Goal: Task Accomplishment & Management: Contribute content

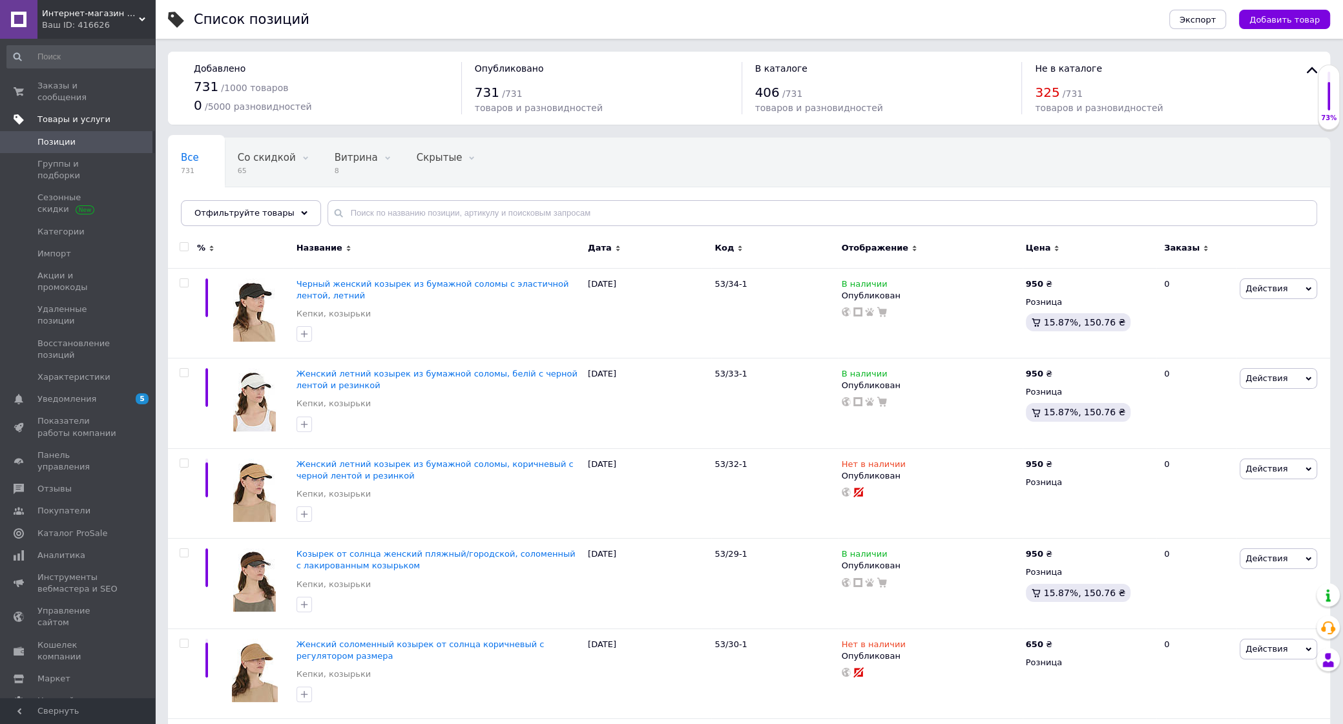
click at [78, 114] on span "Товары и услуги" at bounding box center [73, 120] width 73 height 12
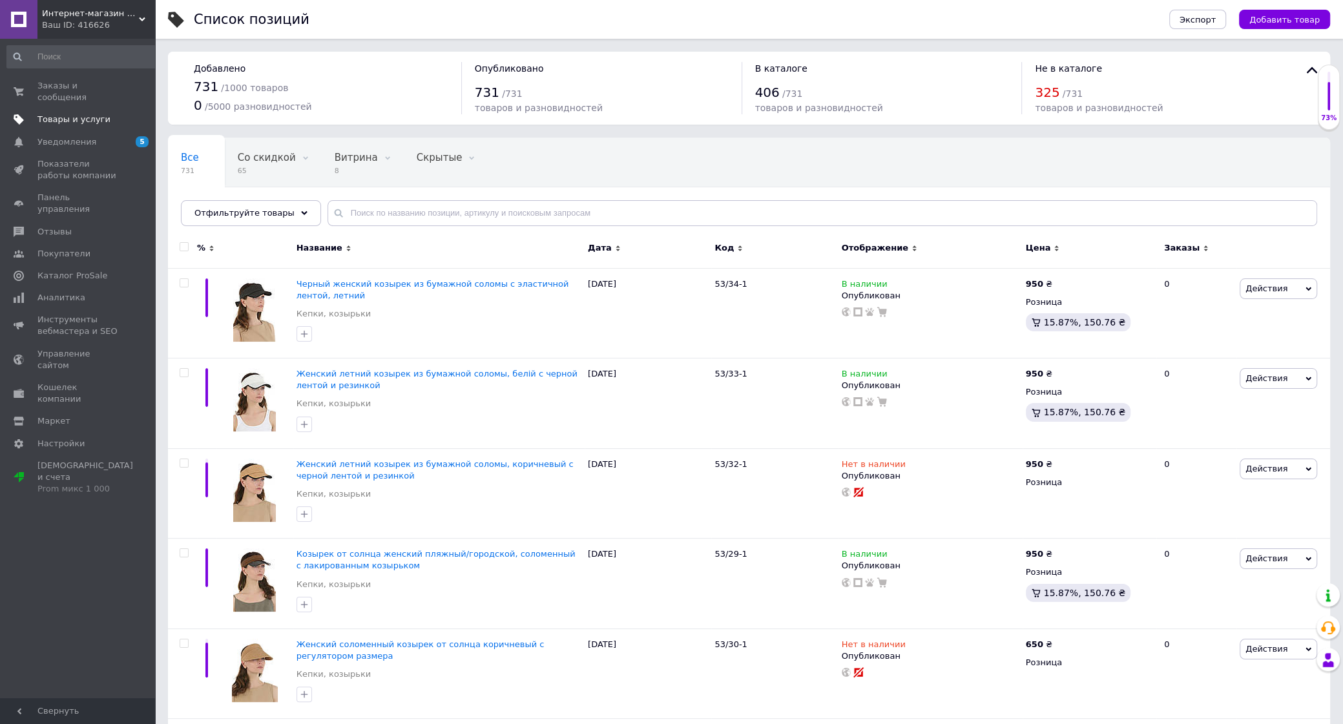
click at [86, 114] on span "Товары и услуги" at bounding box center [73, 120] width 73 height 12
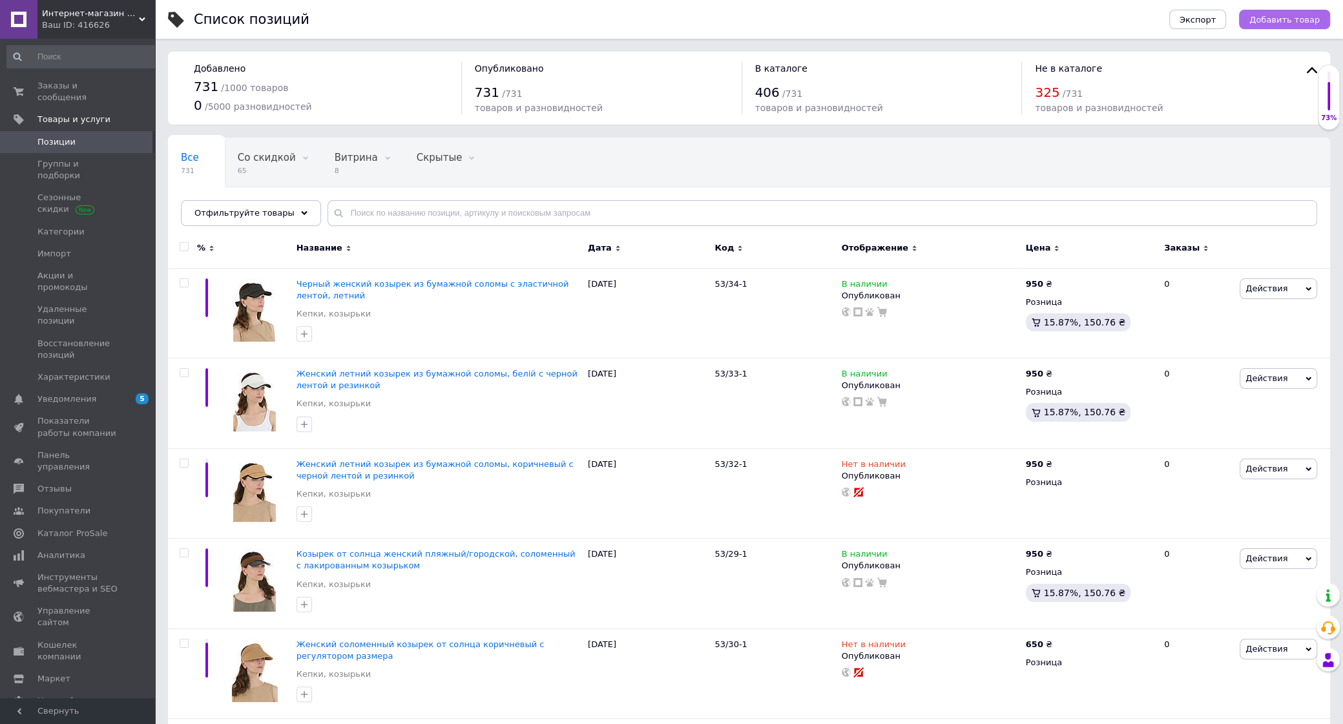
click at [1300, 20] on span "Добавить товар" at bounding box center [1284, 20] width 70 height 10
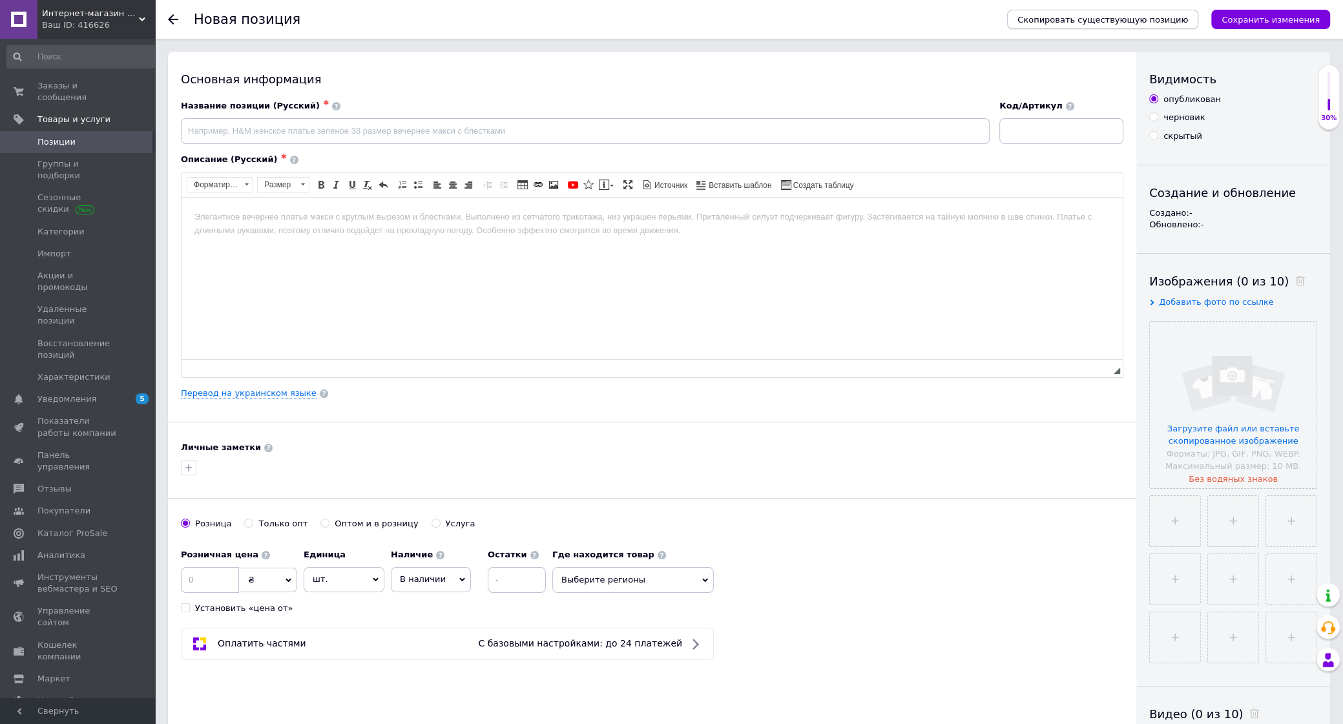
click at [1099, 22] on span "Скопировать существующую позицию" at bounding box center [1102, 20] width 170 height 10
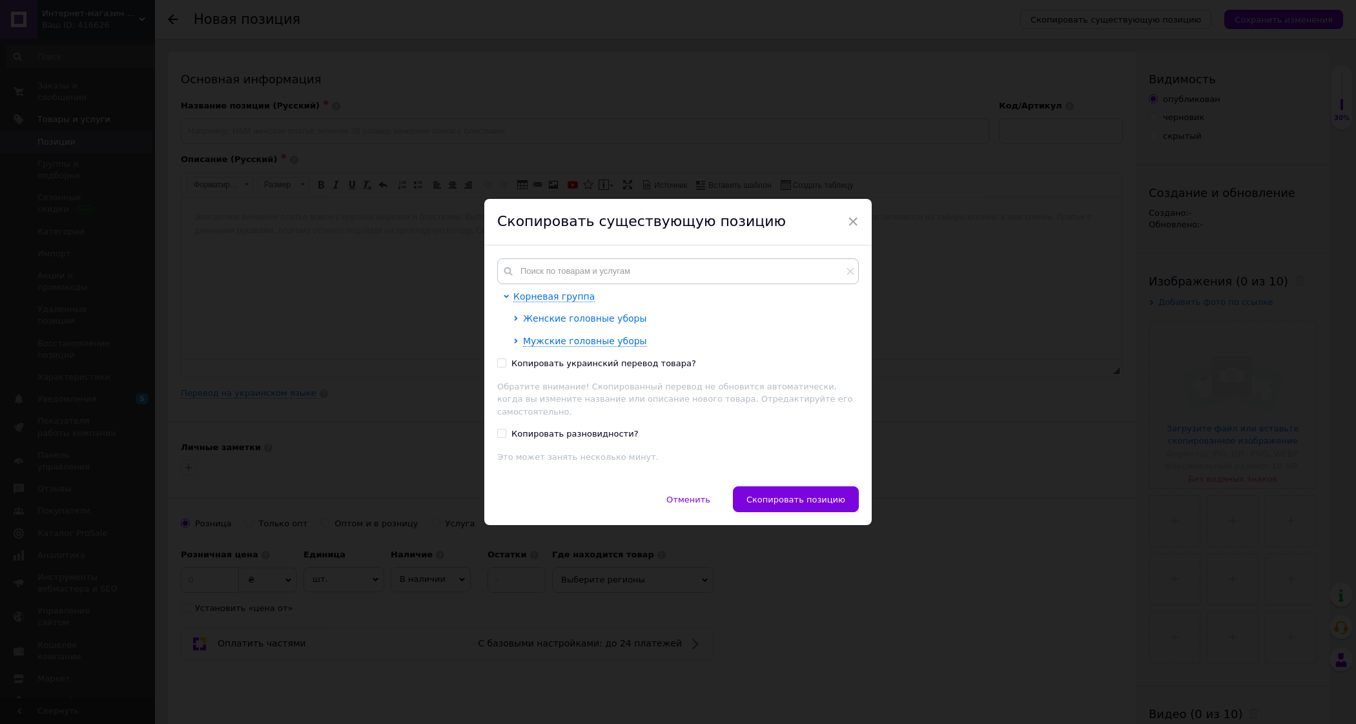
click at [540, 324] on span "Женские головные уборы" at bounding box center [585, 318] width 124 height 10
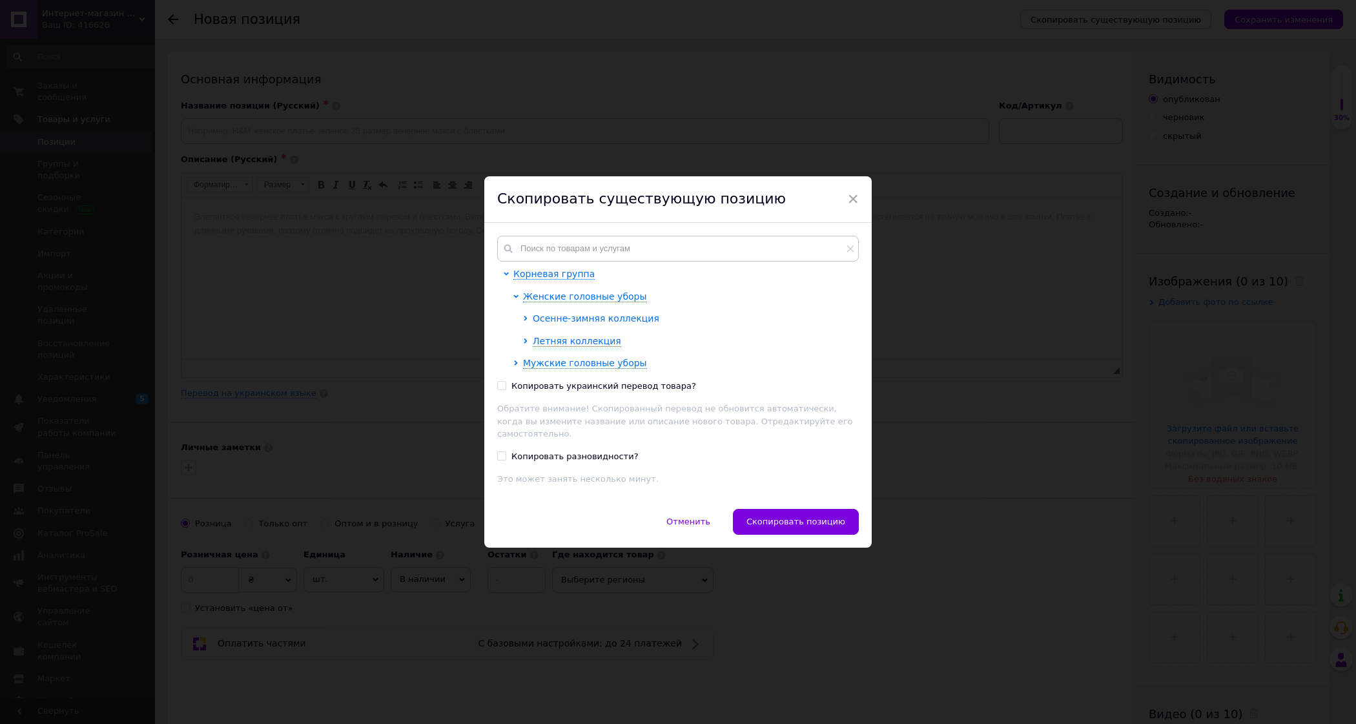
click at [554, 324] on span "Осенне-зимняя коллекция" at bounding box center [596, 318] width 127 height 10
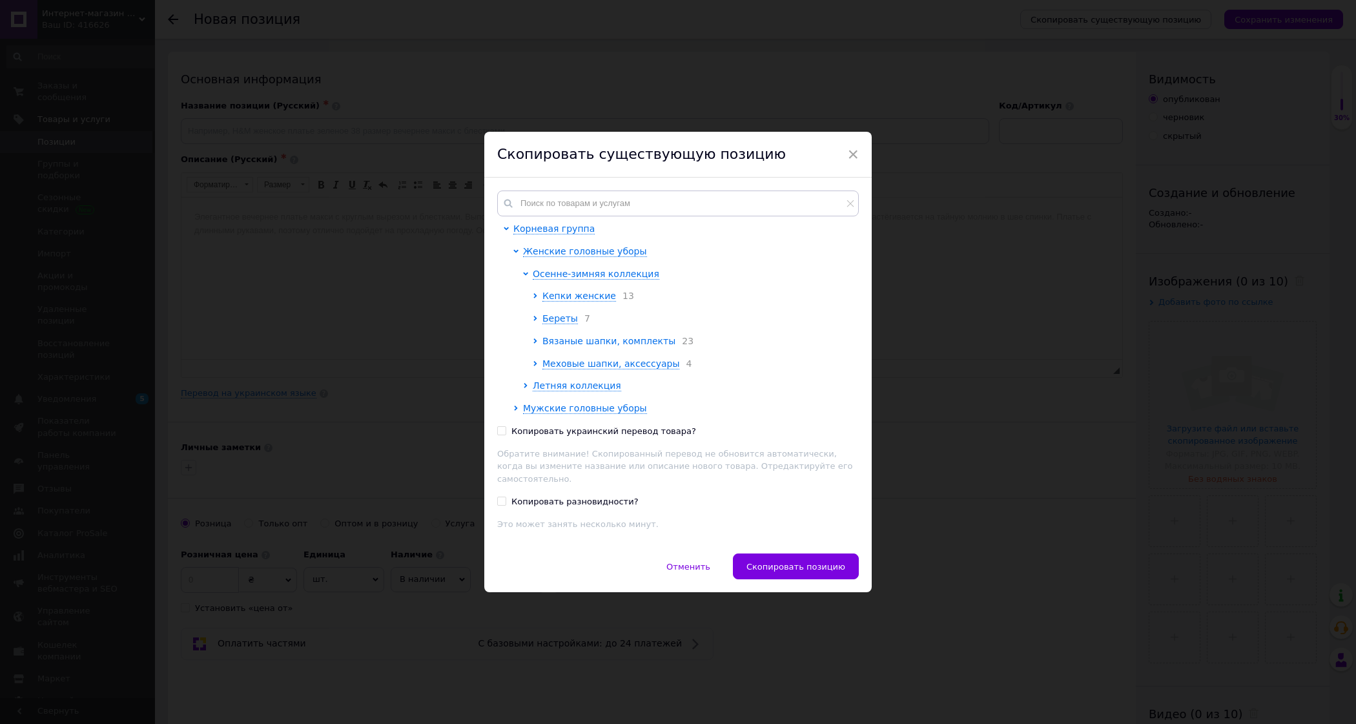
click at [575, 346] on span "Вязаные шапки, комплекты" at bounding box center [608, 341] width 133 height 10
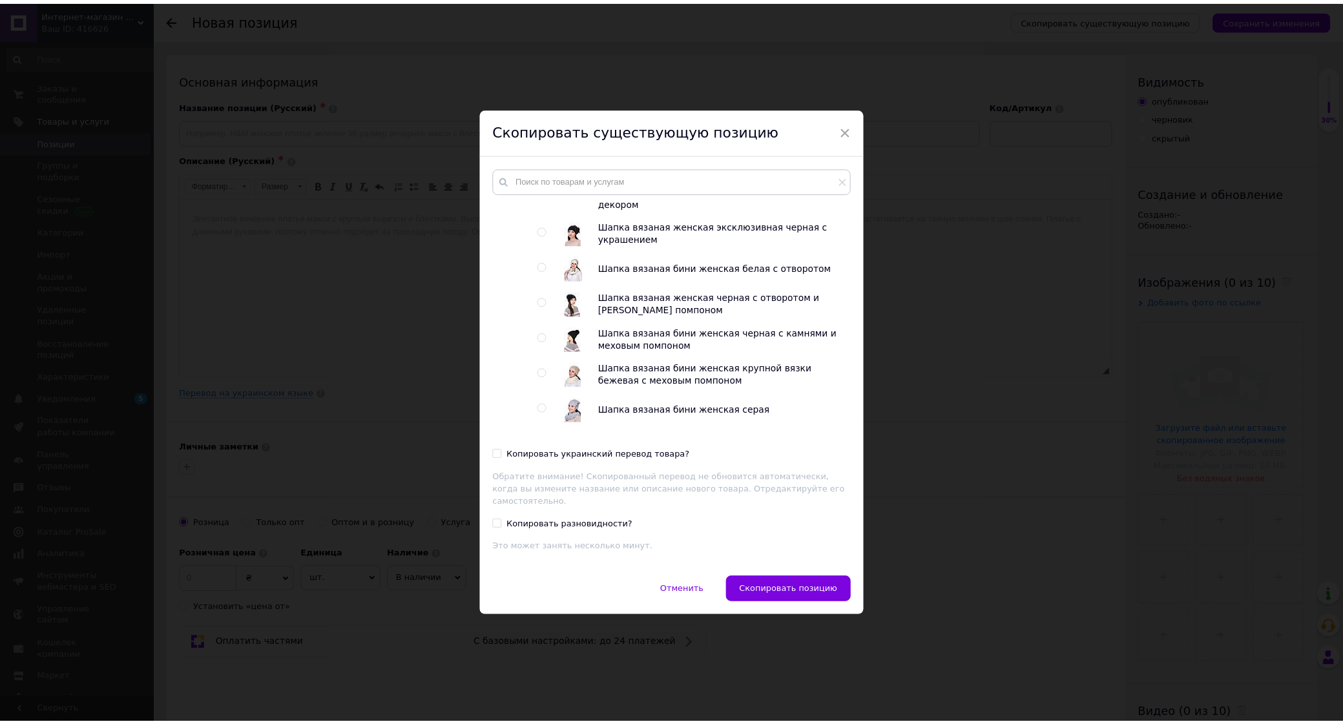
scroll to position [218, 0]
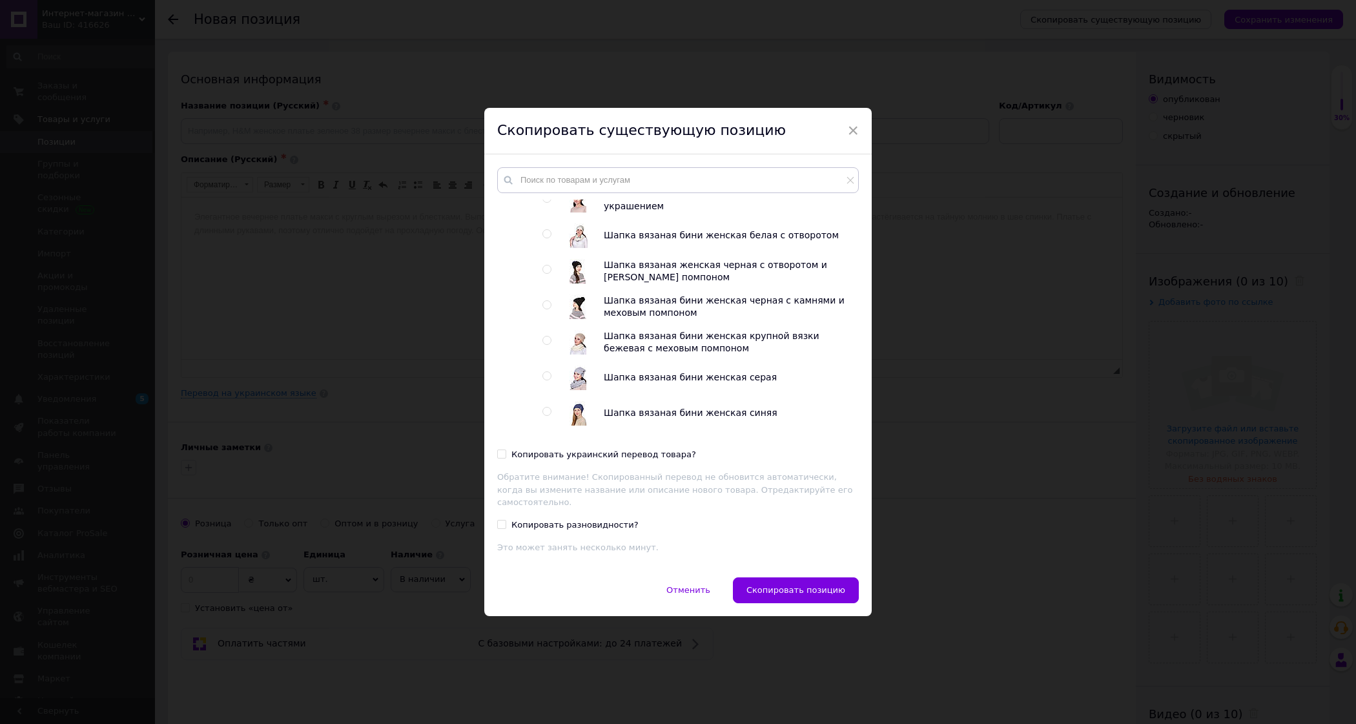
click at [632, 418] on span "Шапка вязаная бини женская синяя" at bounding box center [691, 412] width 174 height 10
click at [542, 416] on input "radio" at bounding box center [546, 411] width 8 height 8
radio input "true"
click at [807, 585] on span "Скопировать позицию" at bounding box center [796, 590] width 99 height 10
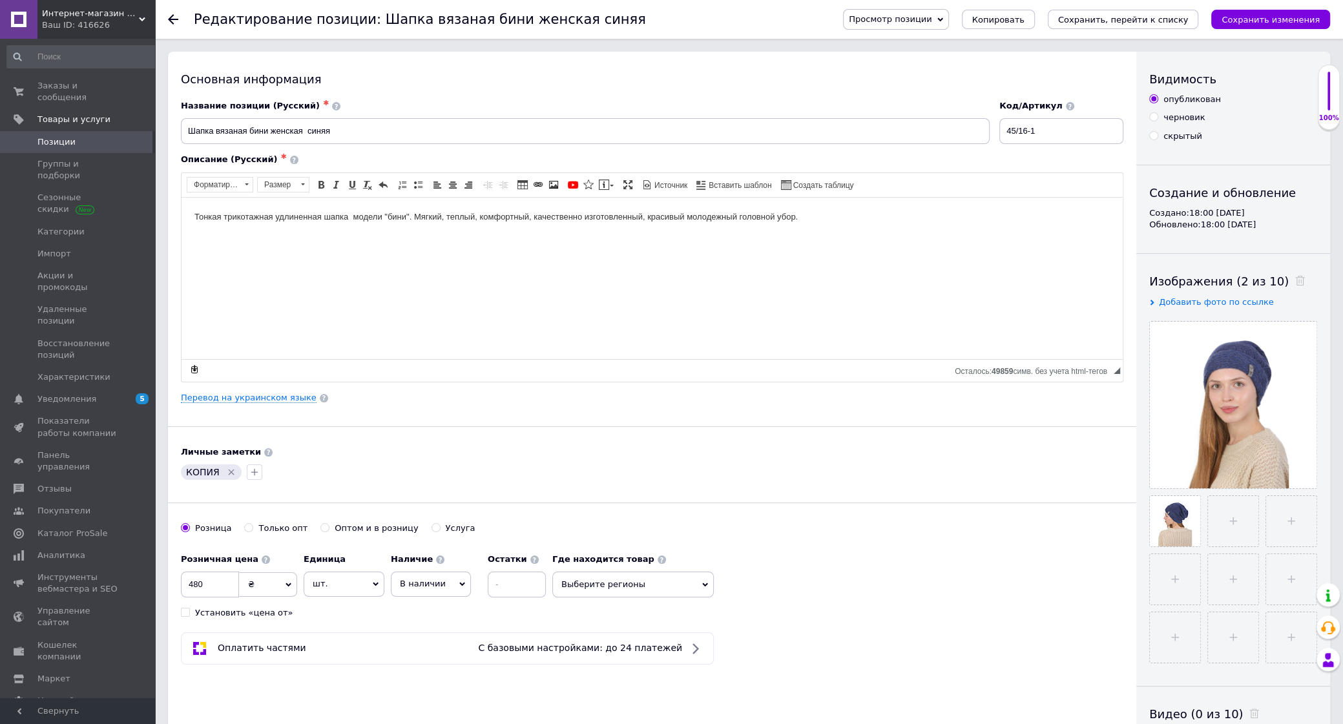
click at [227, 475] on icon "Удалить метку" at bounding box center [231, 472] width 10 height 10
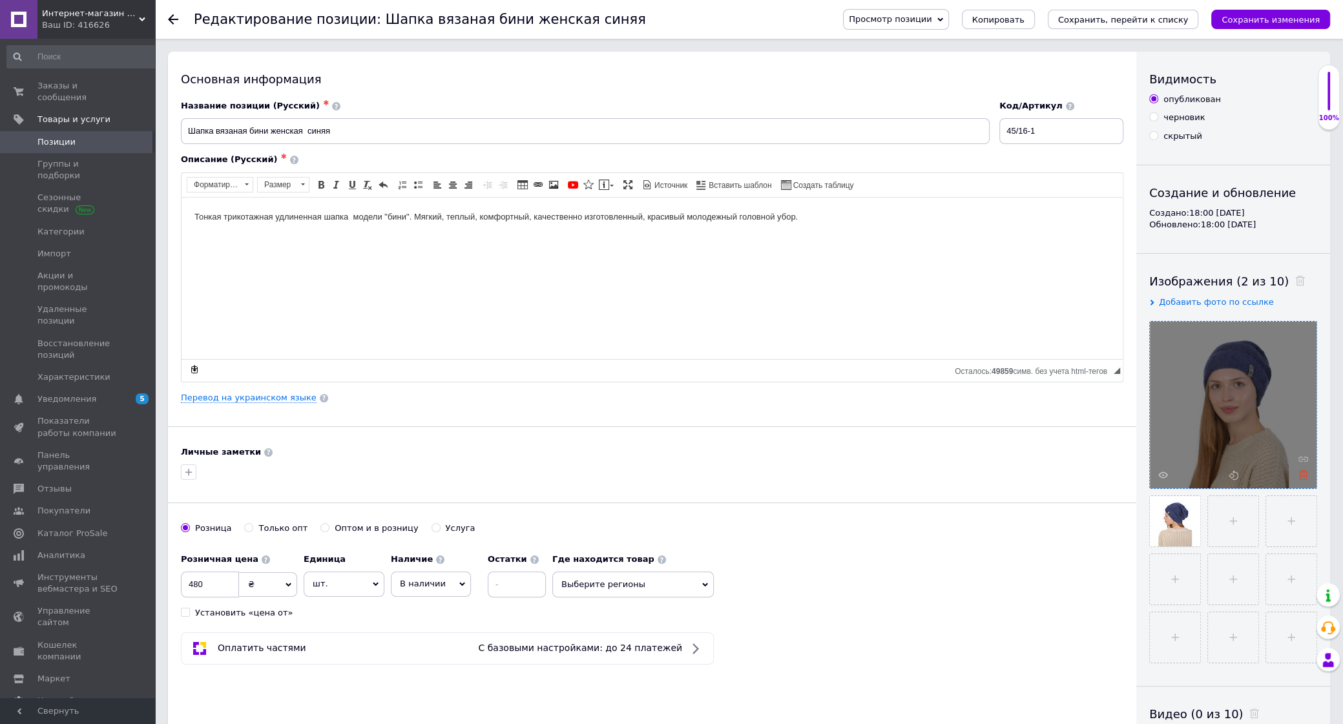
click at [1302, 472] on use at bounding box center [1303, 475] width 10 height 10
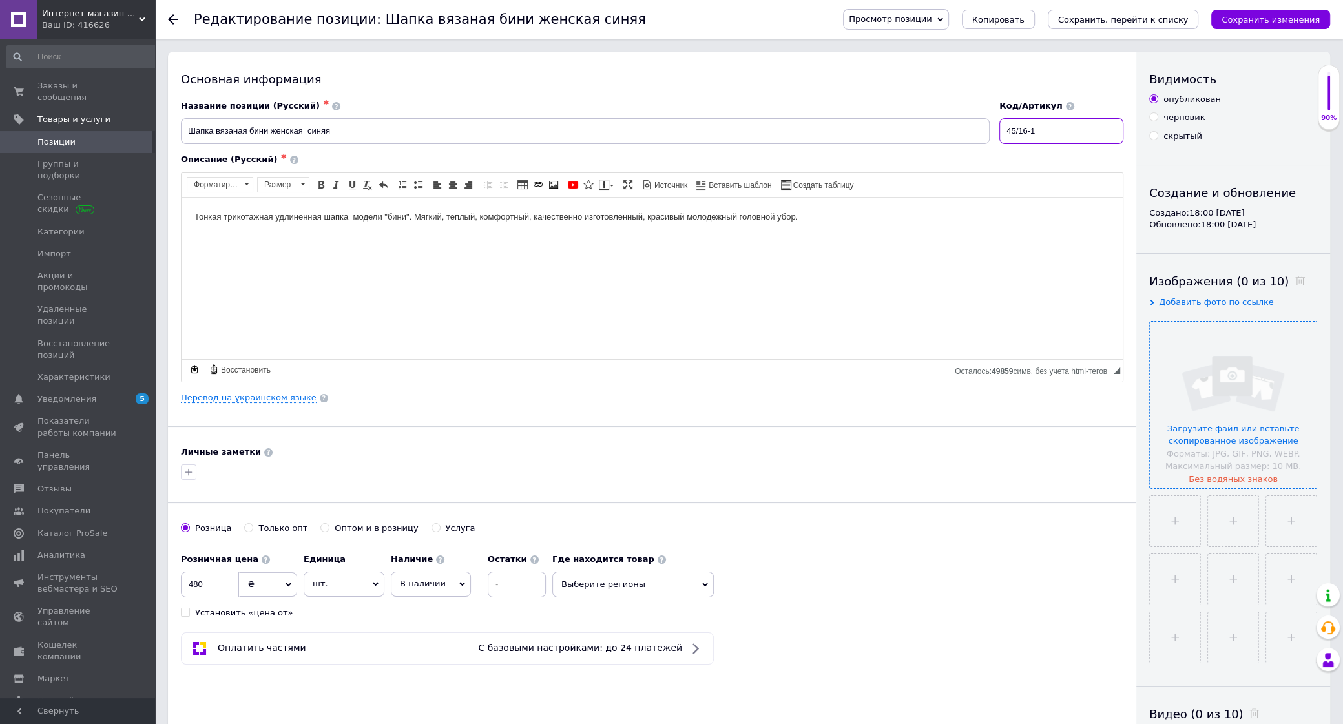
drag, startPoint x: 1043, startPoint y: 134, endPoint x: 1000, endPoint y: 134, distance: 42.6
click at [1000, 134] on input "45/16-1" at bounding box center [1061, 131] width 124 height 26
click at [1027, 134] on input "54|11" at bounding box center [1061, 131] width 124 height 26
type input "54/11"
drag, startPoint x: 216, startPoint y: 585, endPoint x: 186, endPoint y: 584, distance: 29.7
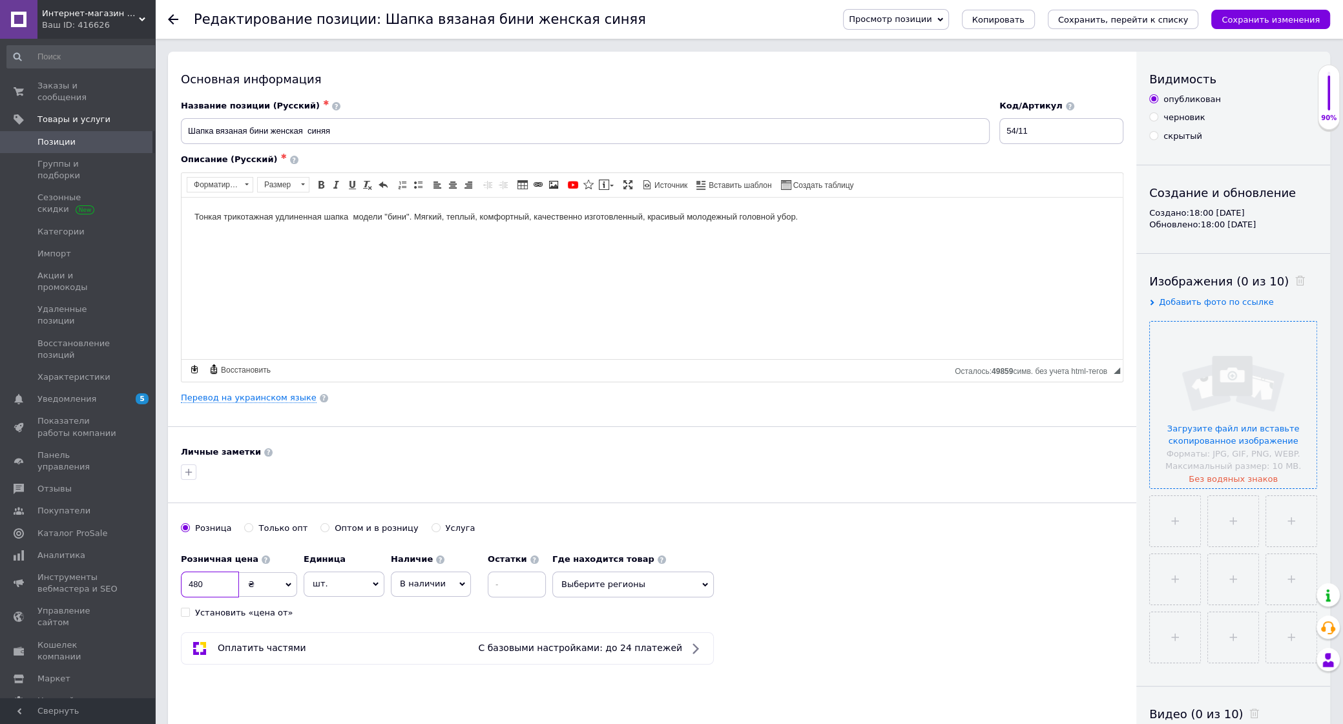
click at [186, 584] on input "480" at bounding box center [210, 585] width 58 height 26
type input "1050"
drag, startPoint x: 805, startPoint y: 632, endPoint x: 832, endPoint y: 535, distance: 100.0
click at [804, 630] on div "Основная информация Название позиции (Русский) ✱ Шапка вязаная бини женская син…" at bounding box center [652, 412] width 968 height 721
click at [1217, 417] on input "file" at bounding box center [1233, 405] width 167 height 167
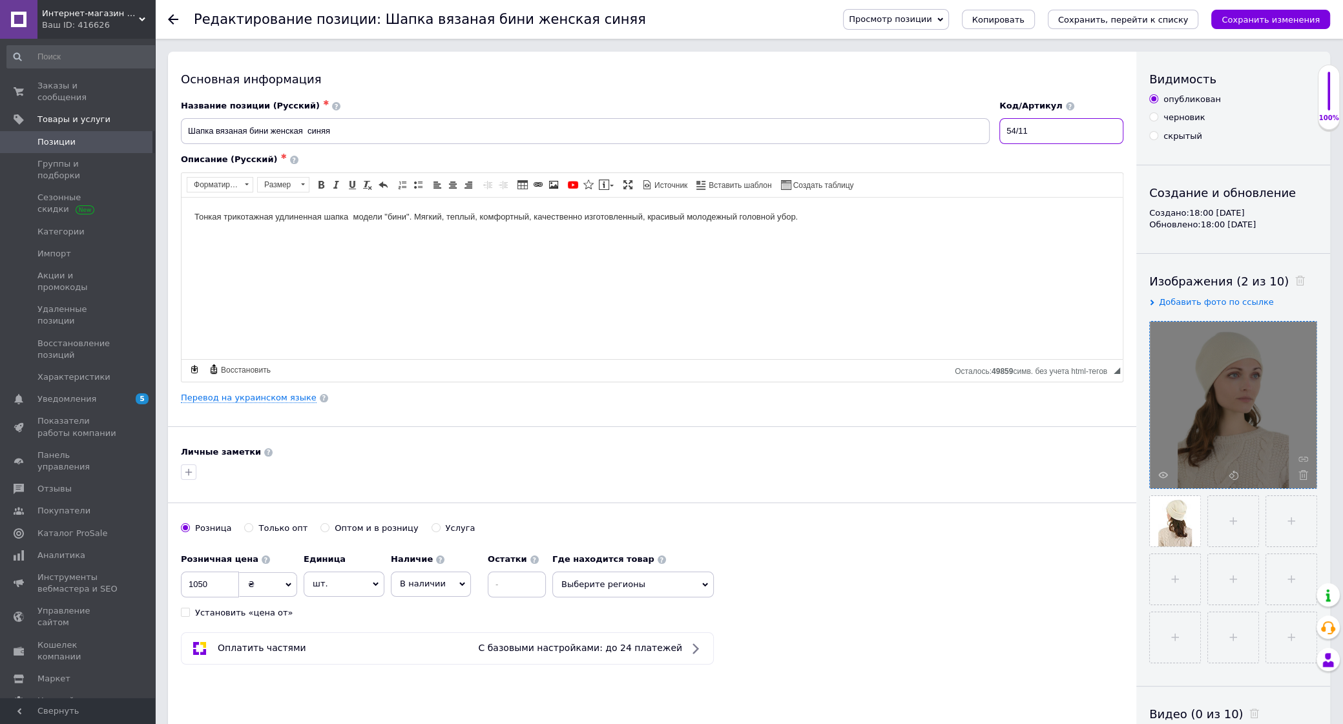
click at [1037, 132] on input "54/11" at bounding box center [1061, 131] width 124 height 26
type input "54/10-1"
drag, startPoint x: 346, startPoint y: 136, endPoint x: 138, endPoint y: 194, distance: 216.5
click at [181, 144] on input "Шапка вязаная бини женская синяя" at bounding box center [585, 131] width 809 height 26
paste input "[URL][DOMAIN_NAME]"
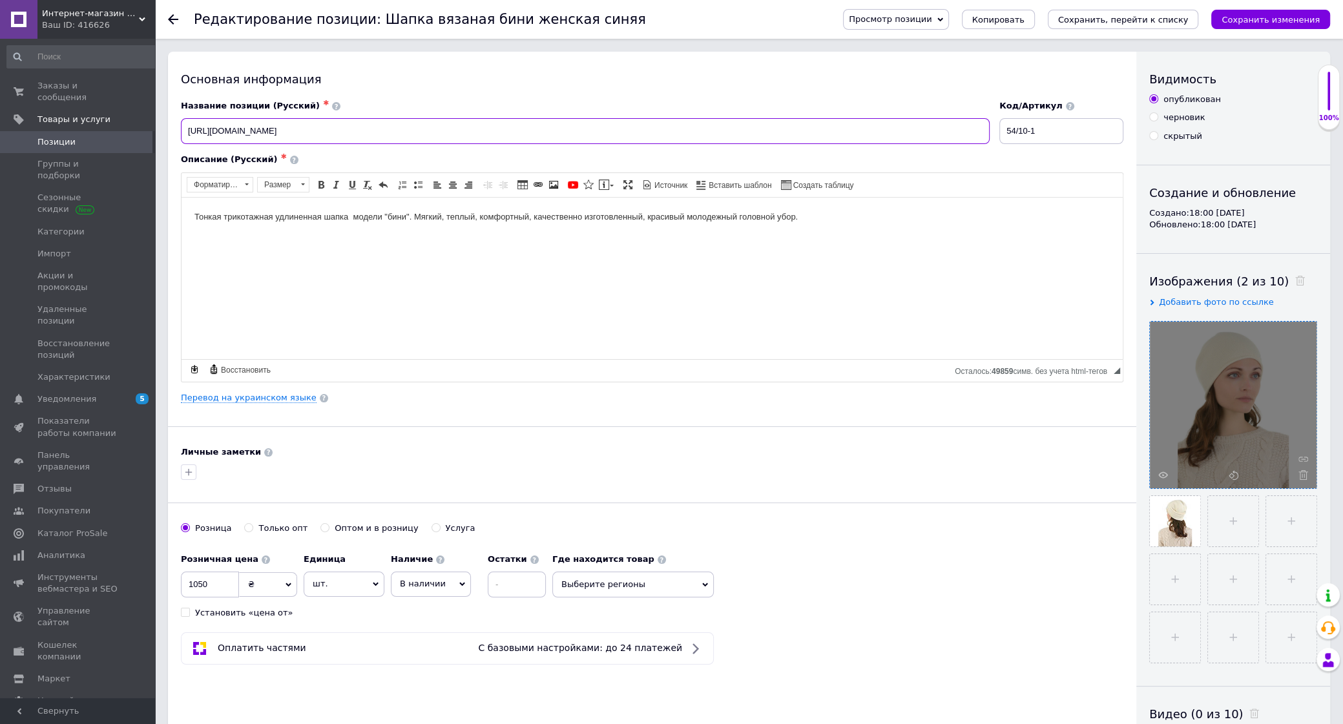
drag, startPoint x: 642, startPoint y: 133, endPoint x: 181, endPoint y: 158, distance: 461.8
click at [181, 144] on input "[URL][DOMAIN_NAME]" at bounding box center [585, 131] width 809 height 26
paste input "Женская молодежная трикотажная шапка молочного цвета – стильный теплый головной…"
type input "Женская молодежная трикотажная шапка молочного цвета – стильный теплый головной…"
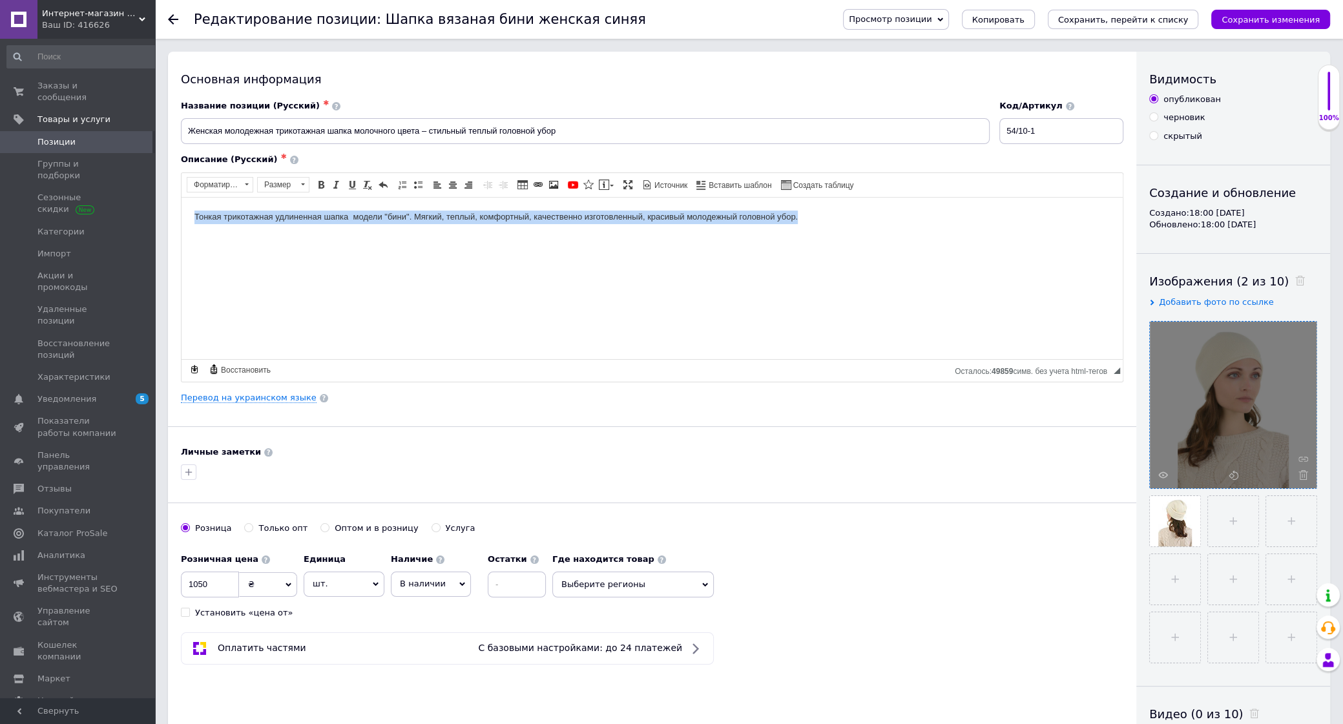
drag, startPoint x: 191, startPoint y: 216, endPoint x: 823, endPoint y: 222, distance: 631.6
click at [823, 222] on html "Тонкая трикотажная удлиненная шапка модели "бини". Мягкий, теплый, комфортный, …" at bounding box center [651, 277] width 941 height 161
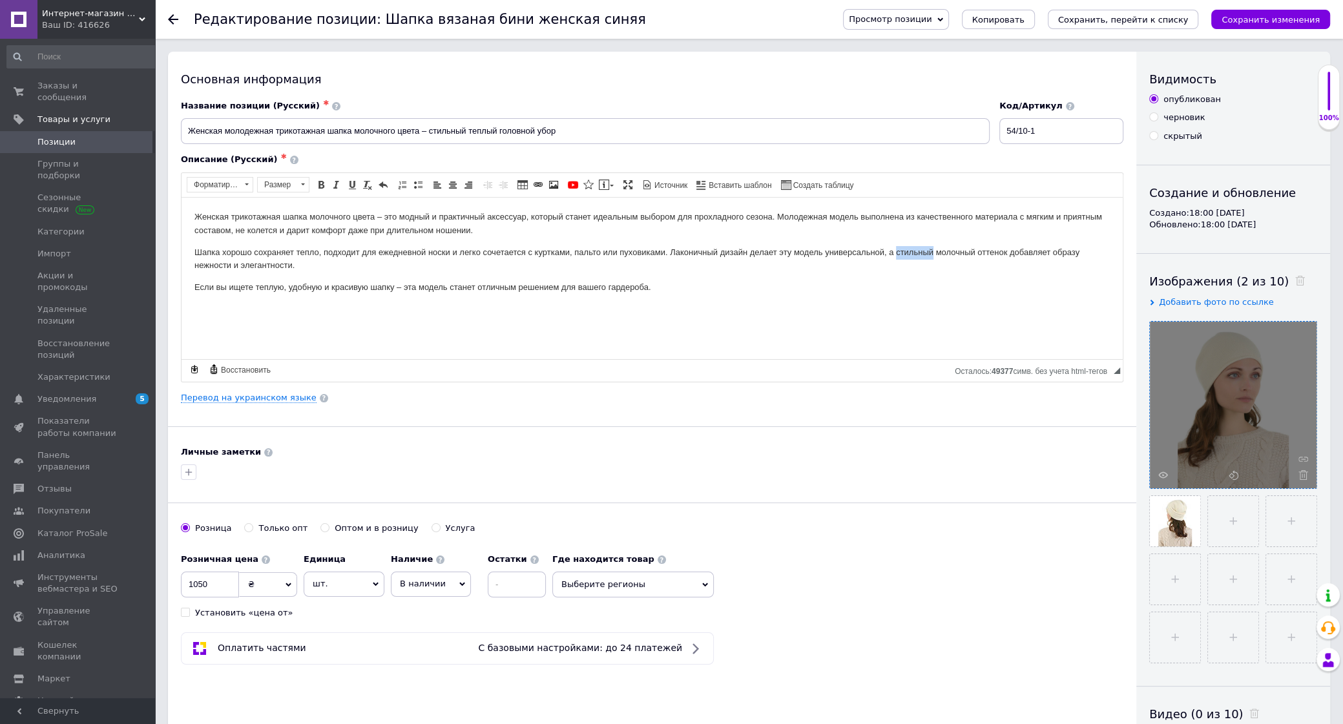
drag, startPoint x: 934, startPoint y: 251, endPoint x: 897, endPoint y: 251, distance: 36.8
click at [897, 251] on p "Шапка хорошо сохраняет тепло, подходит для ежедневной носки и легко сочетается …" at bounding box center [651, 258] width 915 height 27
click at [227, 399] on link "Перевод на украинском языке" at bounding box center [249, 398] width 136 height 10
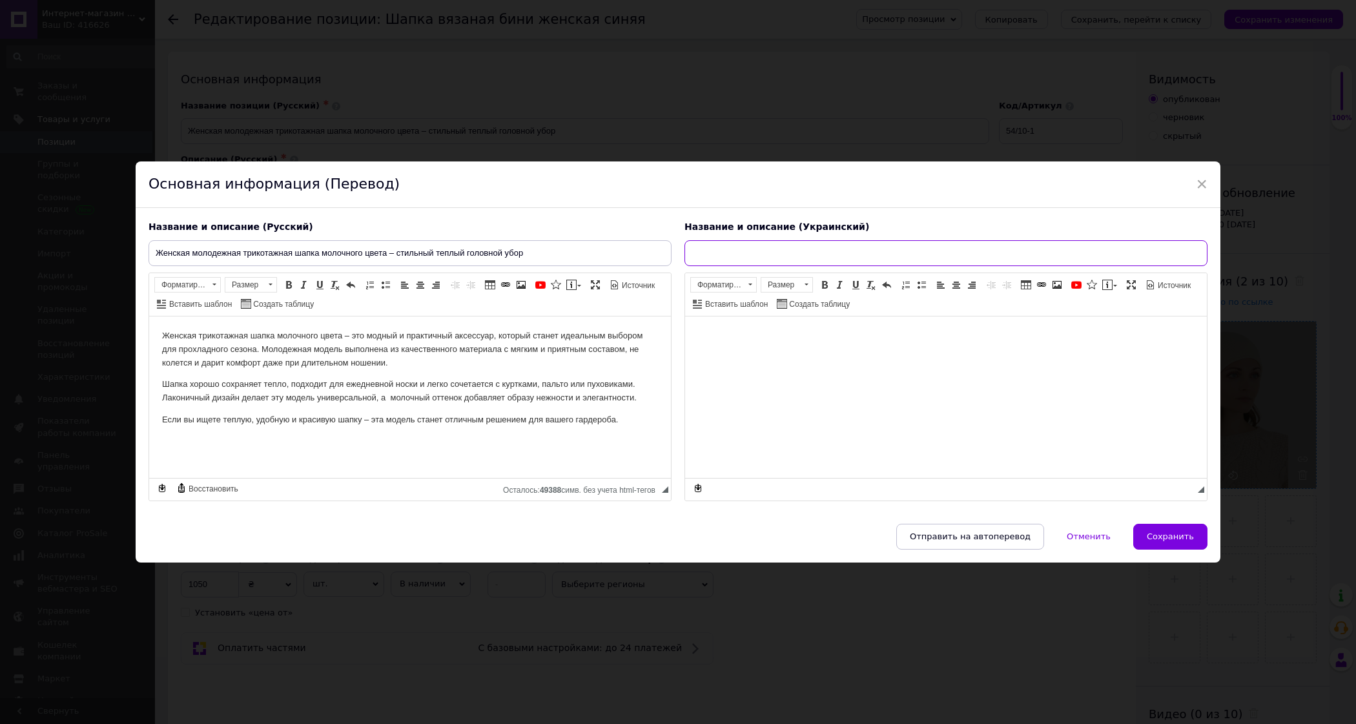
click at [730, 251] on input "text" at bounding box center [946, 253] width 523 height 26
paste input "Жіноча молодіжна трикотажна шапка молочного кольору – стильний теплий головний …"
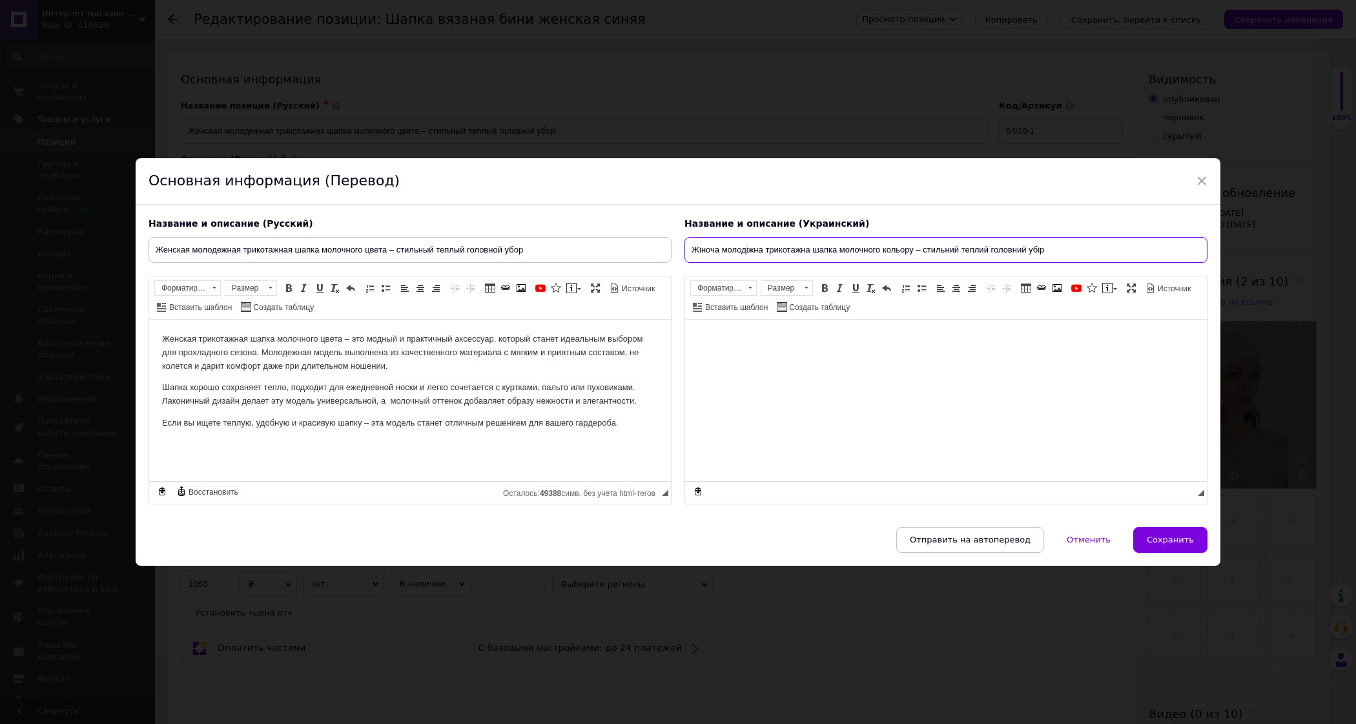
type input "Жіноча молодіжна трикотажна шапка молочного кольору – стильний теплий головний …"
click at [732, 362] on html at bounding box center [946, 399] width 522 height 161
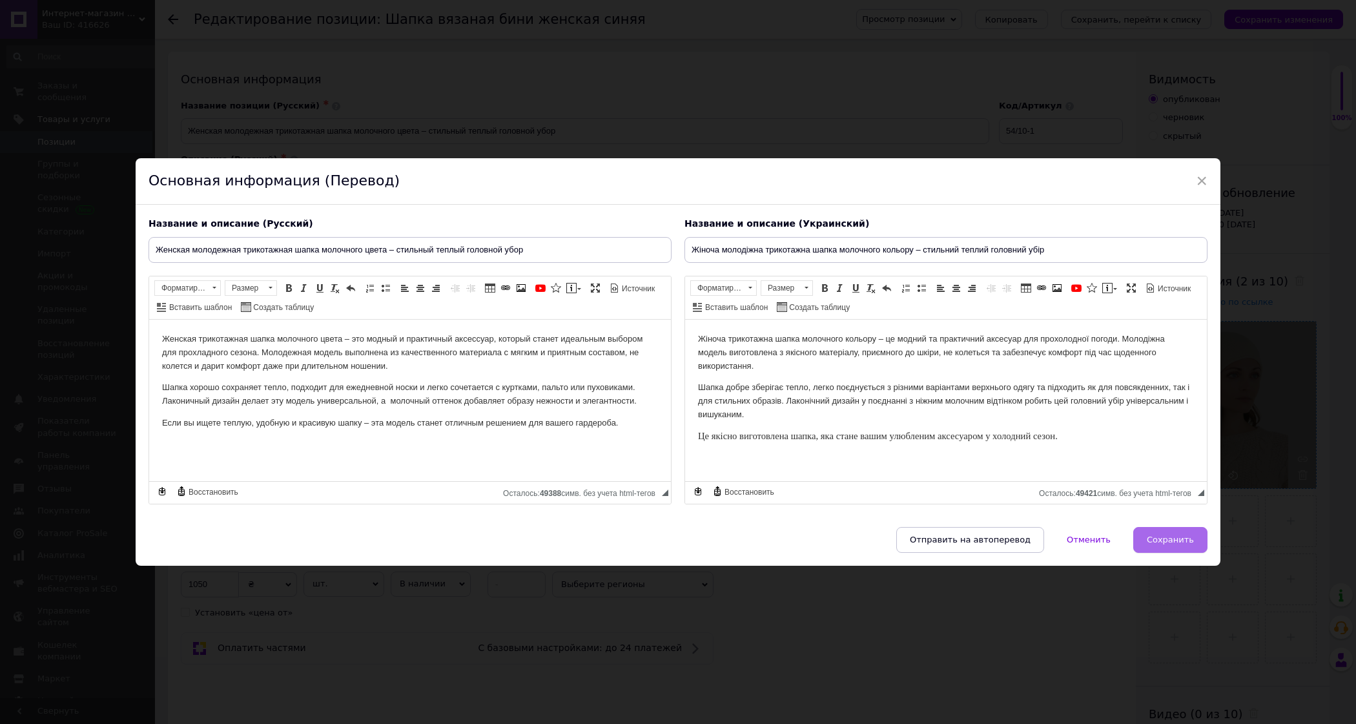
click at [1150, 548] on button "Сохранить" at bounding box center [1170, 540] width 74 height 26
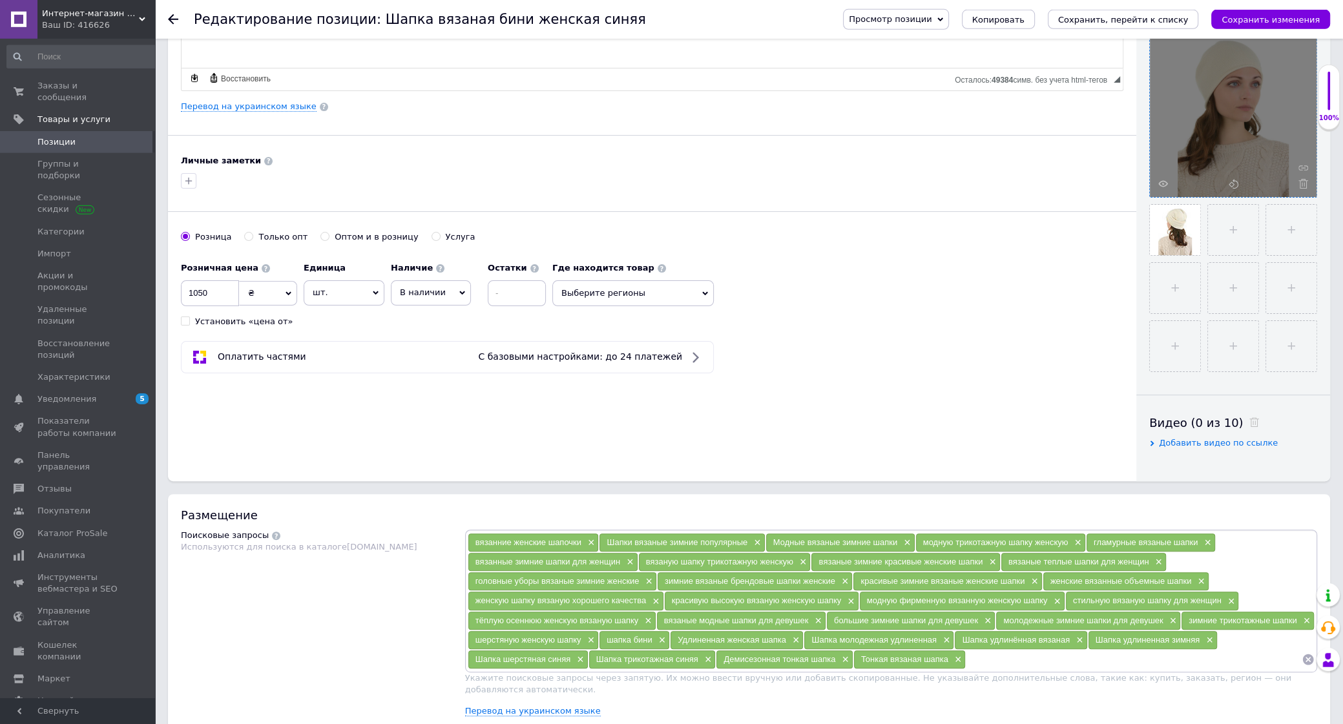
scroll to position [339, 0]
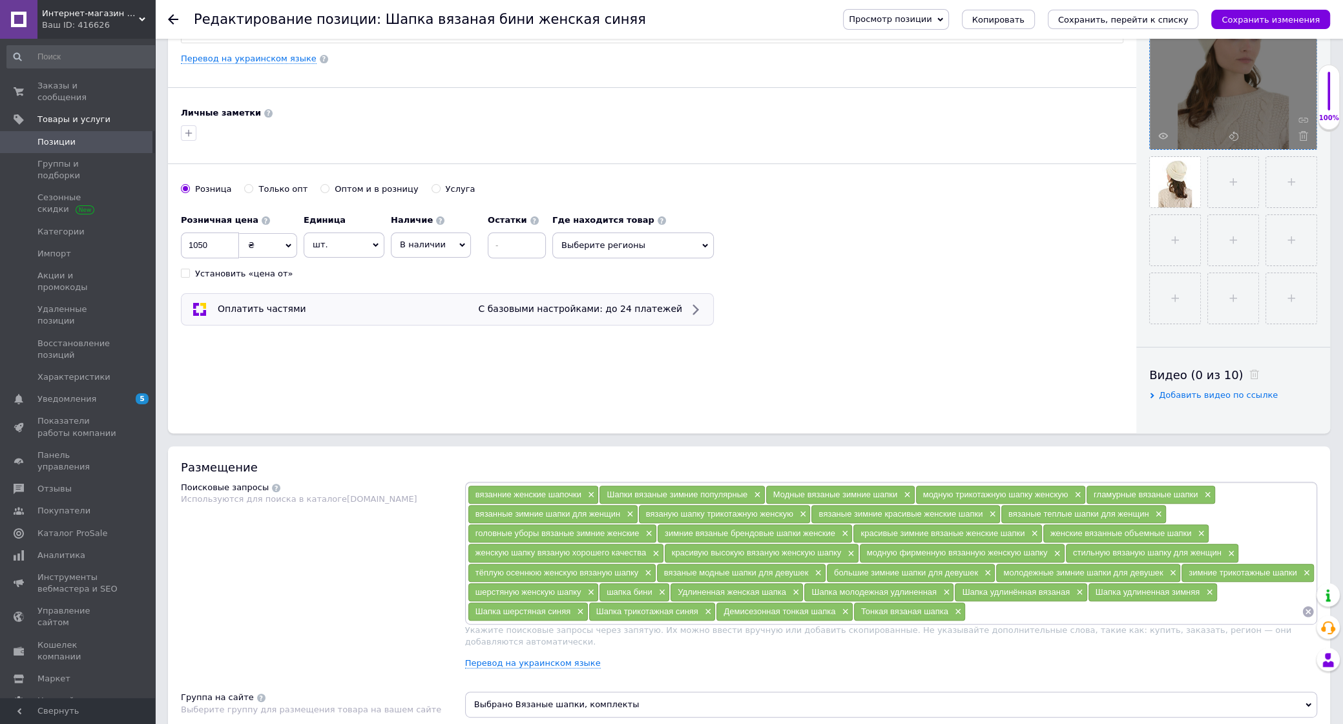
click at [695, 310] on icon at bounding box center [695, 309] width 6 height 10
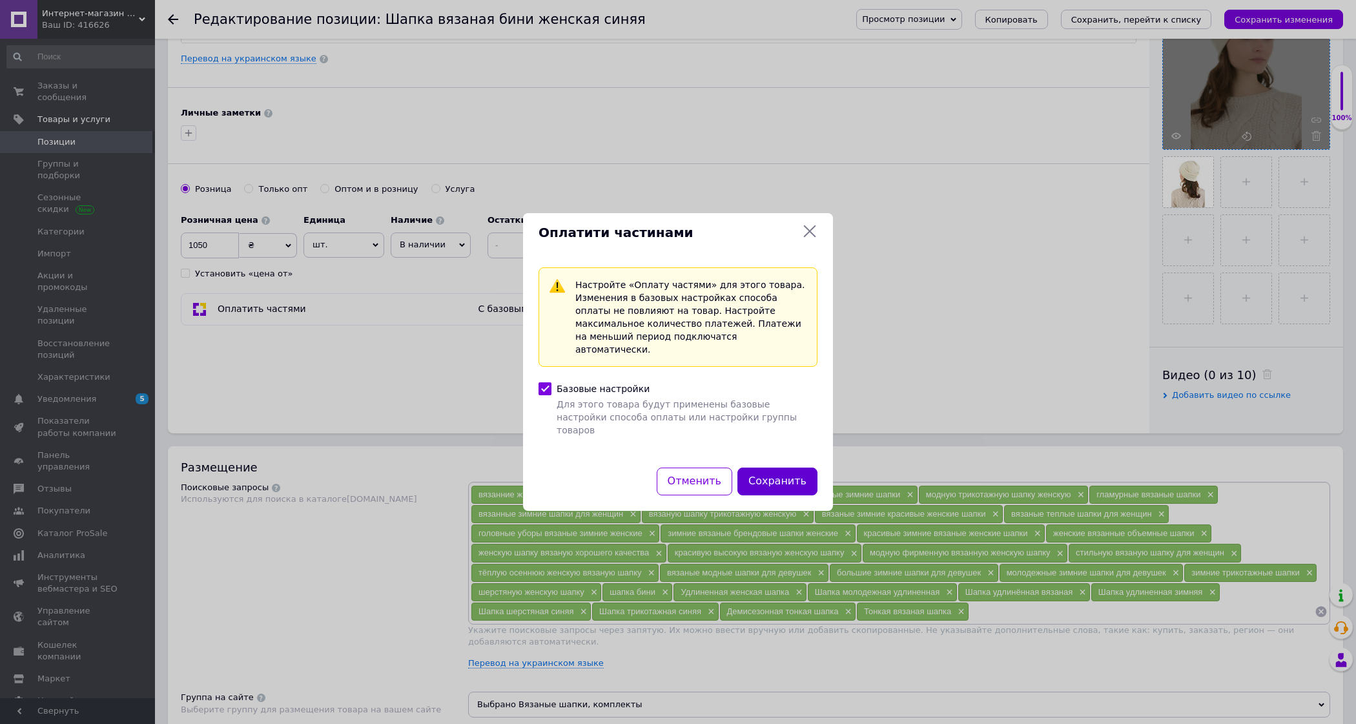
click at [785, 469] on button "Сохранить" at bounding box center [778, 482] width 80 height 28
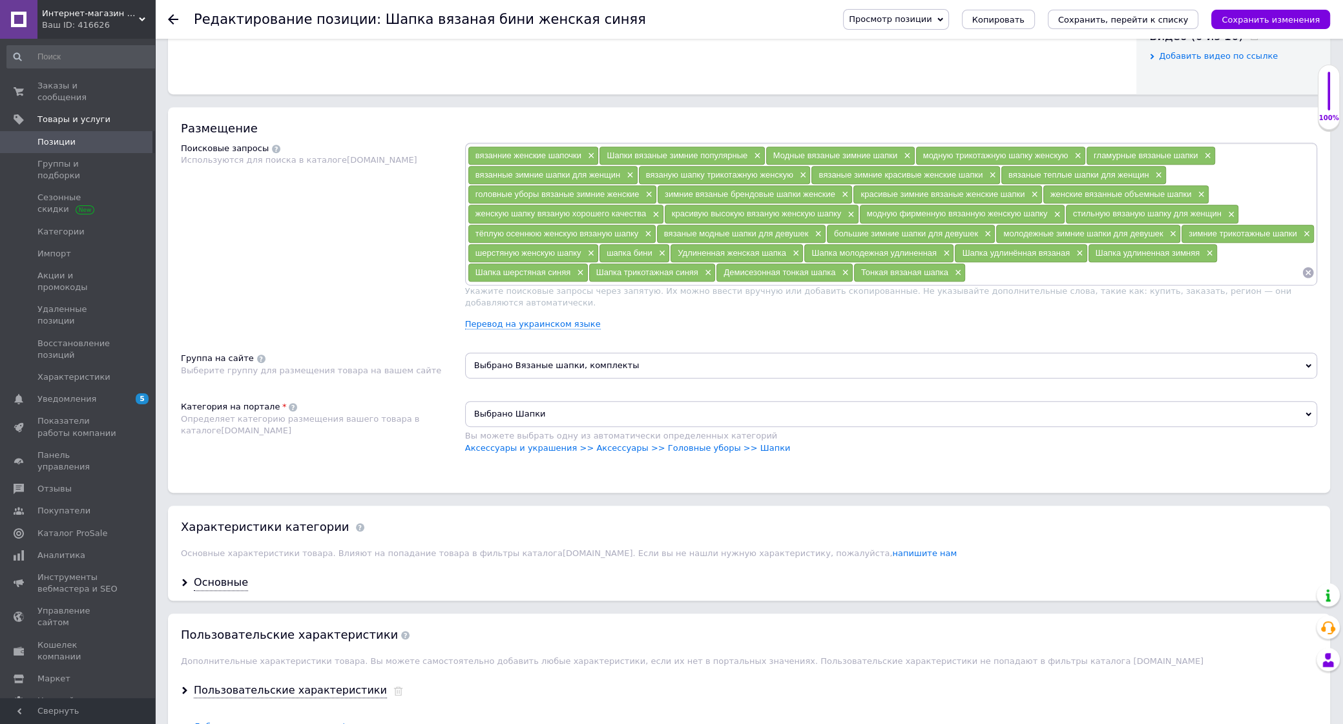
scroll to position [882, 0]
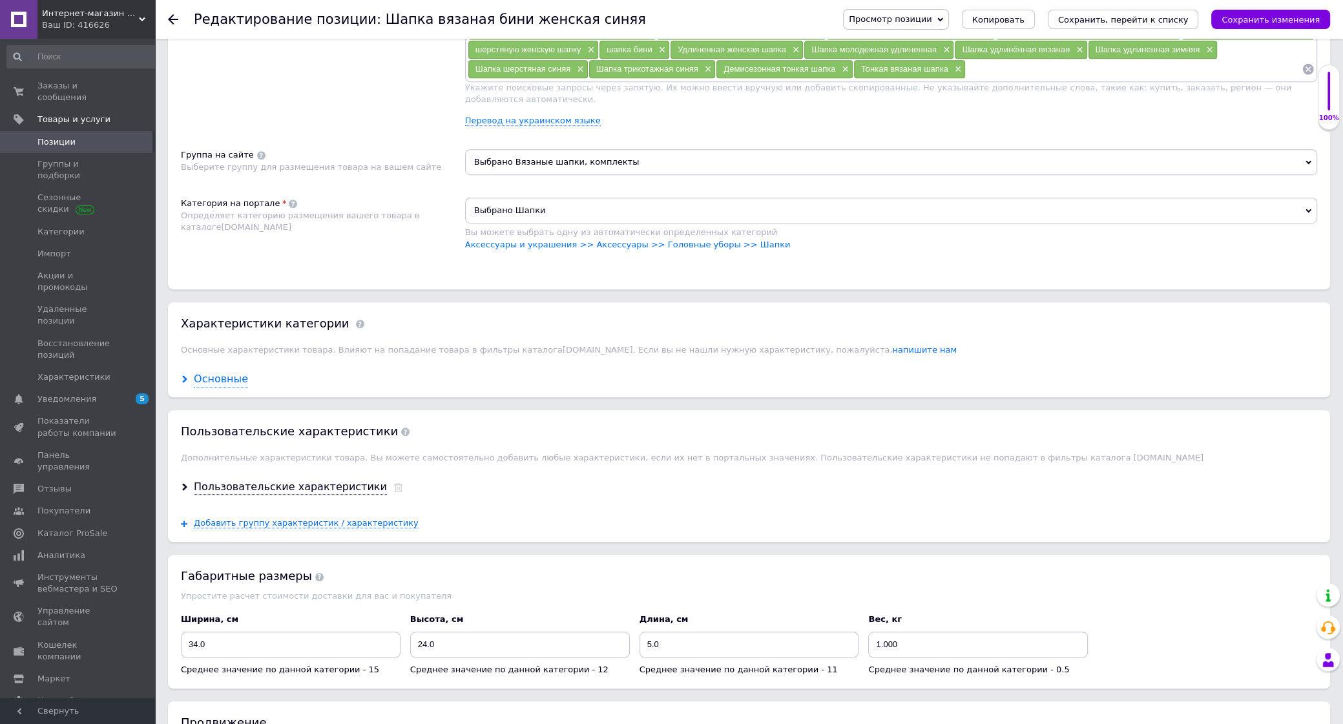
click at [223, 387] on div "Основные" at bounding box center [221, 379] width 54 height 15
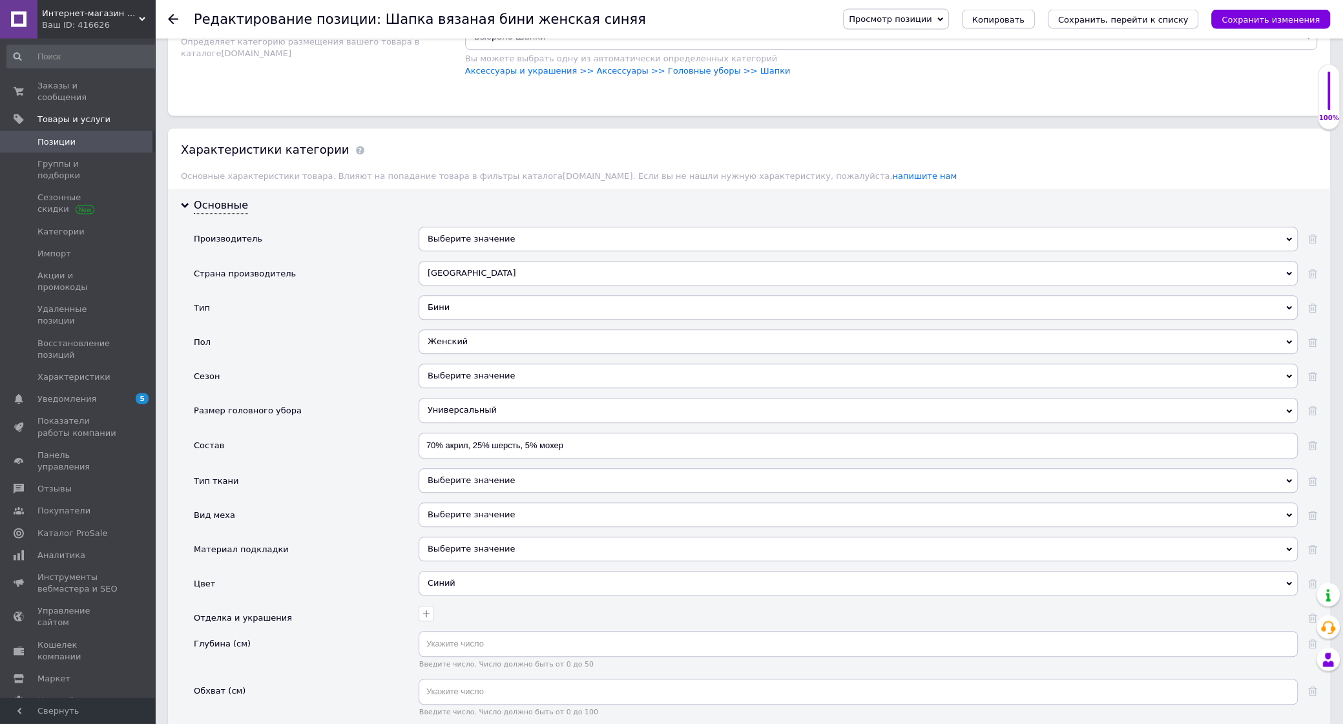
scroll to position [1085, 0]
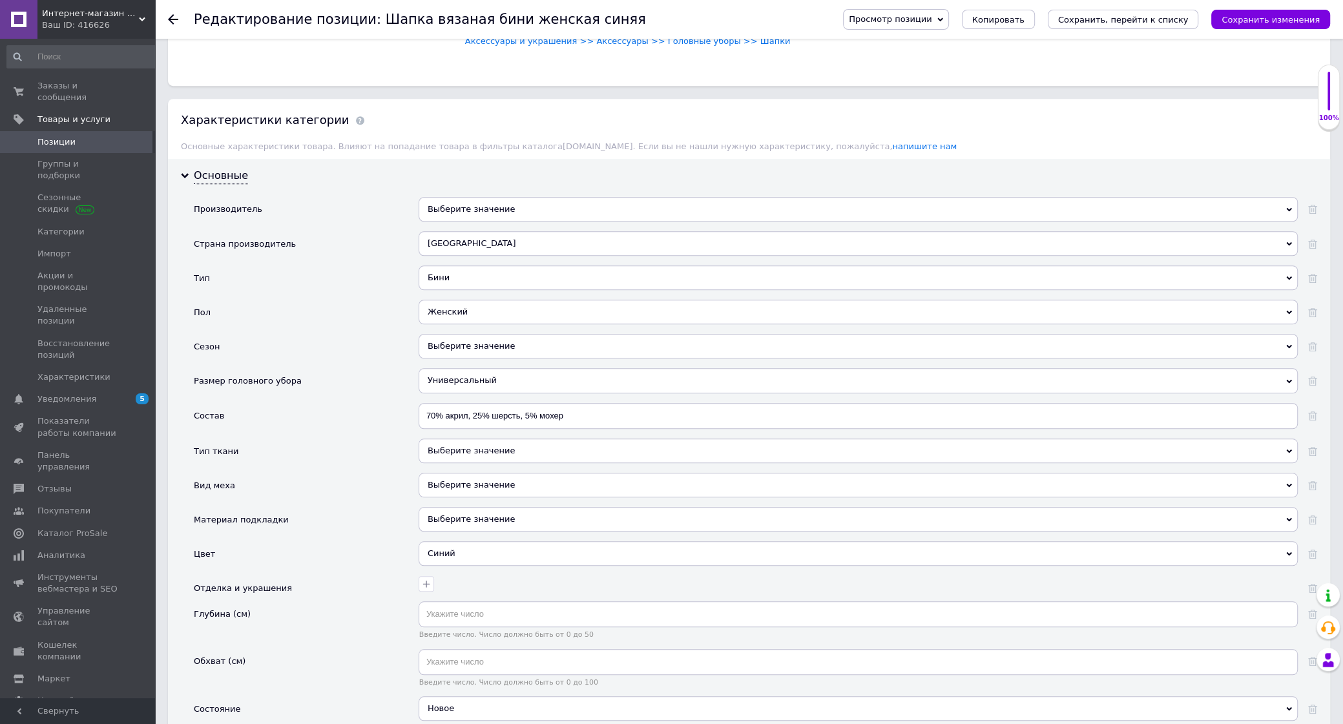
click at [519, 358] on div "Выберите значение" at bounding box center [857, 346] width 879 height 25
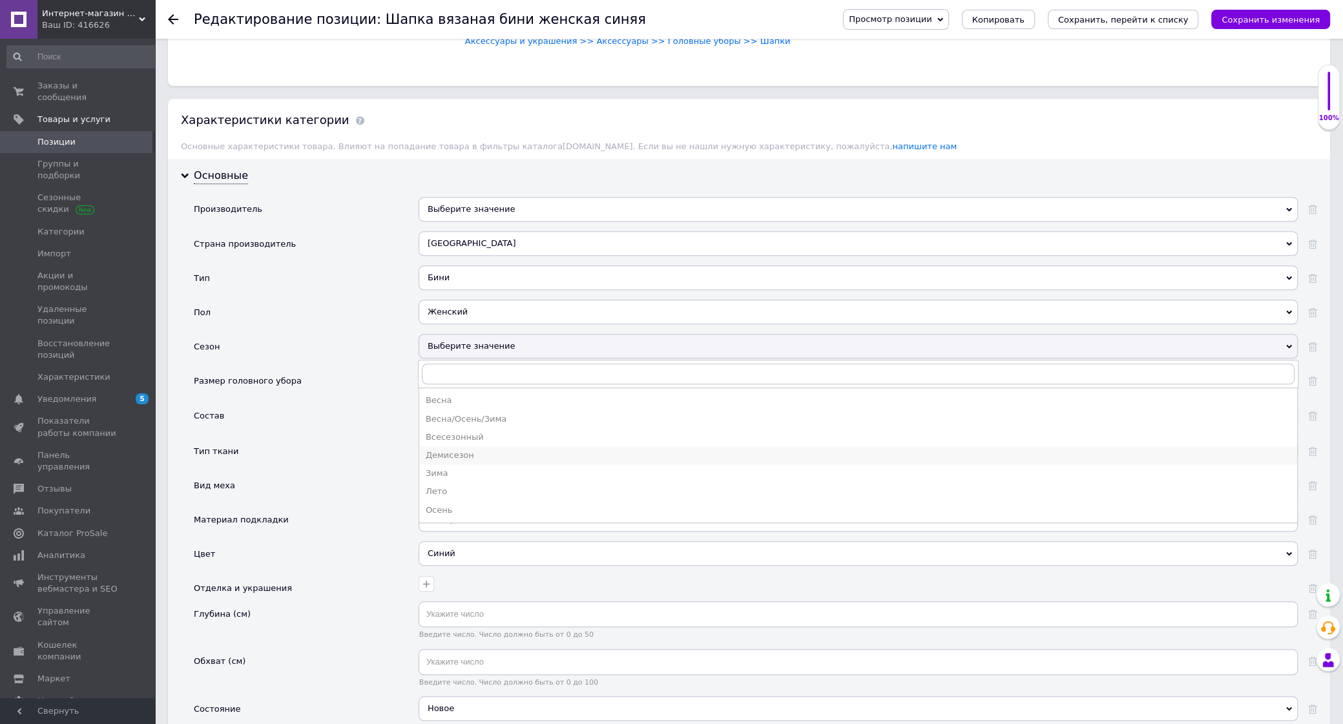
click at [462, 461] on div "Демисезон" at bounding box center [858, 455] width 865 height 12
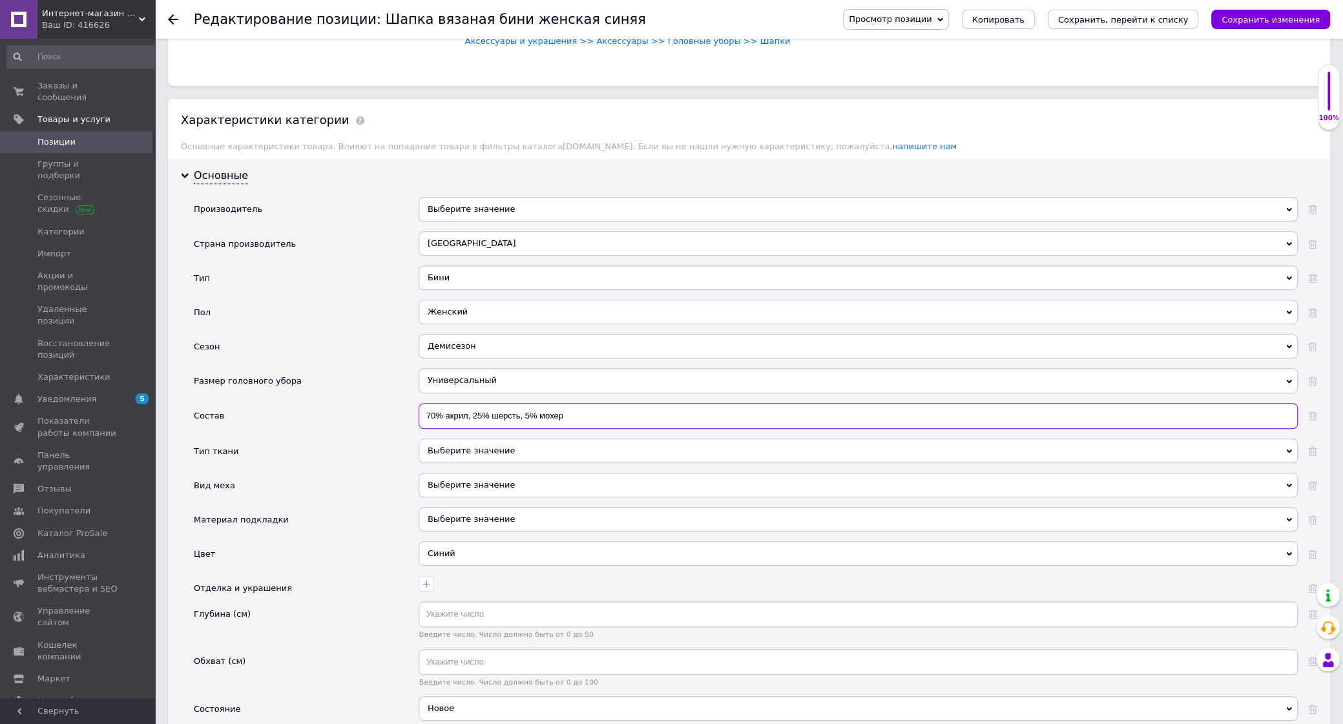
drag, startPoint x: 583, startPoint y: 524, endPoint x: 395, endPoint y: 528, distance: 188.6
click at [418, 429] on input "70% акрил, 25% шерсть, 5% мохер" at bounding box center [857, 416] width 879 height 26
paste input "30% вовна, 25% нейлон, 25% віскоза, 20% кашемі"
type input "30% вовна, 25% нейлон, 25% віскоза, 20% кашемір"
click at [451, 463] on div "Выберите значение" at bounding box center [857, 450] width 879 height 25
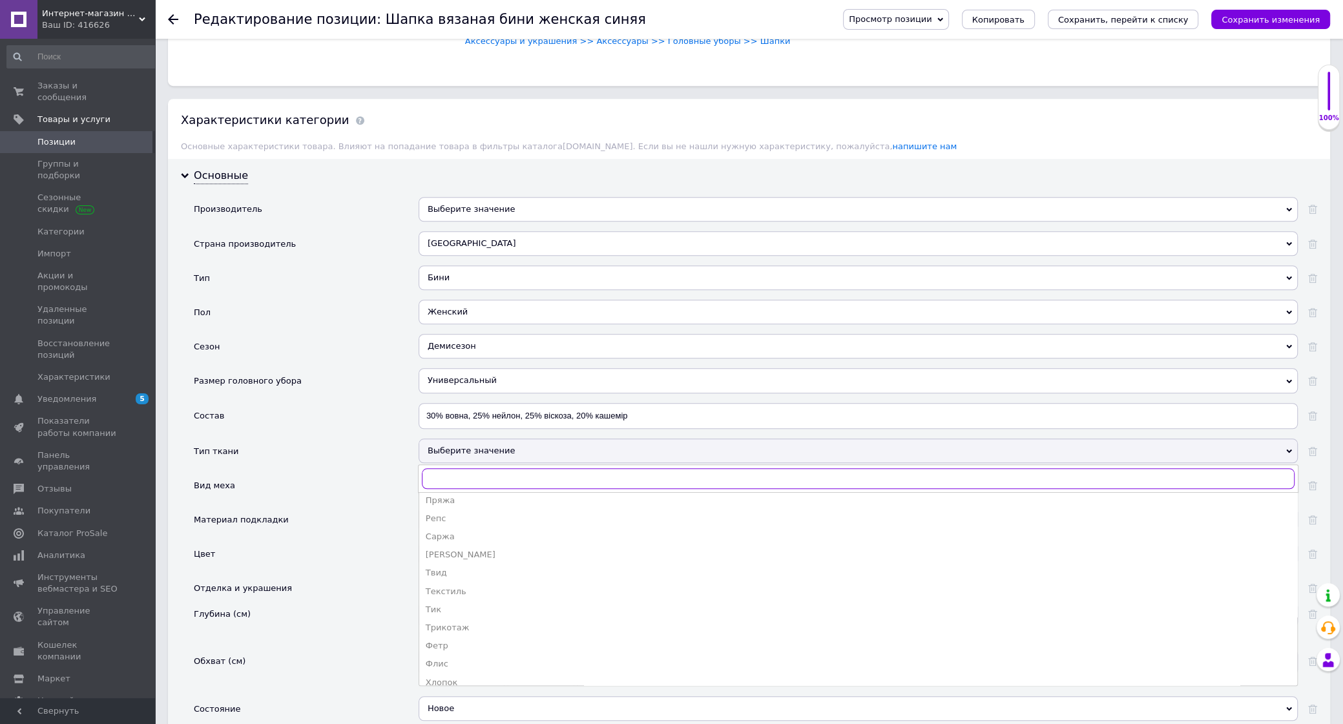
scroll to position [928, 0]
click at [453, 566] on div "Трикотаж" at bounding box center [858, 560] width 865 height 12
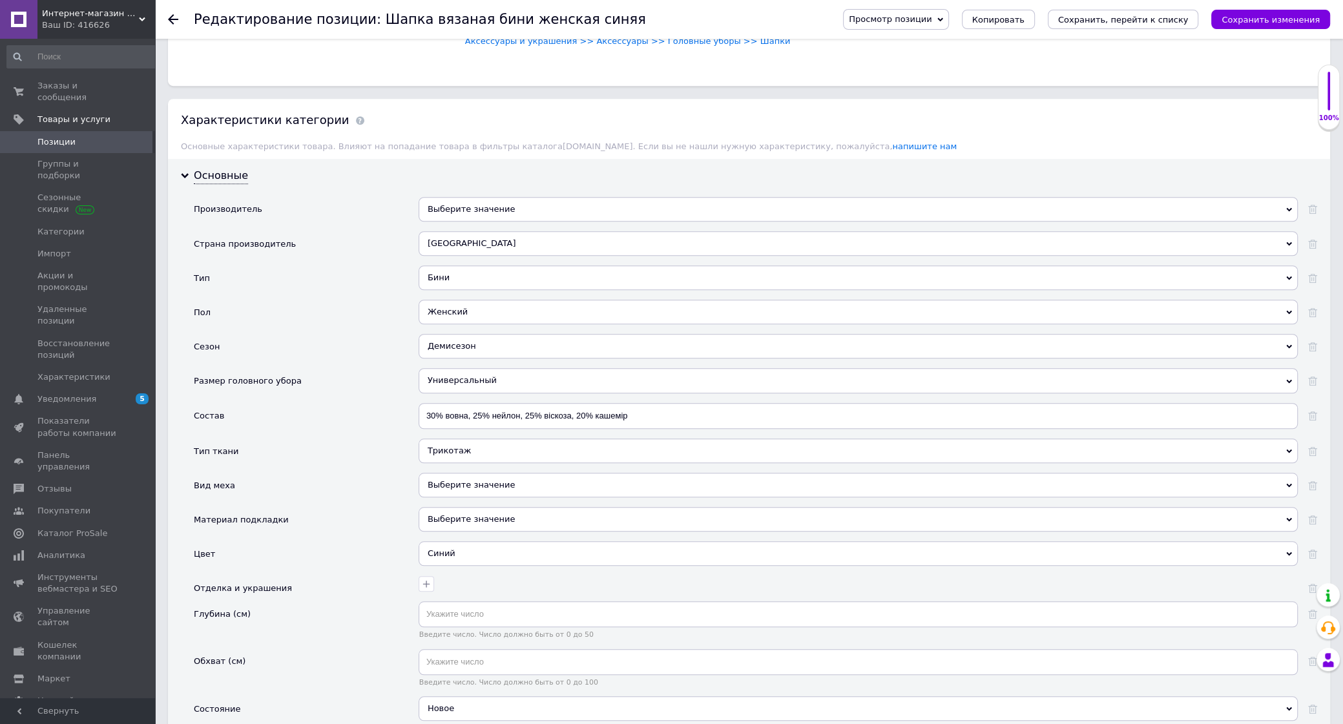
click at [474, 566] on div "Синий" at bounding box center [857, 553] width 879 height 25
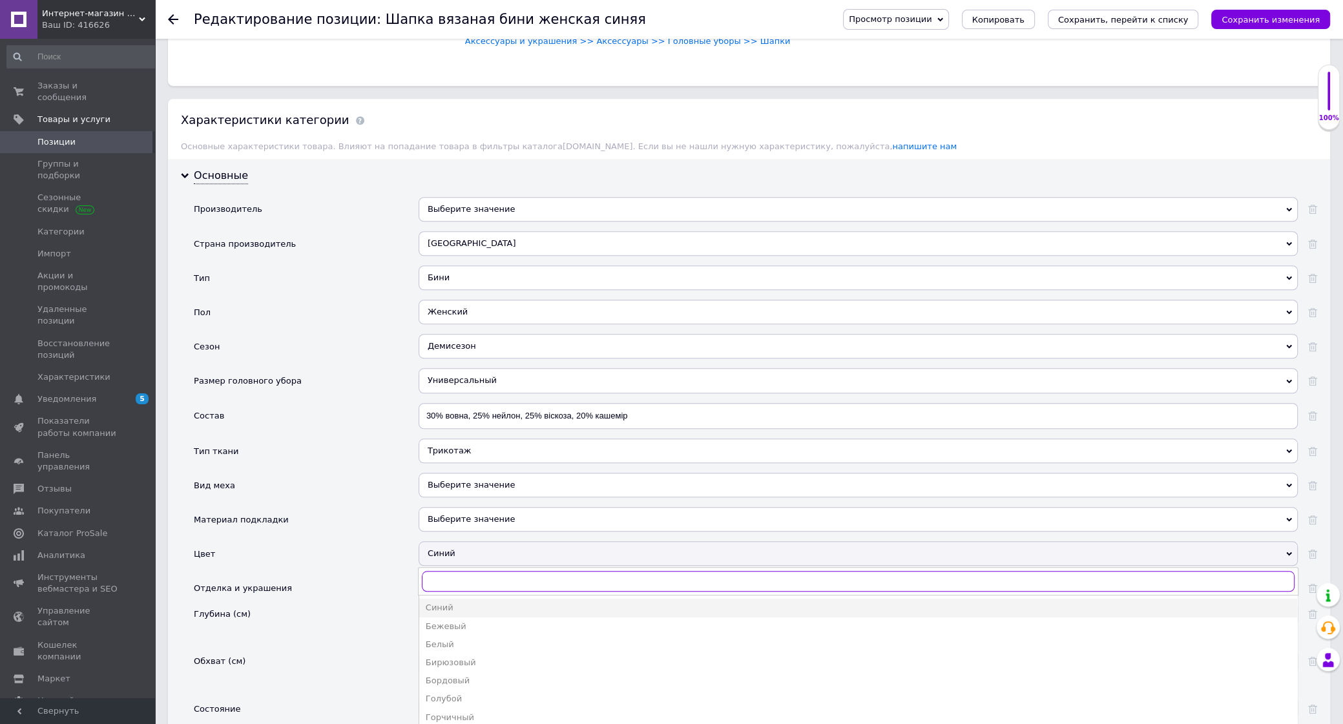
click at [451, 592] on input "text" at bounding box center [858, 581] width 872 height 21
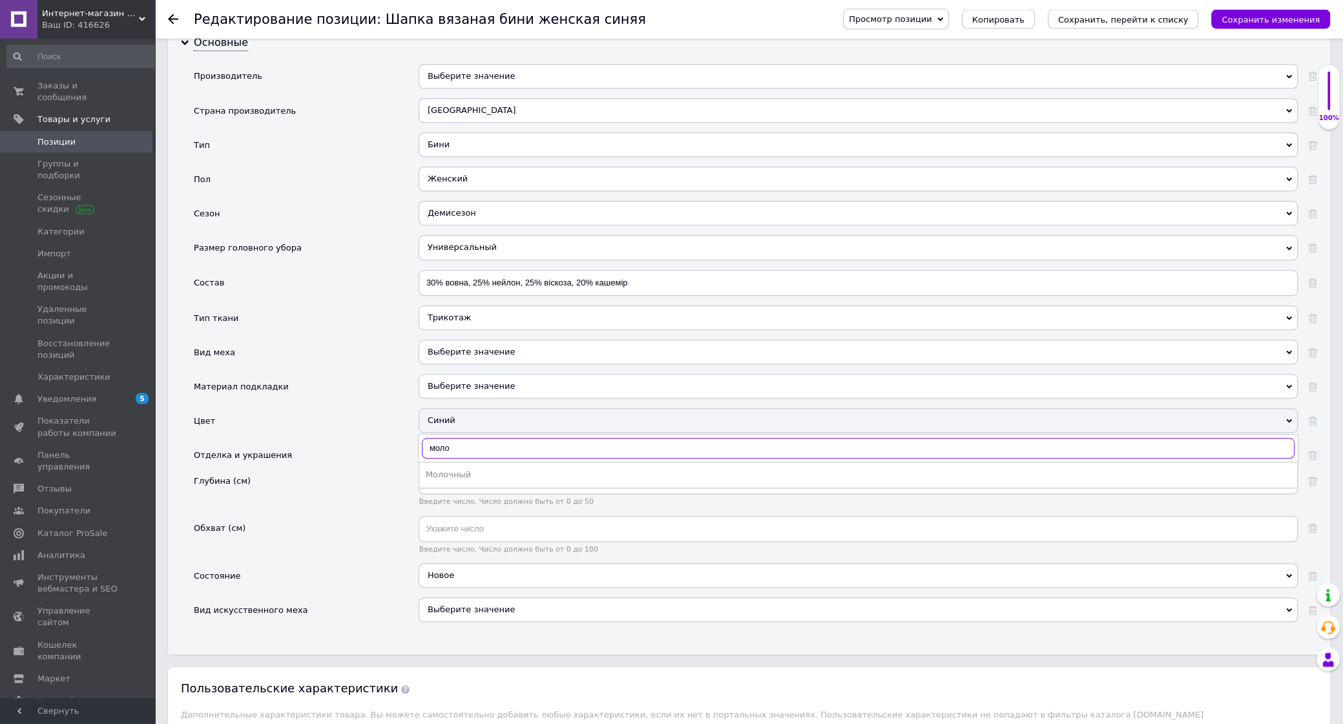
scroll to position [1221, 0]
type input "моло"
click at [465, 478] on div "Молочный" at bounding box center [858, 472] width 865 height 12
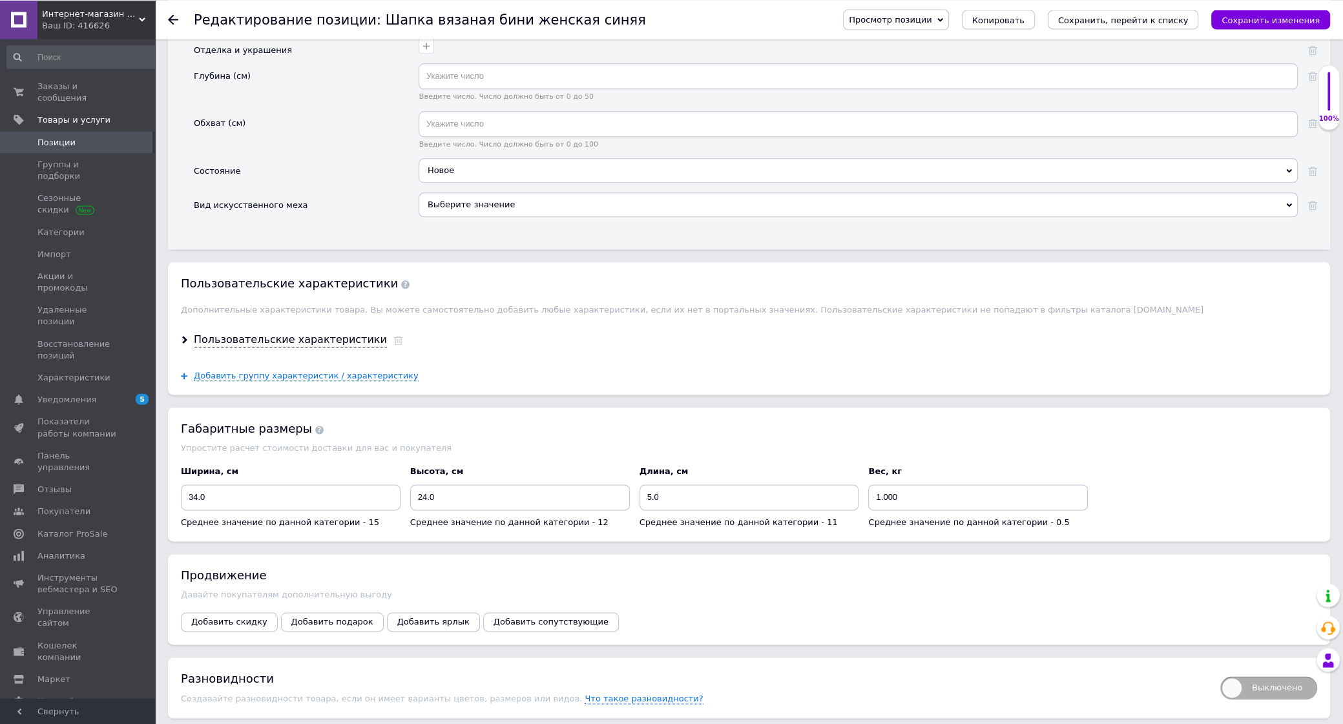
scroll to position [1627, 0]
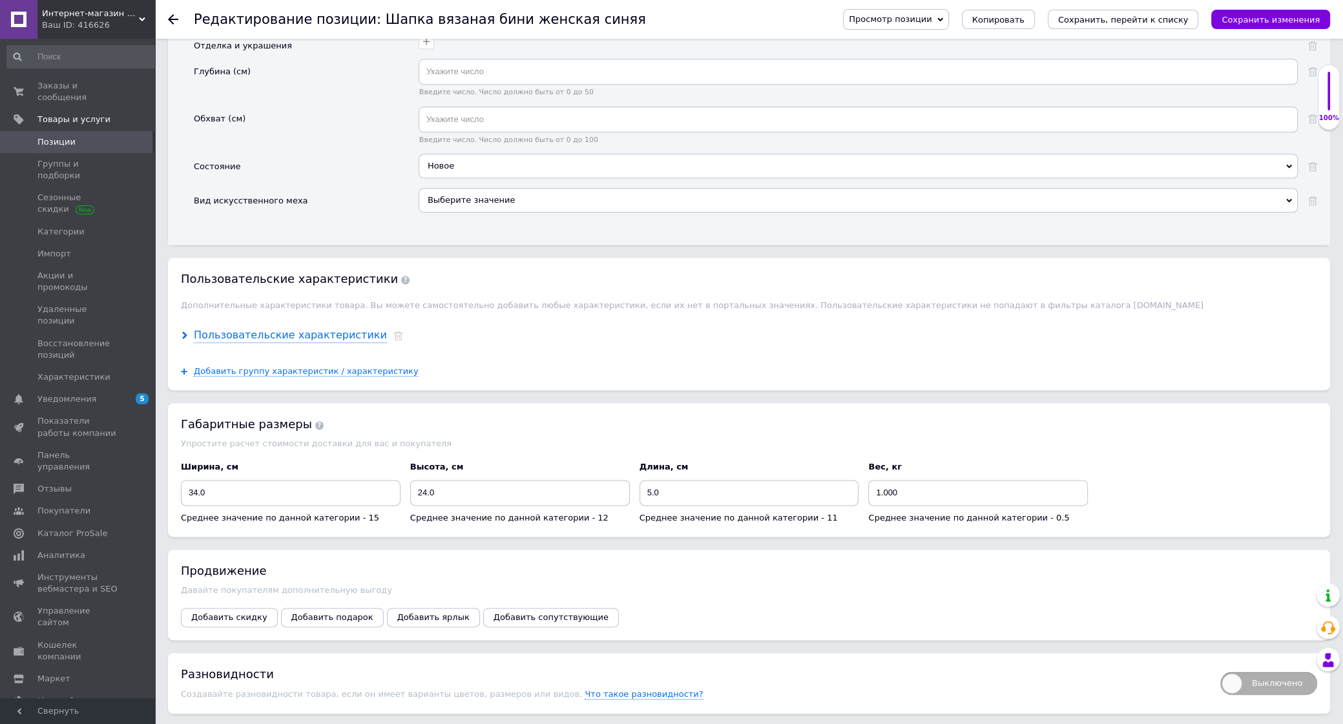
click at [336, 343] on div "Пользовательские характеристики" at bounding box center [290, 335] width 193 height 15
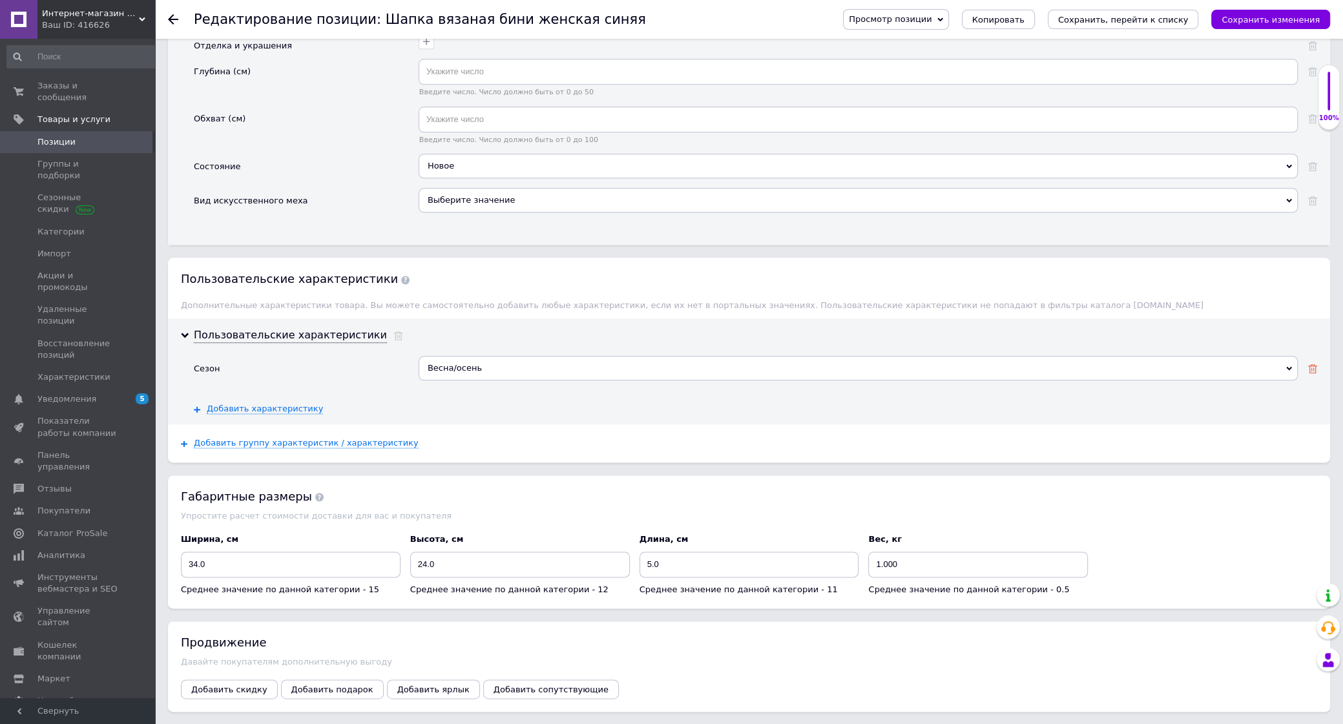
click at [1314, 373] on use at bounding box center [1312, 368] width 9 height 9
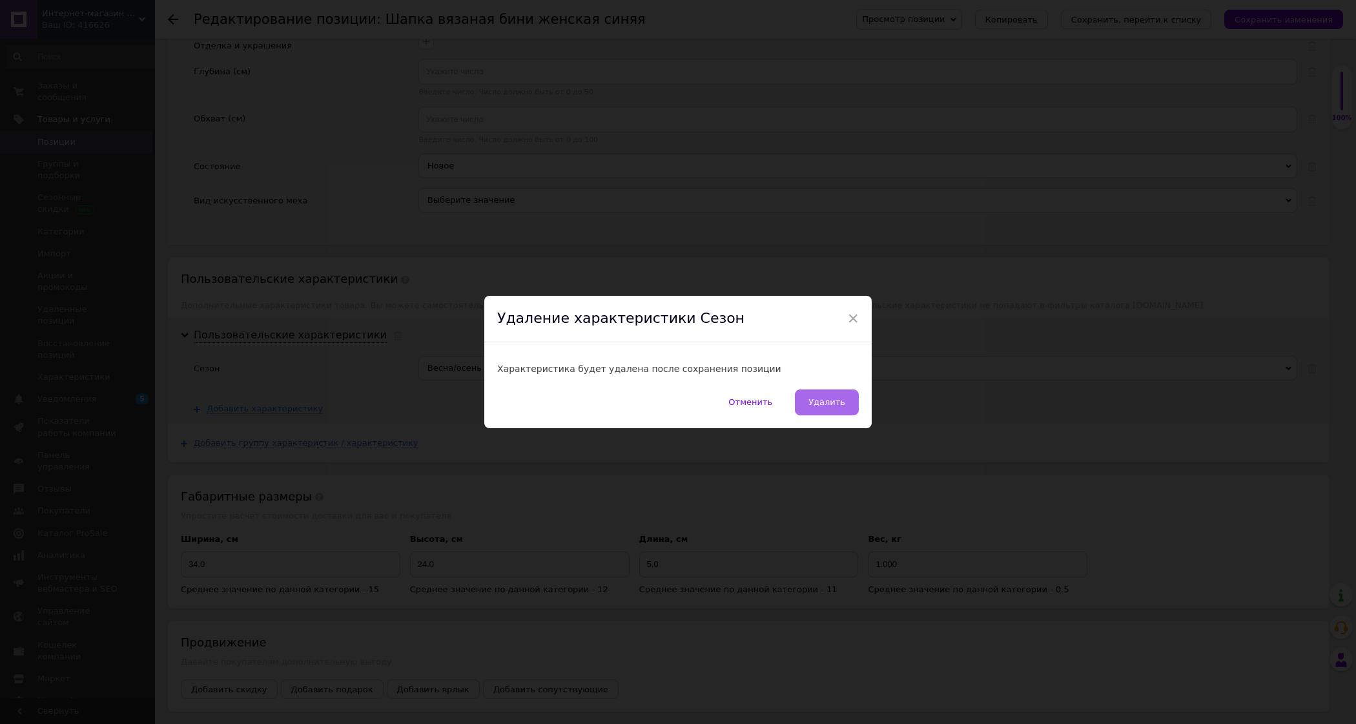
click at [836, 399] on span "Удалить" at bounding box center [827, 402] width 37 height 10
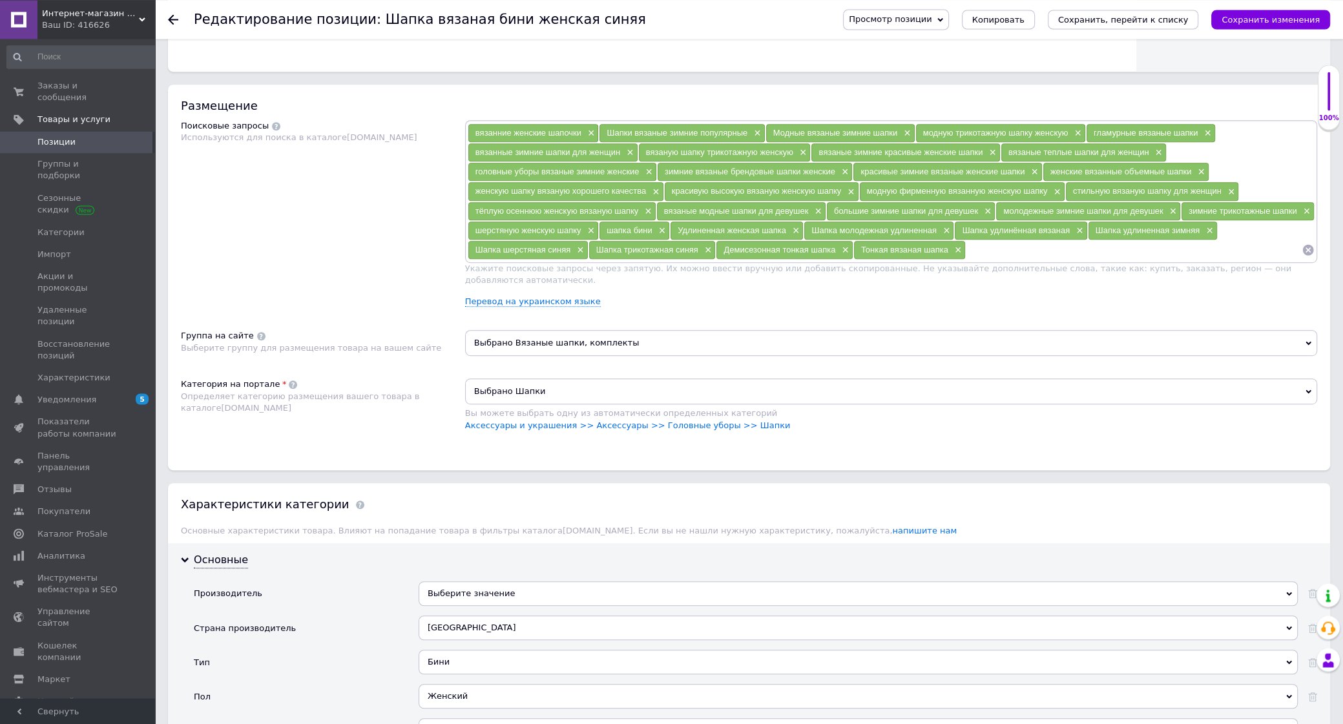
scroll to position [634, 0]
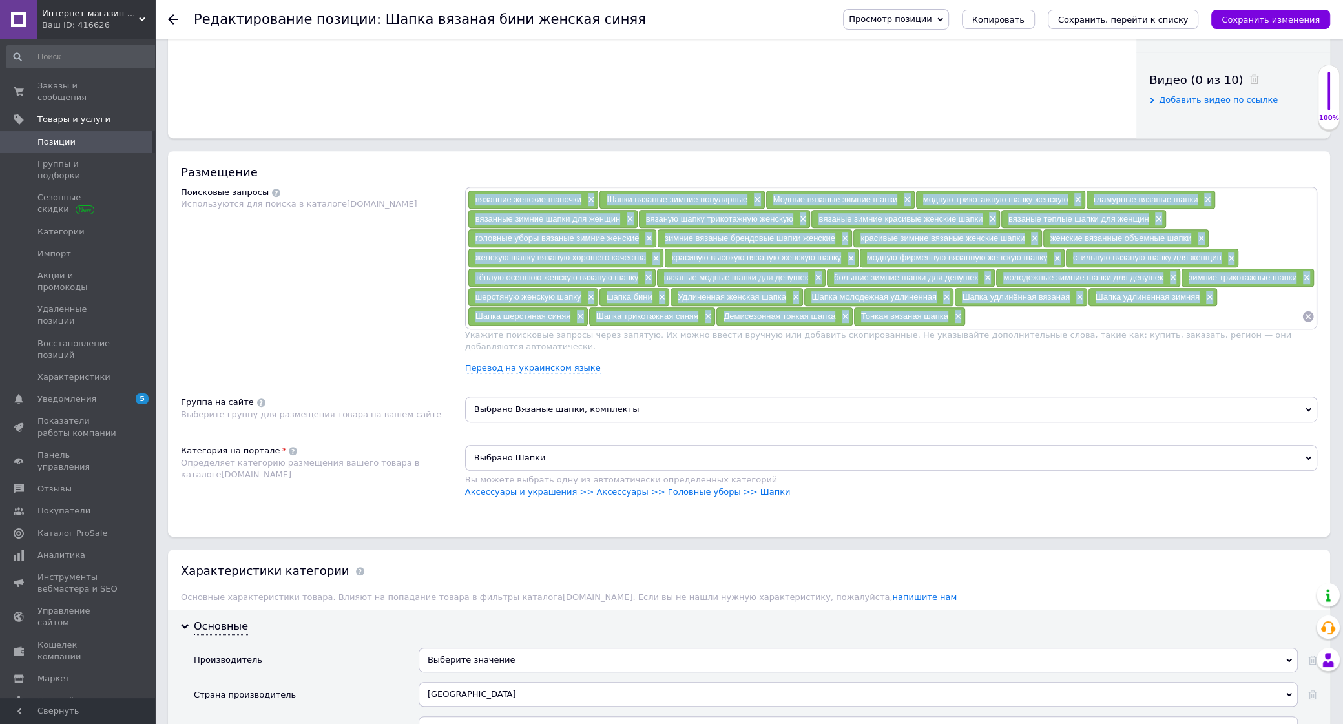
drag, startPoint x: 472, startPoint y: 317, endPoint x: 1097, endPoint y: 439, distance: 636.3
click at [1097, 325] on div "вязанние женские шапочки × Шапки вязаные зимние популярные × Модные вязаные зим…" at bounding box center [891, 258] width 847 height 136
copy div "loremips dolorsi ametcon × Adipi elitsed doeius temporinci × Utlabo etdolor mag…"
click at [592, 205] on span "×" at bounding box center [589, 199] width 10 height 11
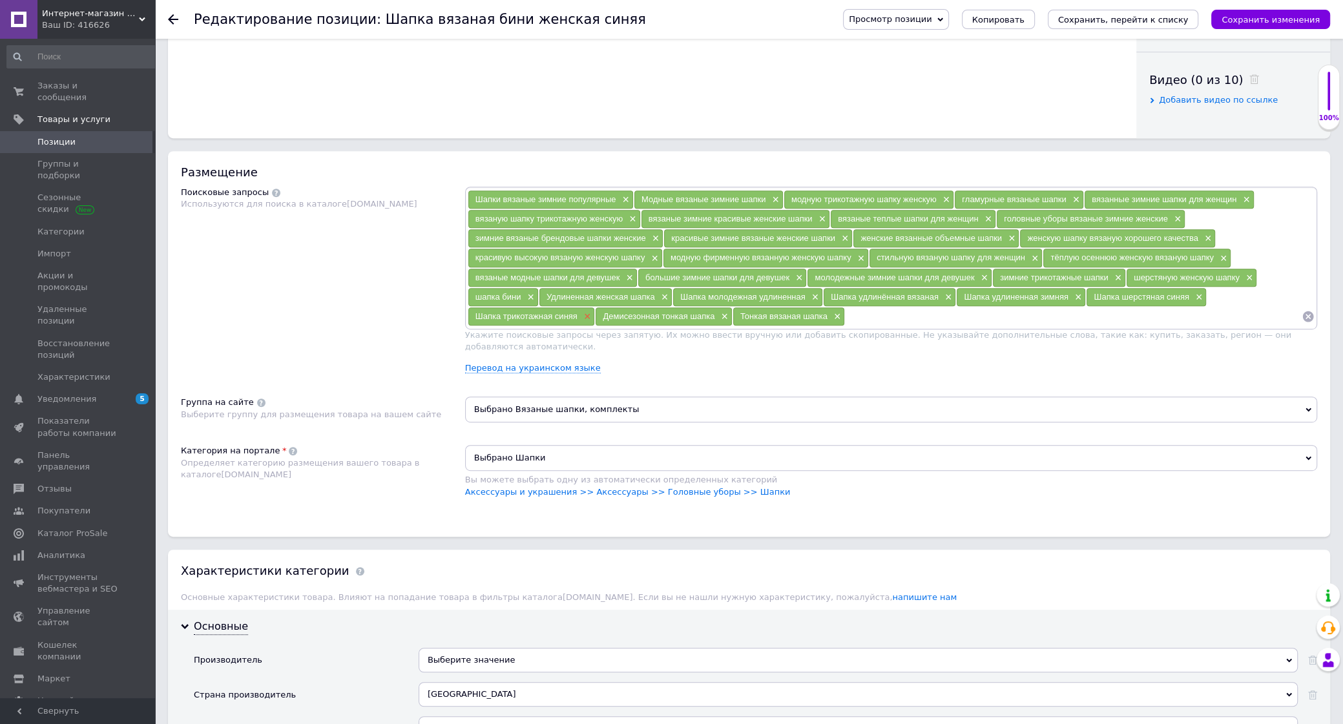
click at [586, 322] on span "×" at bounding box center [586, 316] width 10 height 11
click at [1201, 303] on span "×" at bounding box center [1197, 297] width 10 height 11
click at [593, 326] on input at bounding box center [940, 316] width 721 height 19
paste input "шапка женская молочного цвета"
type input "шапка женская молочного цвета"
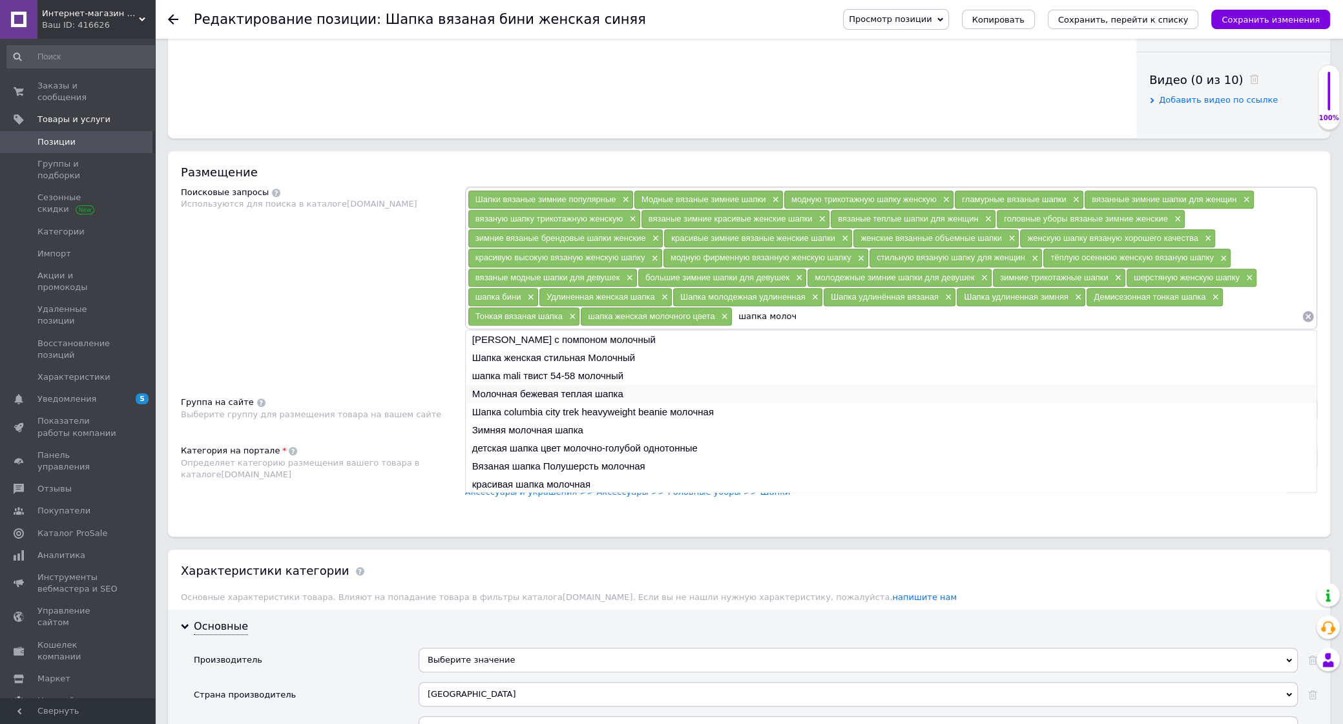
type input "шапка молоч"
click at [593, 403] on li "Молочная бежевая теплая шапка" at bounding box center [891, 394] width 851 height 18
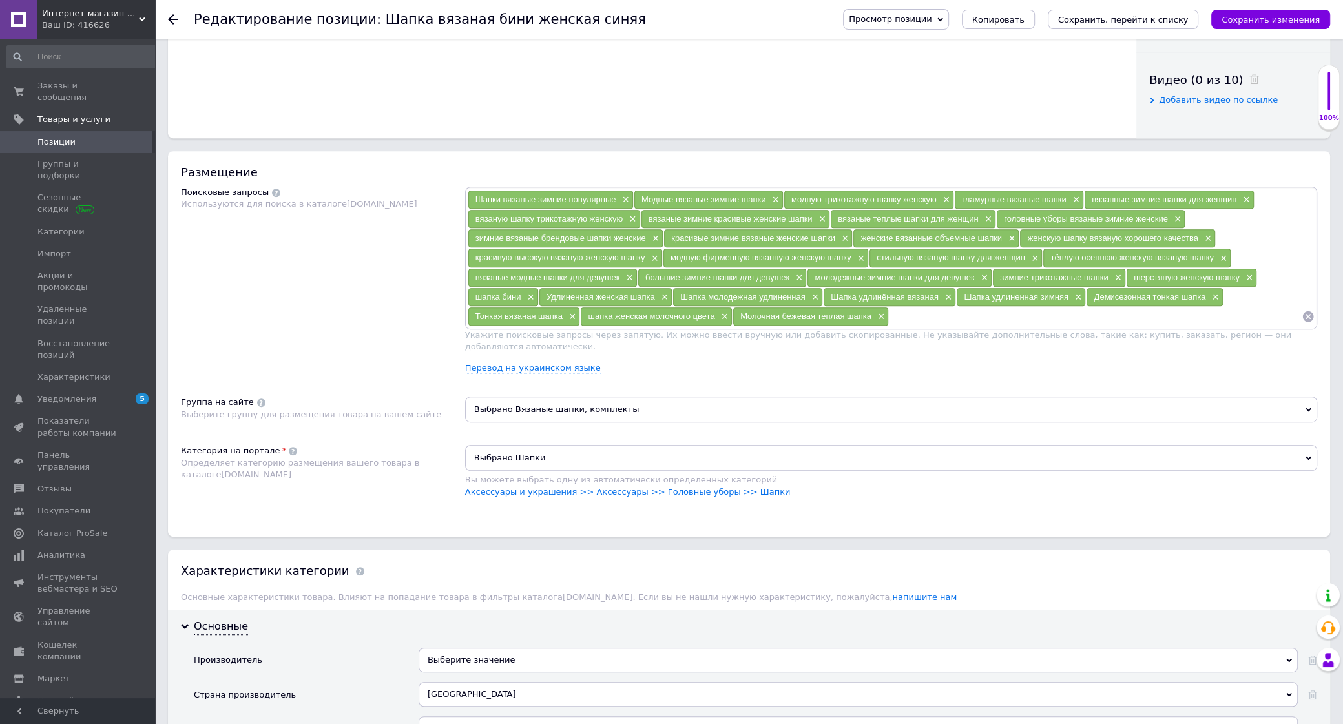
click at [894, 326] on input at bounding box center [1095, 316] width 413 height 19
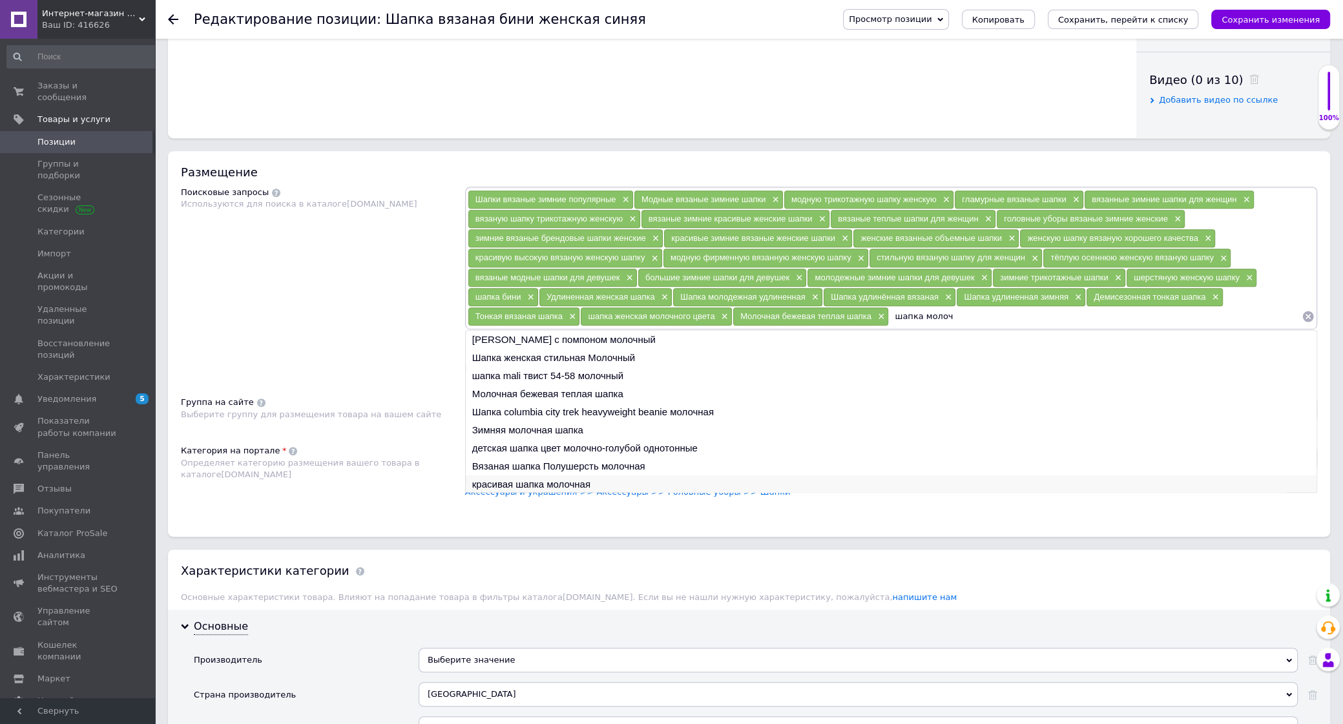
type input "шапка молоч"
click at [540, 493] on li "красивая шапка молочная" at bounding box center [891, 484] width 851 height 18
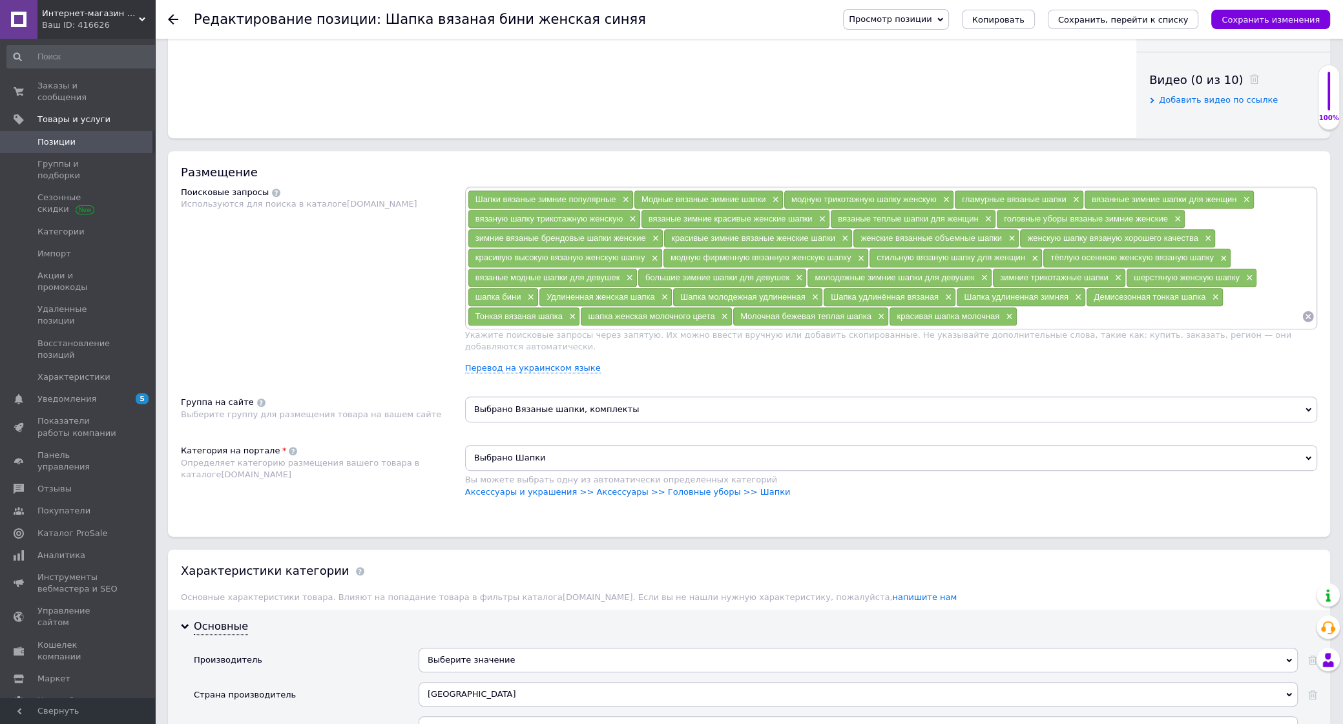
click at [1024, 326] on input at bounding box center [1159, 316] width 284 height 19
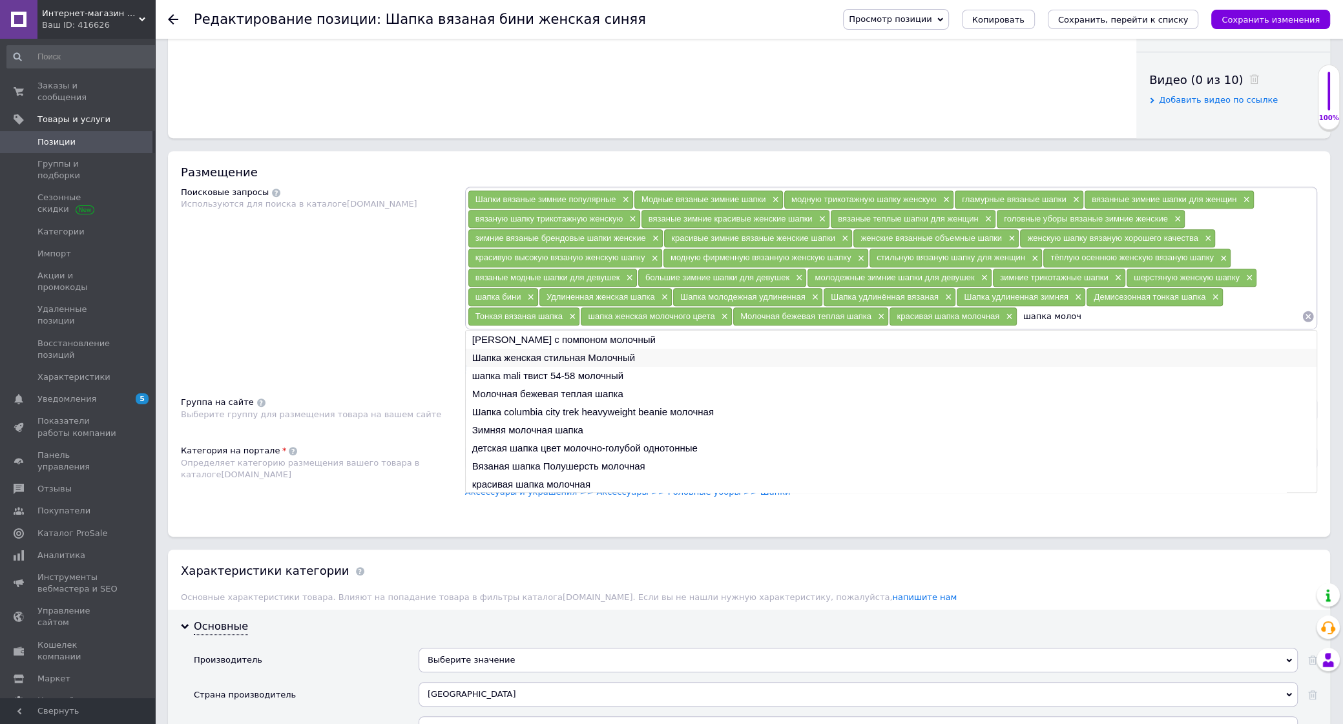
type input "шапка молоч"
click at [610, 367] on li "Шапка женская стильная Молочный" at bounding box center [891, 358] width 851 height 18
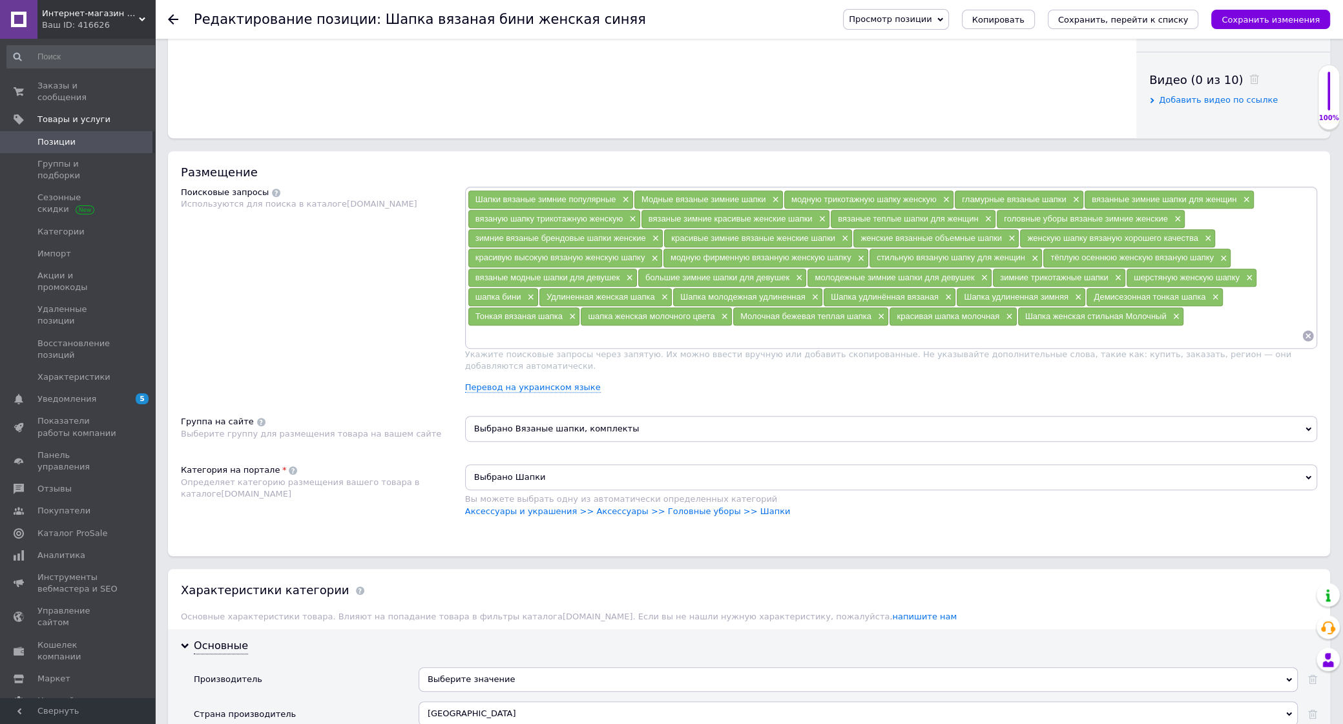
click at [491, 346] on input at bounding box center [885, 335] width 834 height 19
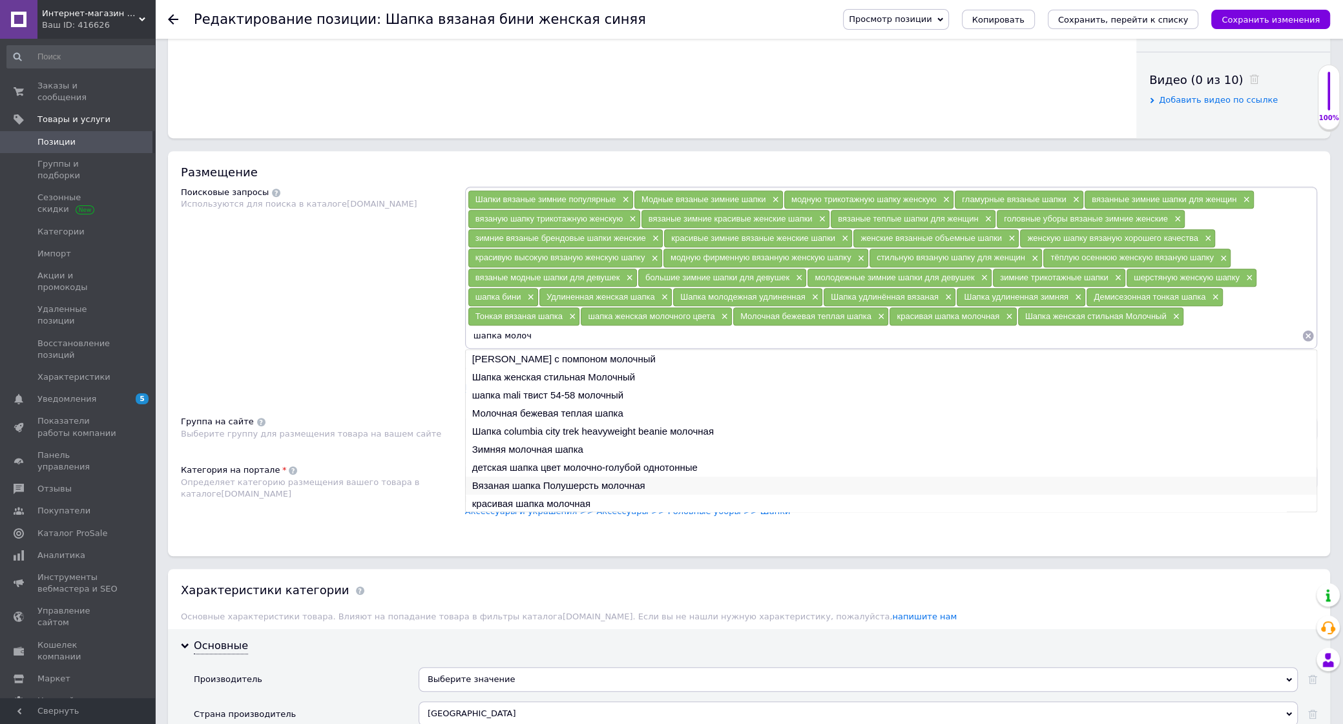
type input "шапка молоч"
click at [559, 495] on li "Вязаная шапка Полушерсть молочная" at bounding box center [891, 486] width 851 height 18
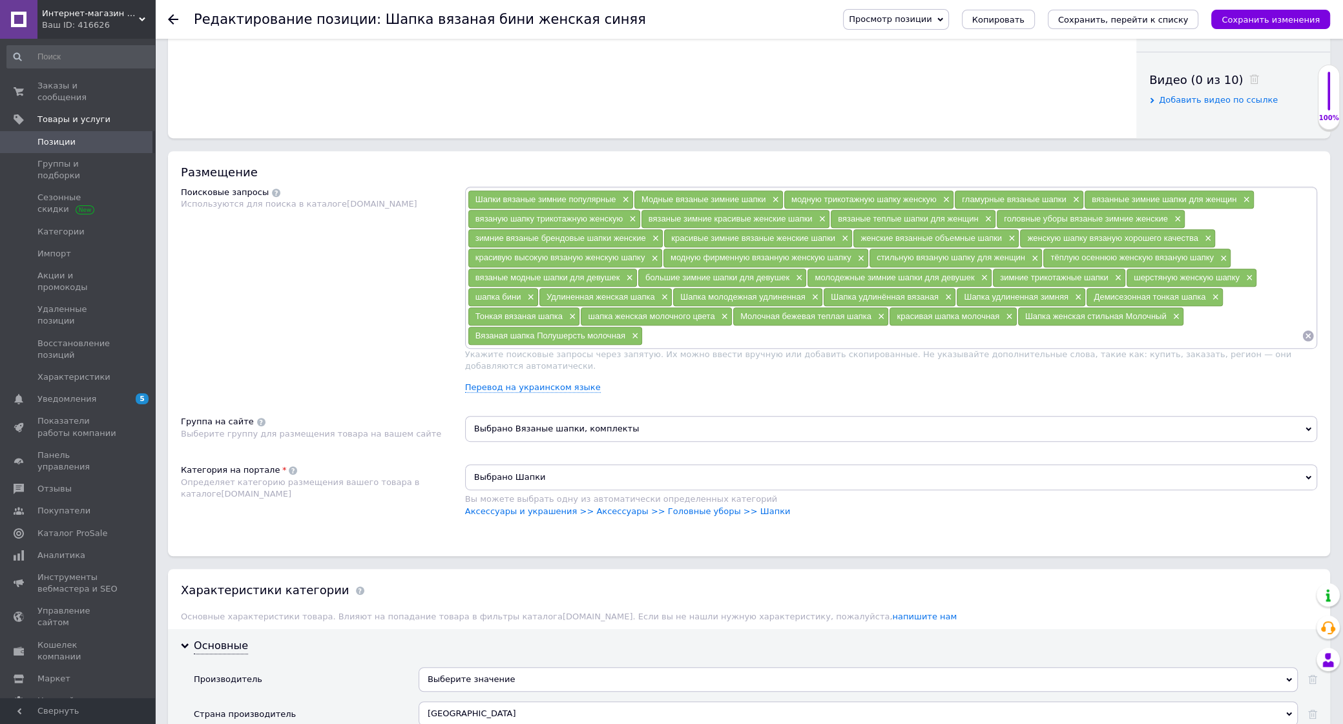
click at [657, 346] on input at bounding box center [972, 335] width 659 height 19
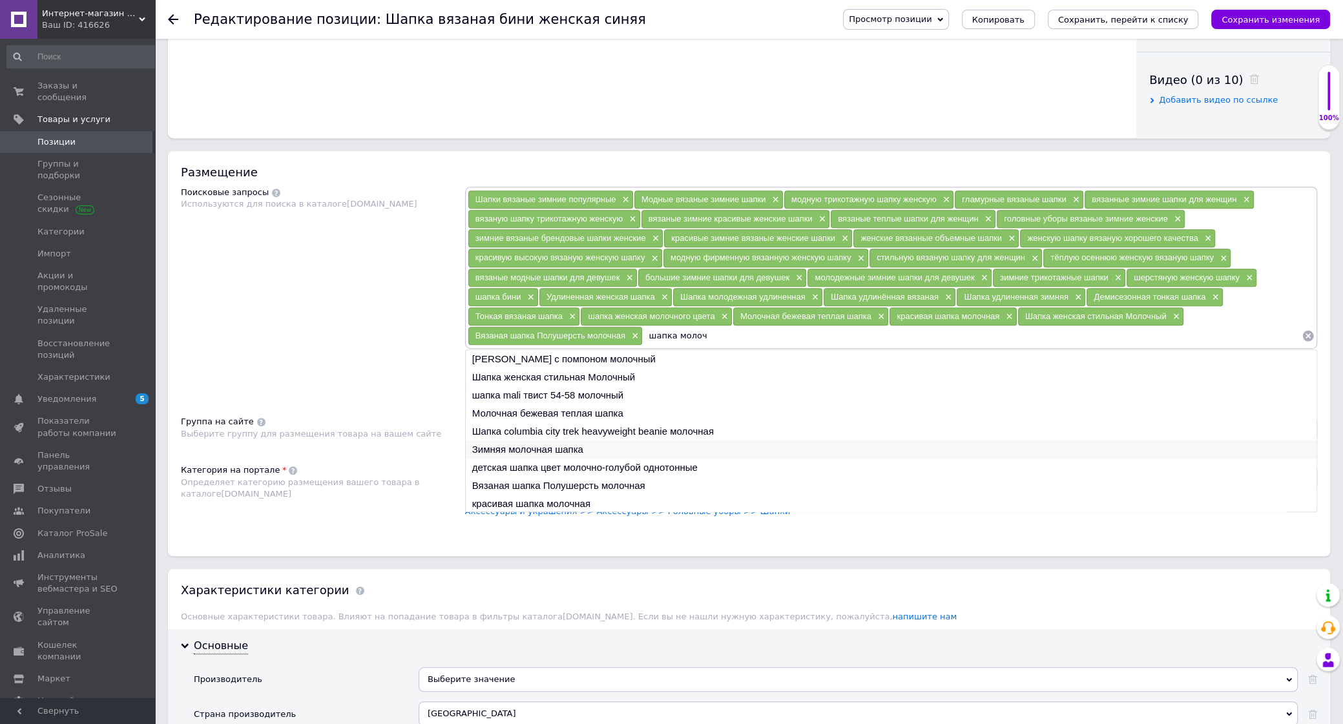
type input "шапка молоч"
click at [533, 459] on li "Зимняя молочная шапка" at bounding box center [891, 449] width 851 height 18
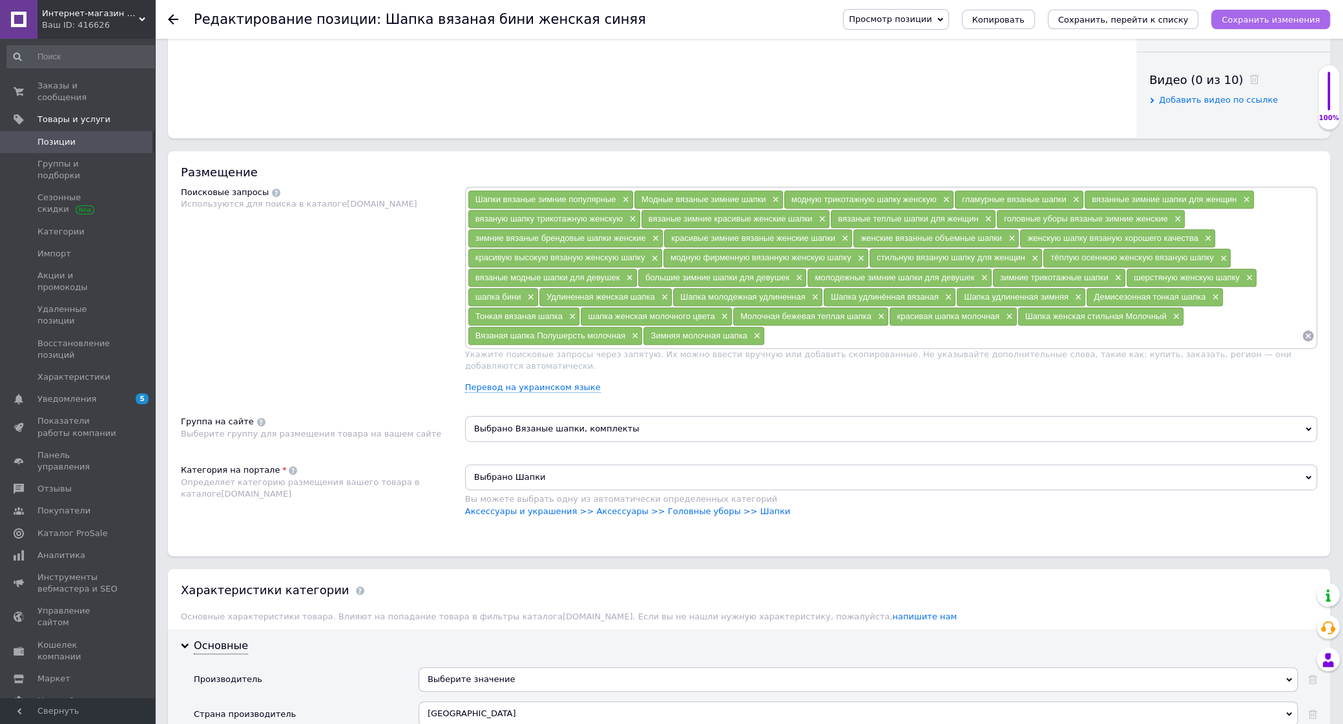
click at [1237, 22] on icon "Сохранить изменения" at bounding box center [1270, 20] width 98 height 10
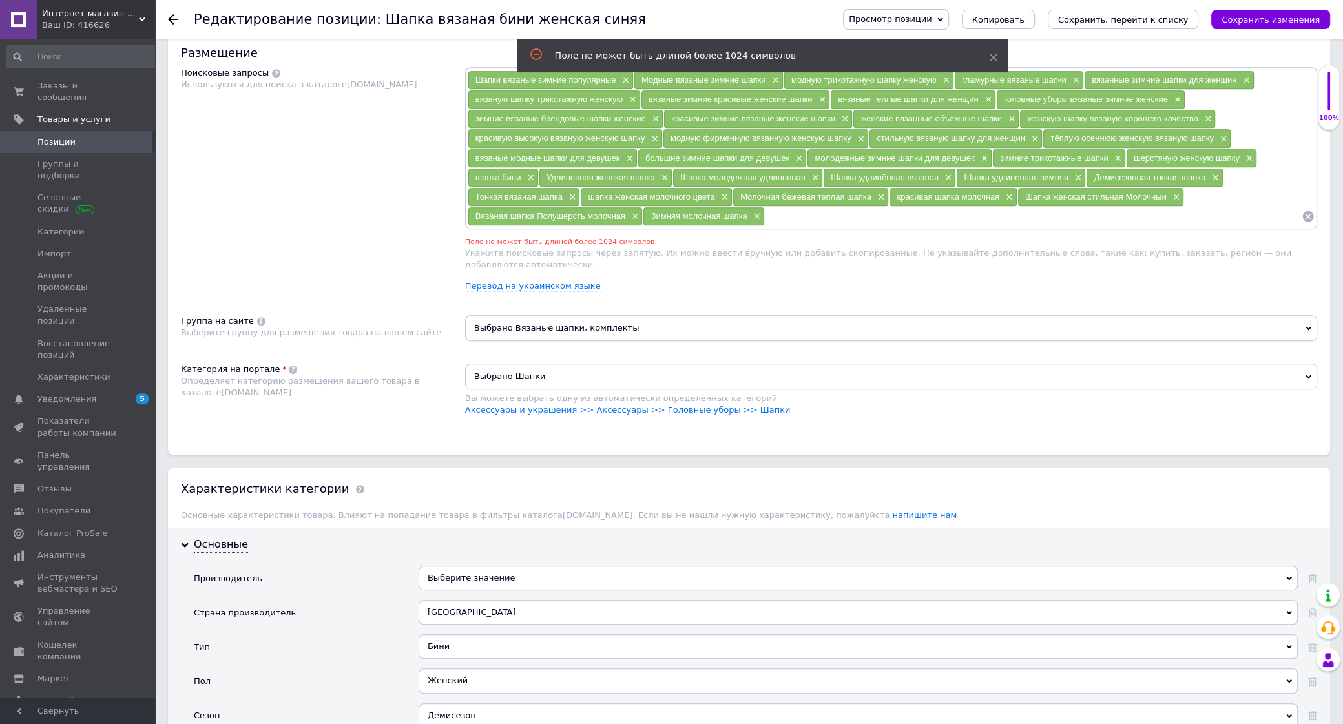
scroll to position [754, 0]
click at [756, 222] on span "×" at bounding box center [755, 216] width 10 height 11
click at [993, 58] on use at bounding box center [993, 58] width 8 height 8
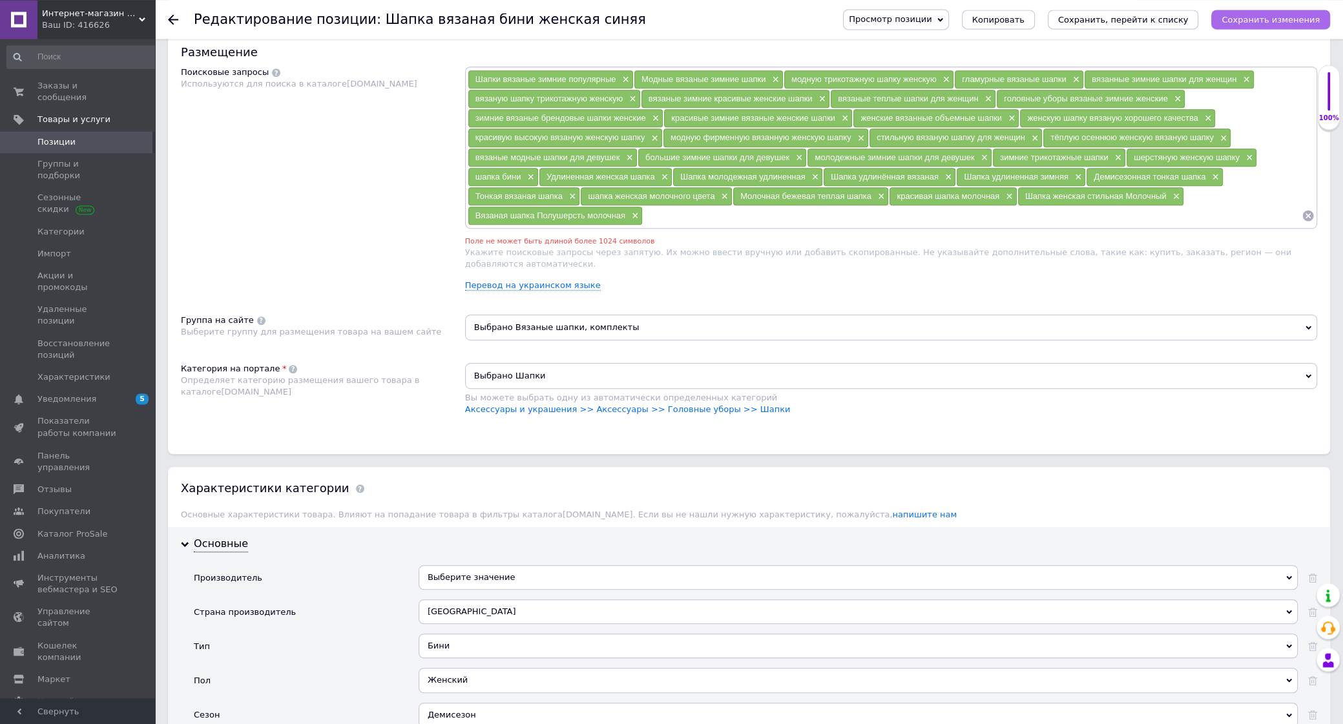
click at [1298, 21] on icon "Сохранить изменения" at bounding box center [1270, 20] width 98 height 10
click at [1079, 183] on span "×" at bounding box center [1076, 177] width 10 height 11
click at [1265, 19] on icon "Сохранить изменения" at bounding box center [1270, 20] width 98 height 10
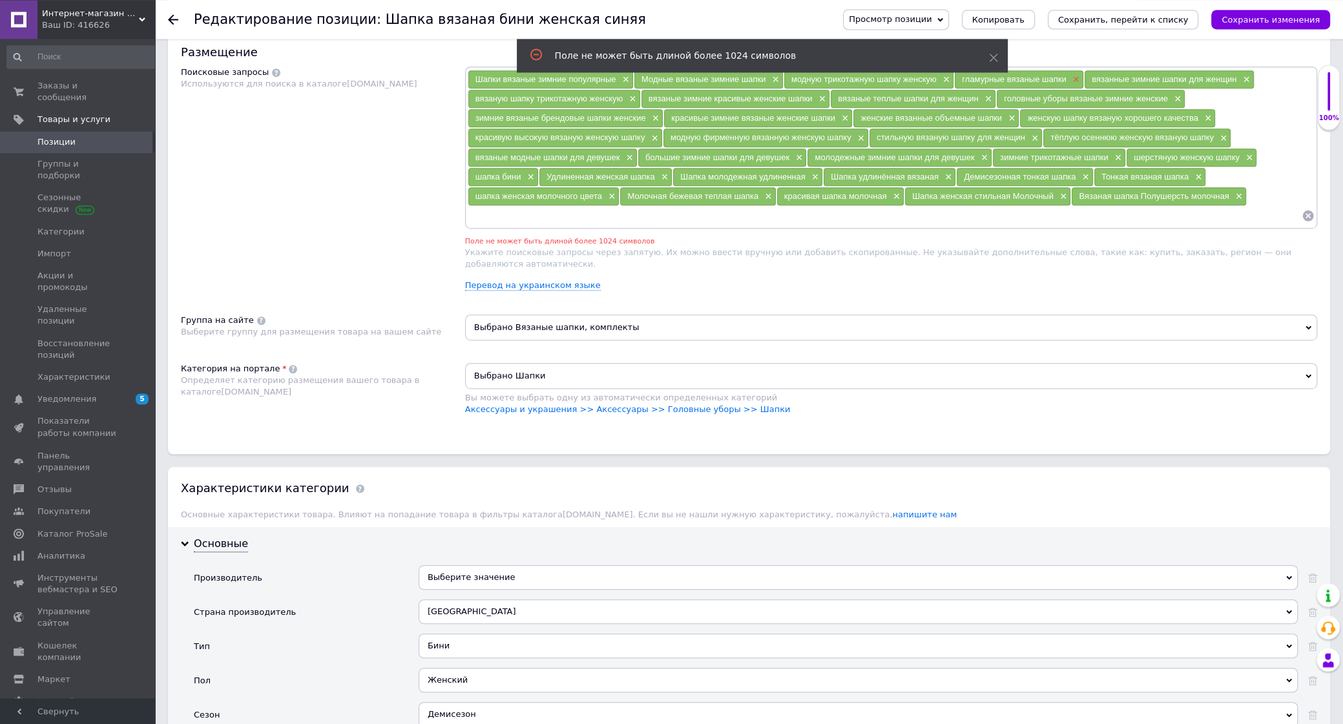
click at [1077, 85] on span "×" at bounding box center [1074, 79] width 10 height 11
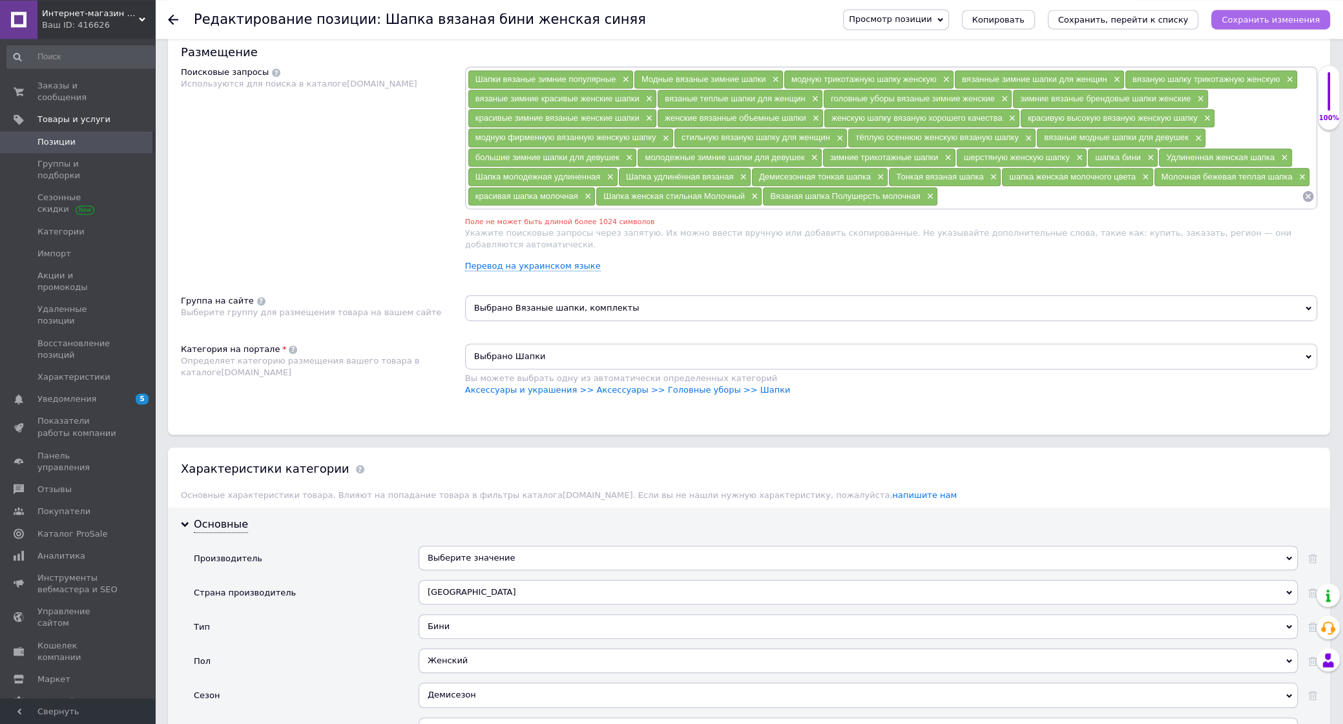
click at [1245, 21] on icon "Сохранить изменения" at bounding box center [1270, 20] width 98 height 10
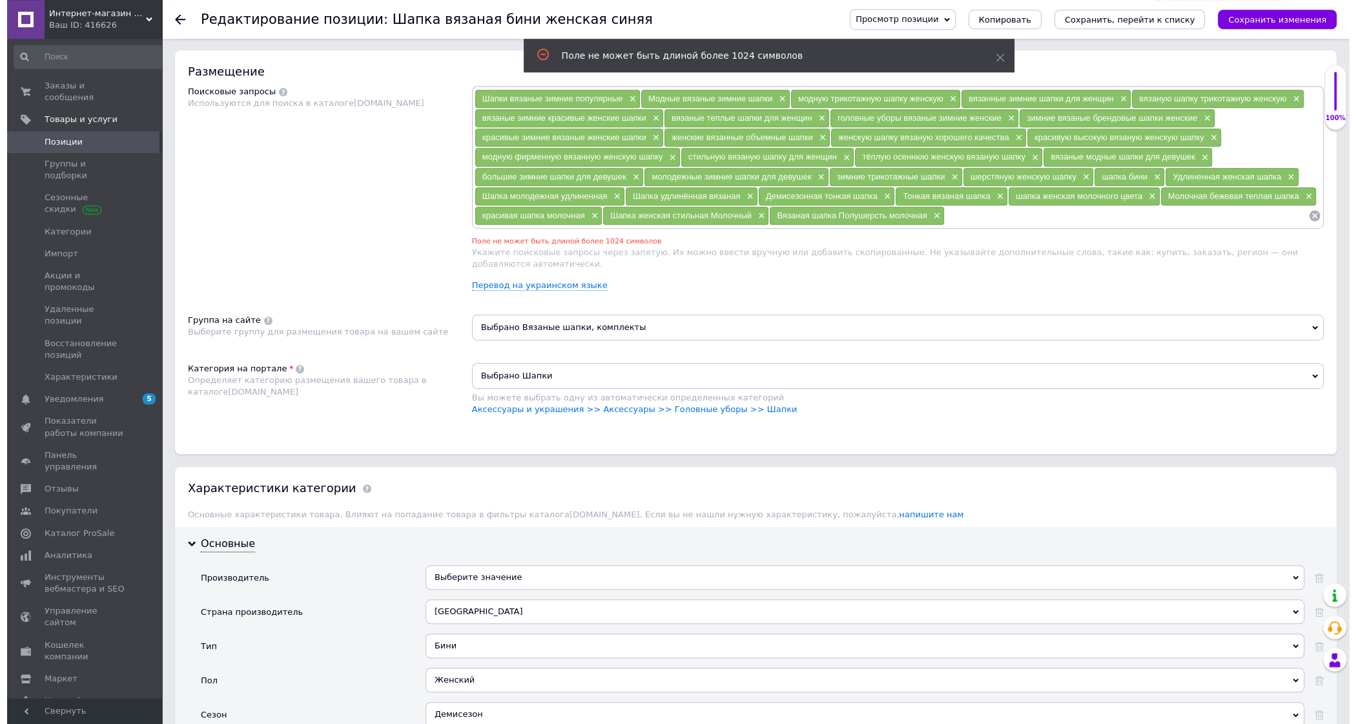
scroll to position [734, 0]
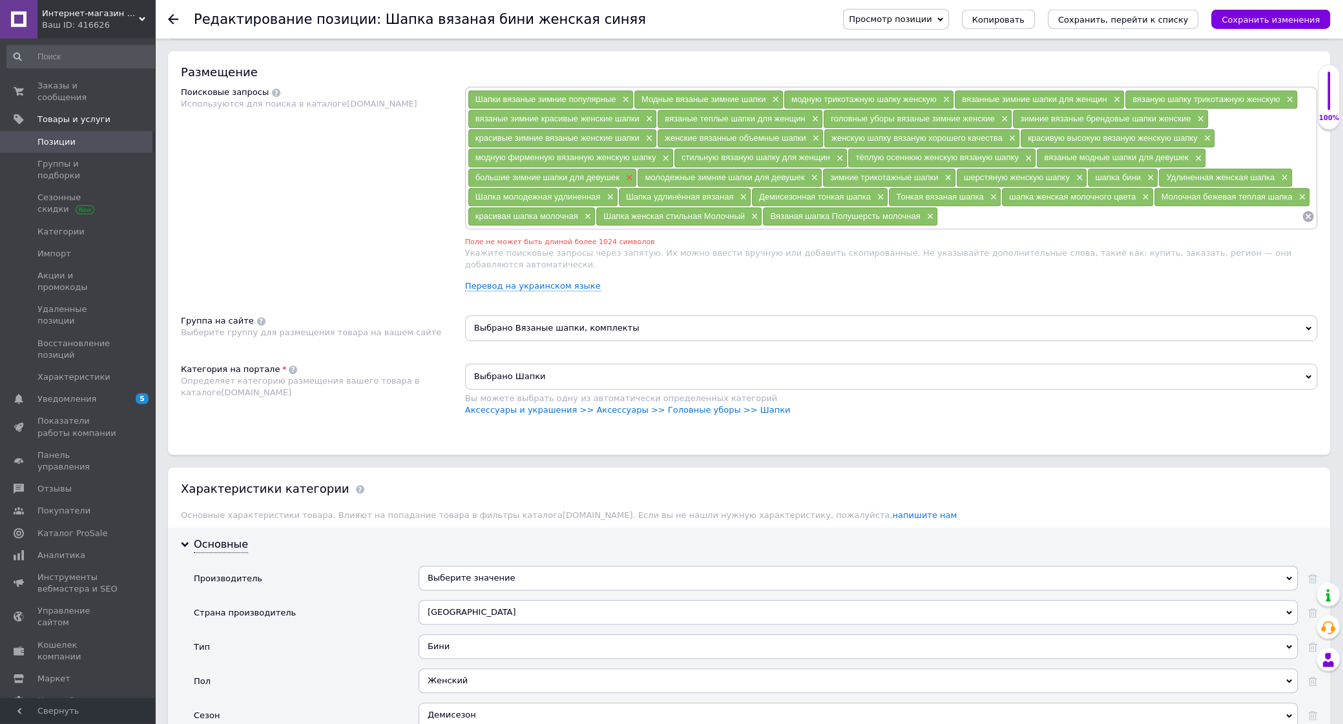
click at [628, 183] on span "×" at bounding box center [628, 177] width 10 height 11
click at [1244, 16] on icon "Сохранить изменения" at bounding box center [1270, 20] width 98 height 10
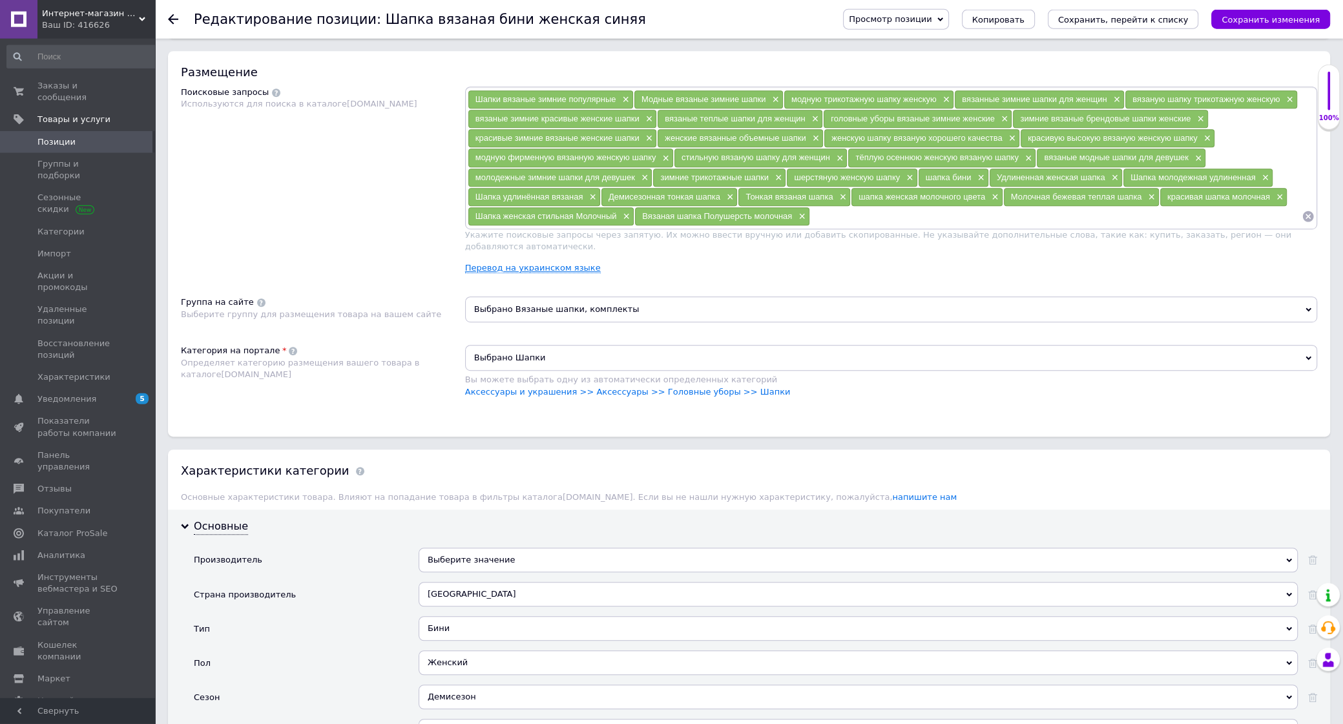
click at [572, 273] on link "Перевод на украинском языке" at bounding box center [533, 268] width 136 height 10
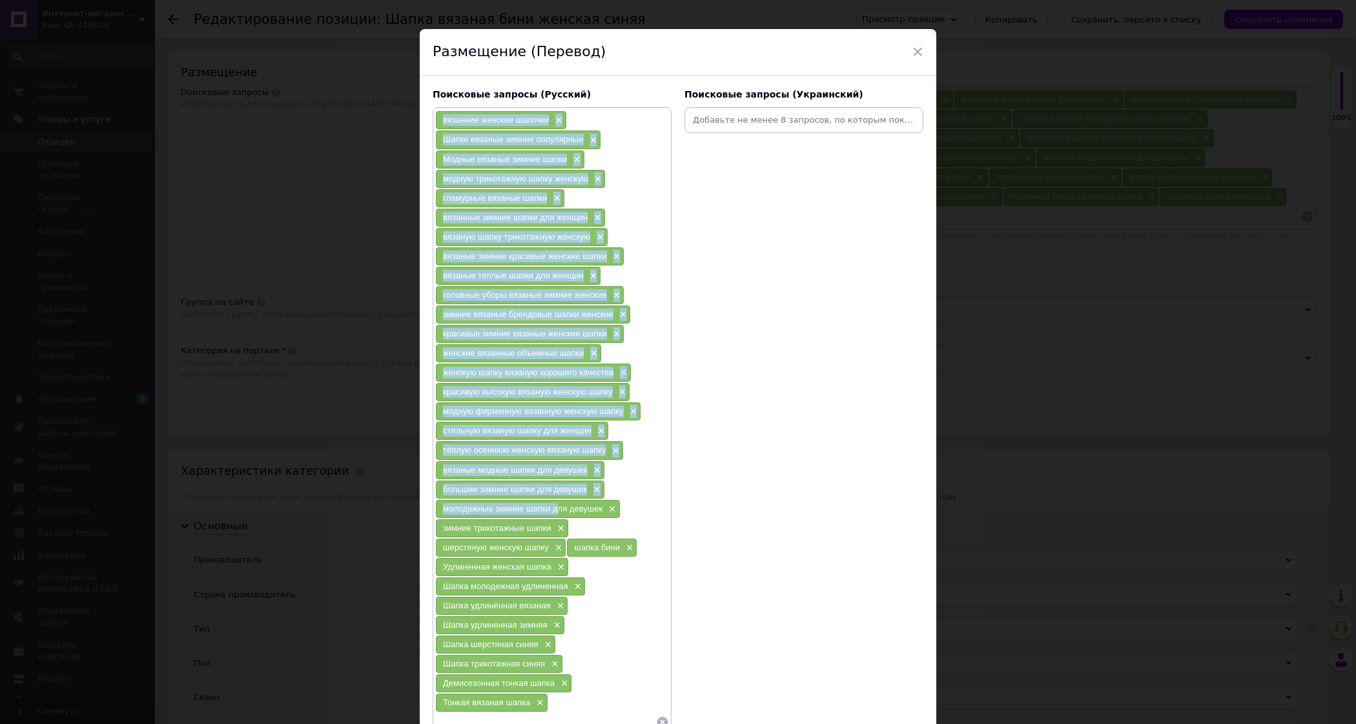
scroll to position [143, 0]
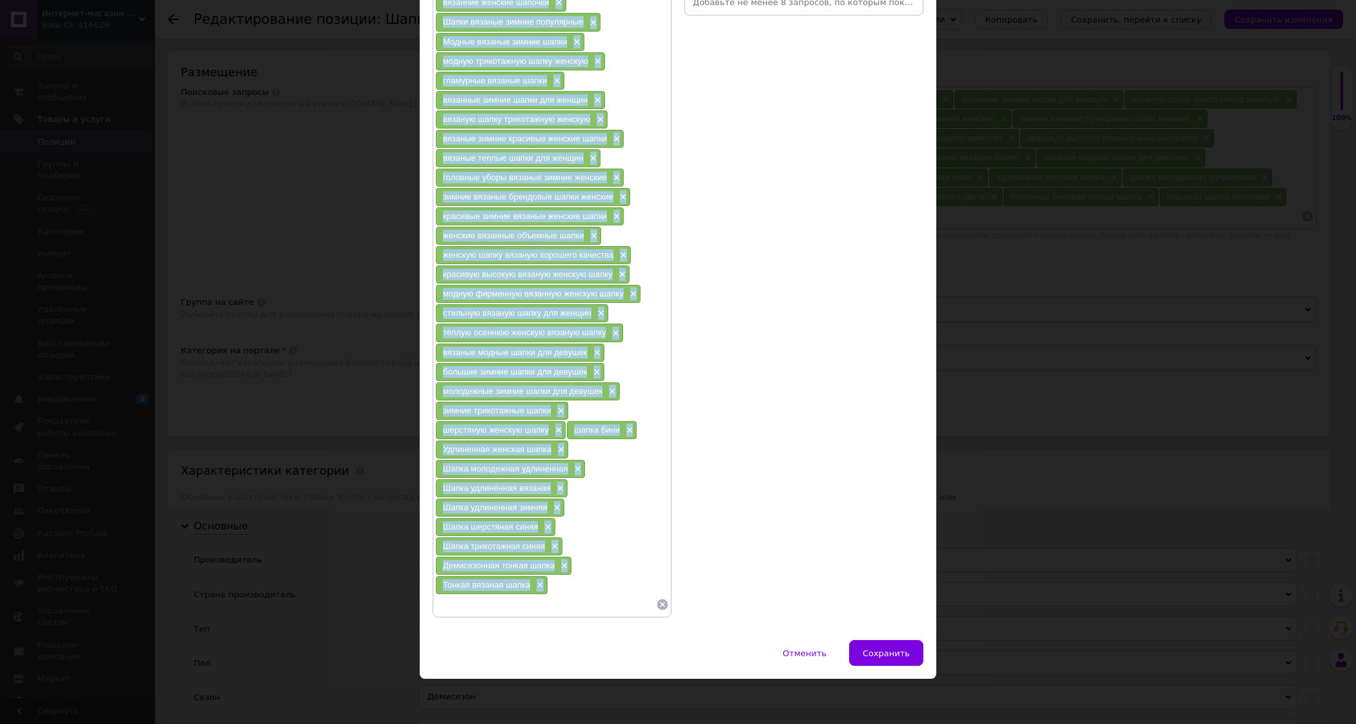
drag, startPoint x: 435, startPoint y: 135, endPoint x: 554, endPoint y: 598, distance: 478.2
click at [554, 598] on div "вязанние женские шапочки × Шапки вязаные зимние популярные × Модные вязаные зим…" at bounding box center [552, 303] width 234 height 621
copy div "loremips dolorsi ametcon × Adipi elitsed doeius temporinci × Utlabo etdolor mag…"
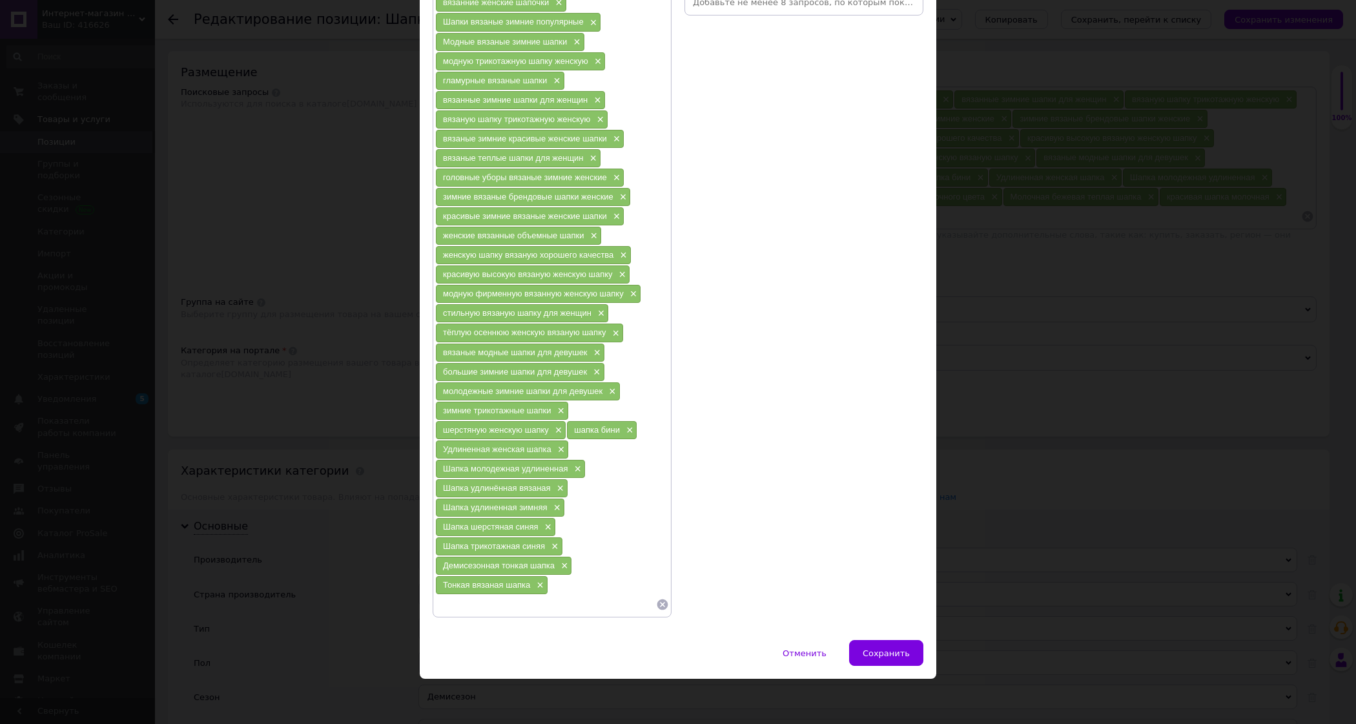
click at [746, 206] on div "Поисковые запросы (Украинский)" at bounding box center [804, 294] width 252 height 660
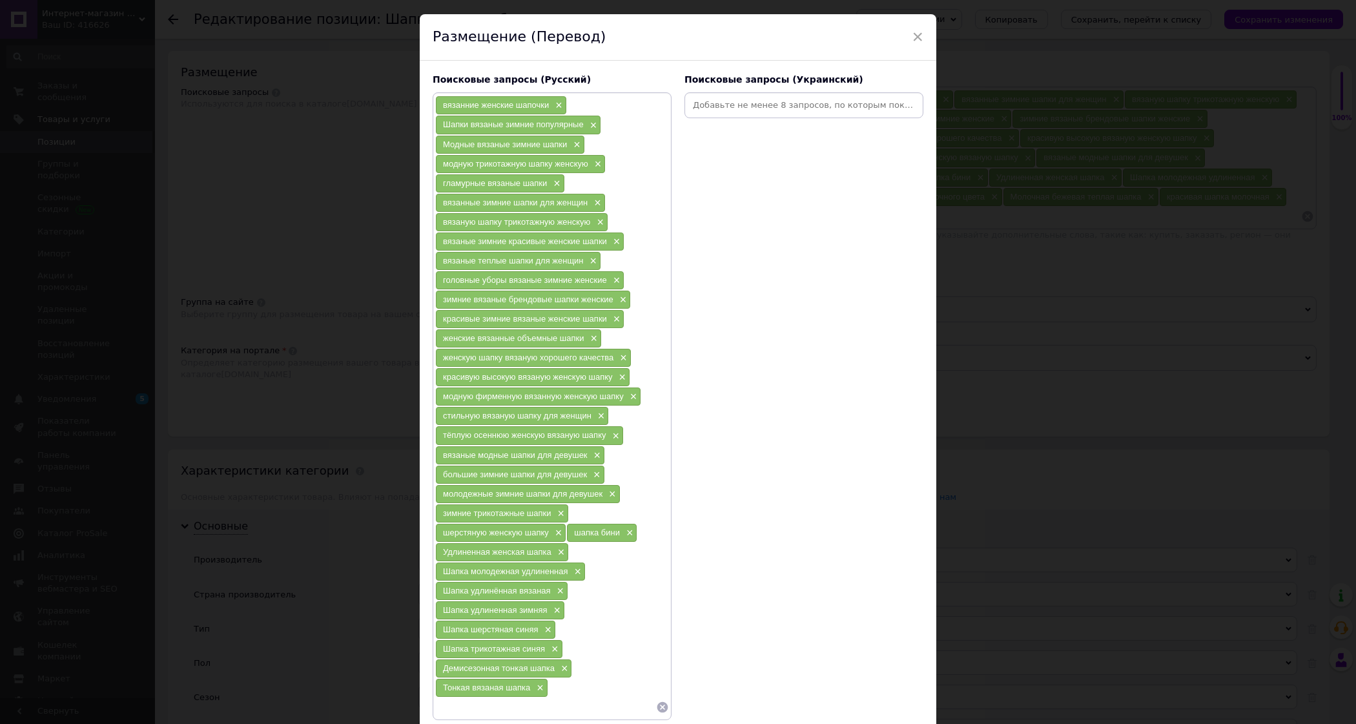
scroll to position [0, 0]
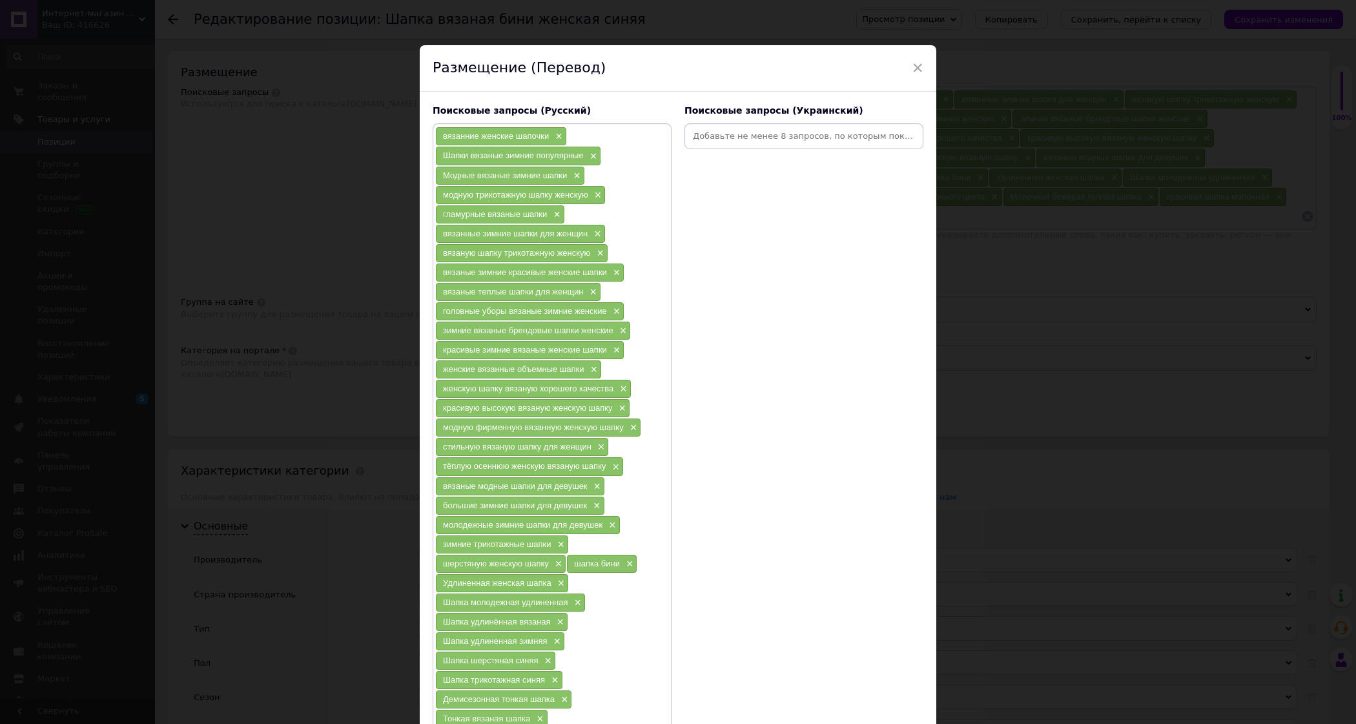
click at [723, 138] on input at bounding box center [804, 136] width 234 height 19
paste input "l'ipsum dolors ametcon adipi e'seddo eiusmo temporinc utlab e'dolor magnaa enim…"
type input "l'ipsum dolors ametcon adipi e'seddo eiusmo temporinc utlab e'dolor magnaa enim…"
click at [730, 133] on input at bounding box center [804, 136] width 234 height 19
paste input "l'ipsum dolors ametcon adipi e'seddo eiusmo temporinc utlab e'dolor magnaa enim…"
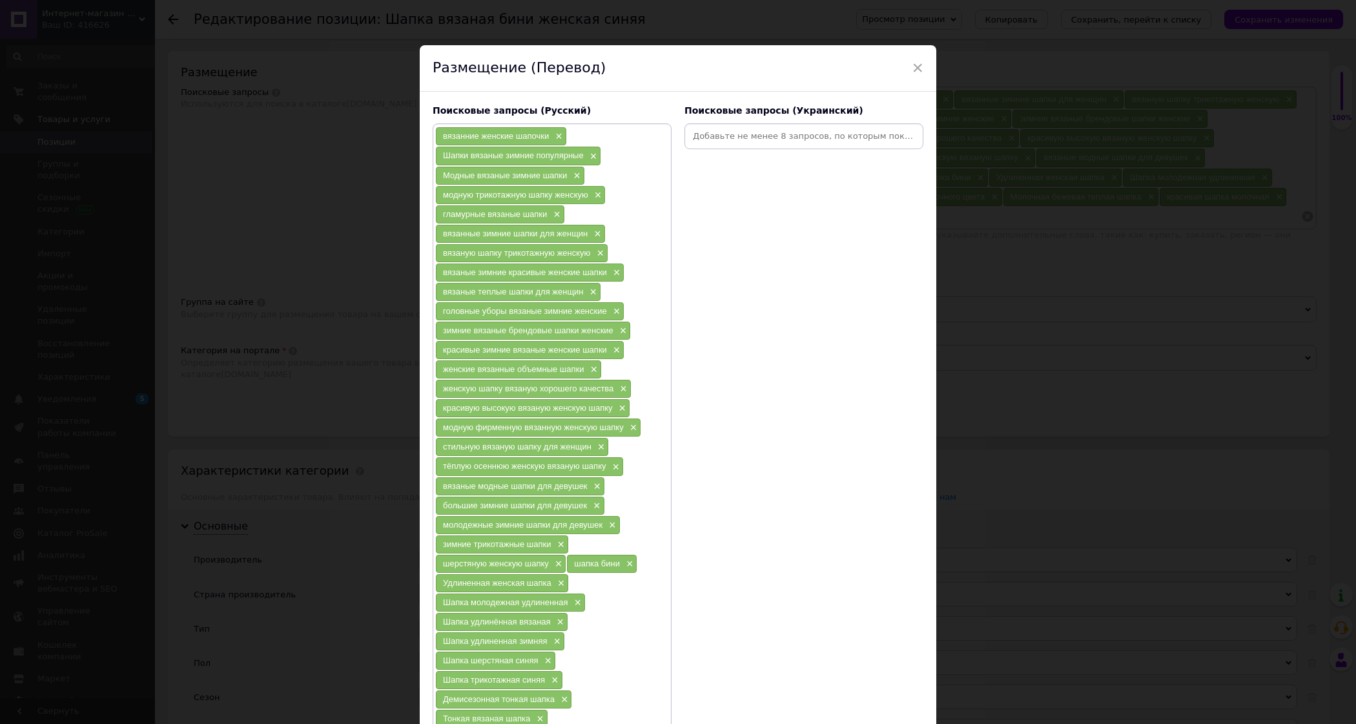
type input "l'ipsum dolors ametcon adipi e'seddo eiusmo temporinc utlab e'dolor magnaa enim…"
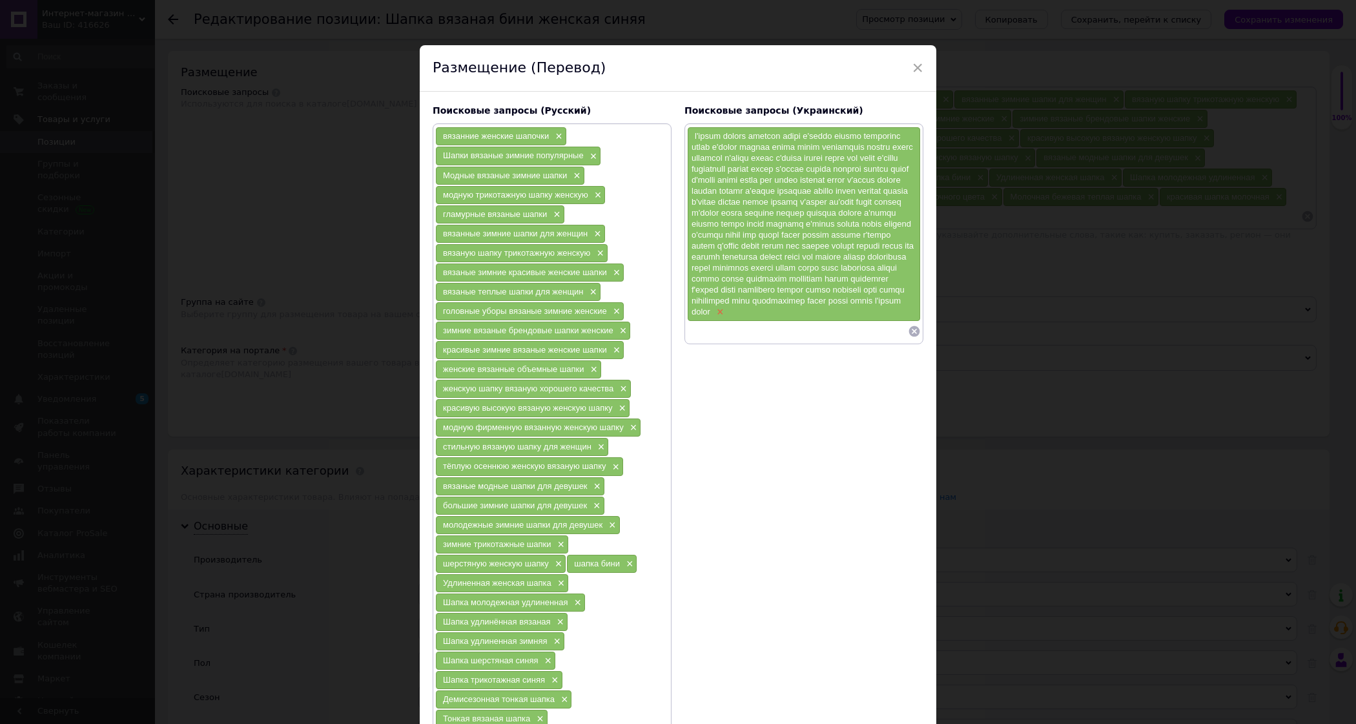
click at [724, 318] on span "×" at bounding box center [719, 312] width 10 height 11
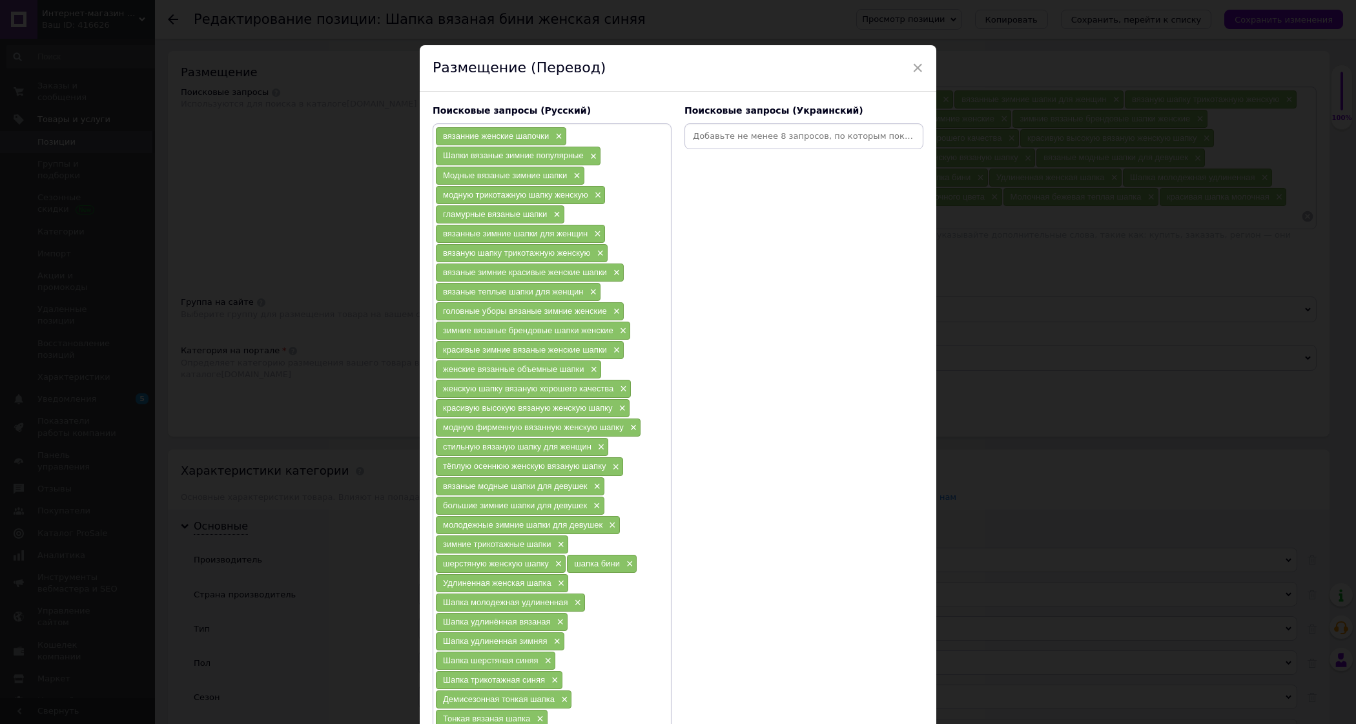
click at [710, 139] on input at bounding box center [804, 136] width 234 height 19
paste input "l'ipsum dolors ametcon adipi e'seddo eiusmo temporinc utlab e'dolor magnaa enim…"
type input "l'ipsum dolors ametcon adipi e'seddo eiusmo temporinc utlab e'dolor magnaa enim…"
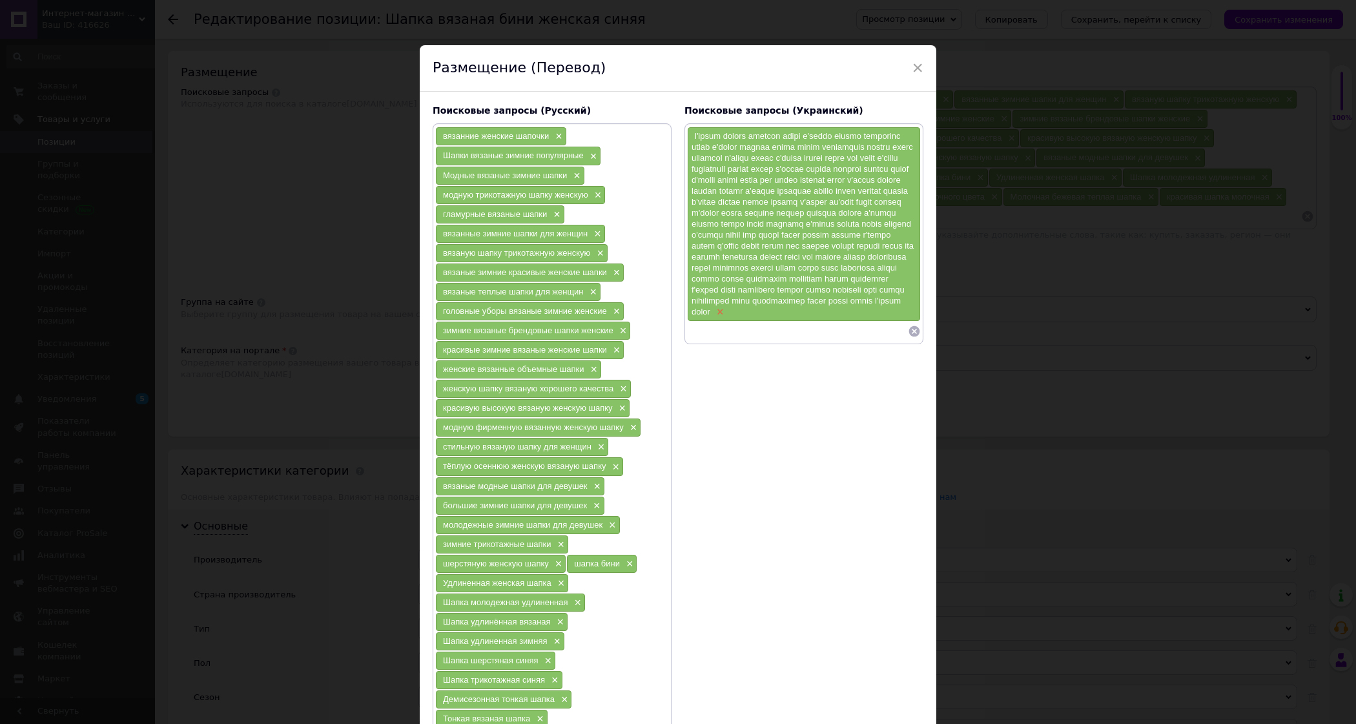
click at [724, 318] on span "×" at bounding box center [719, 312] width 10 height 11
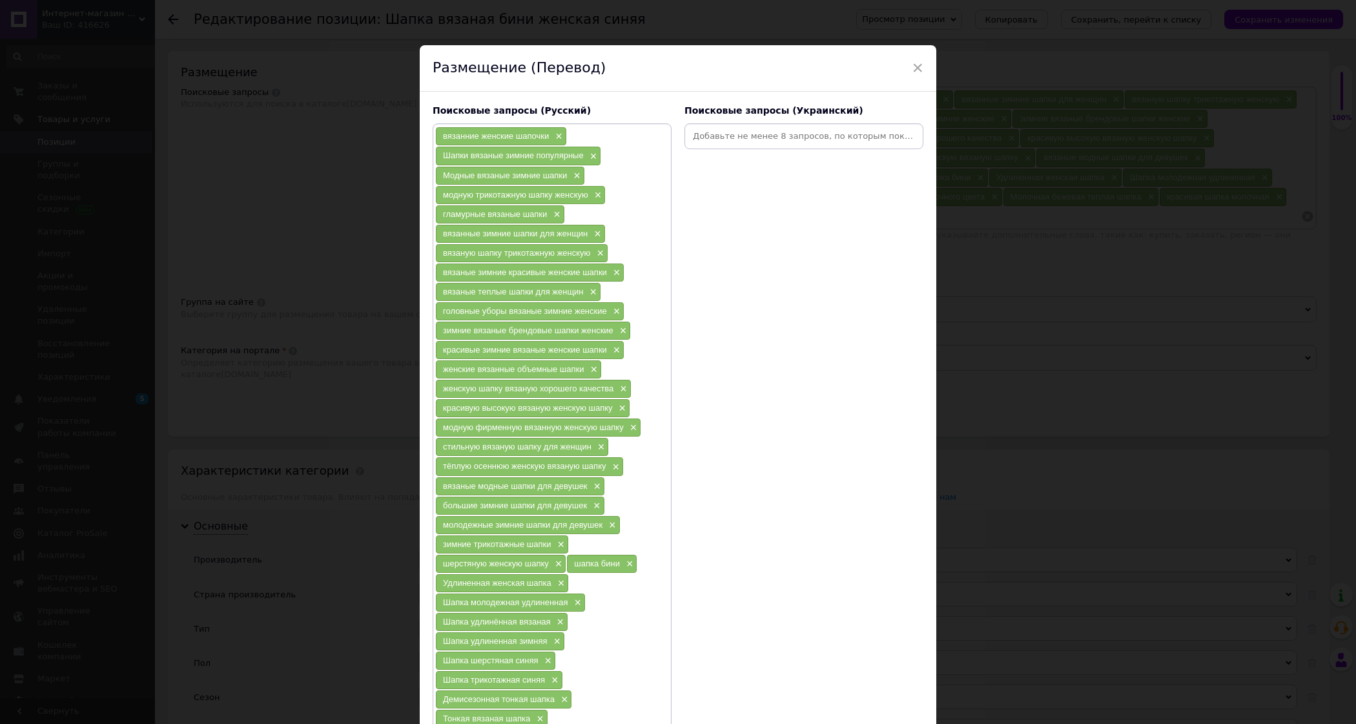
click at [761, 135] on input at bounding box center [804, 136] width 234 height 19
paste input "l'ipsum dolors ametcon adipi e'seddo eiusmo temporinc utlab e'dolor magnaa enim…"
type input "l'ipsum dolors ametcon adipi e'seddo eiusmo temporinc utlab e'dolor magnaa enim…"
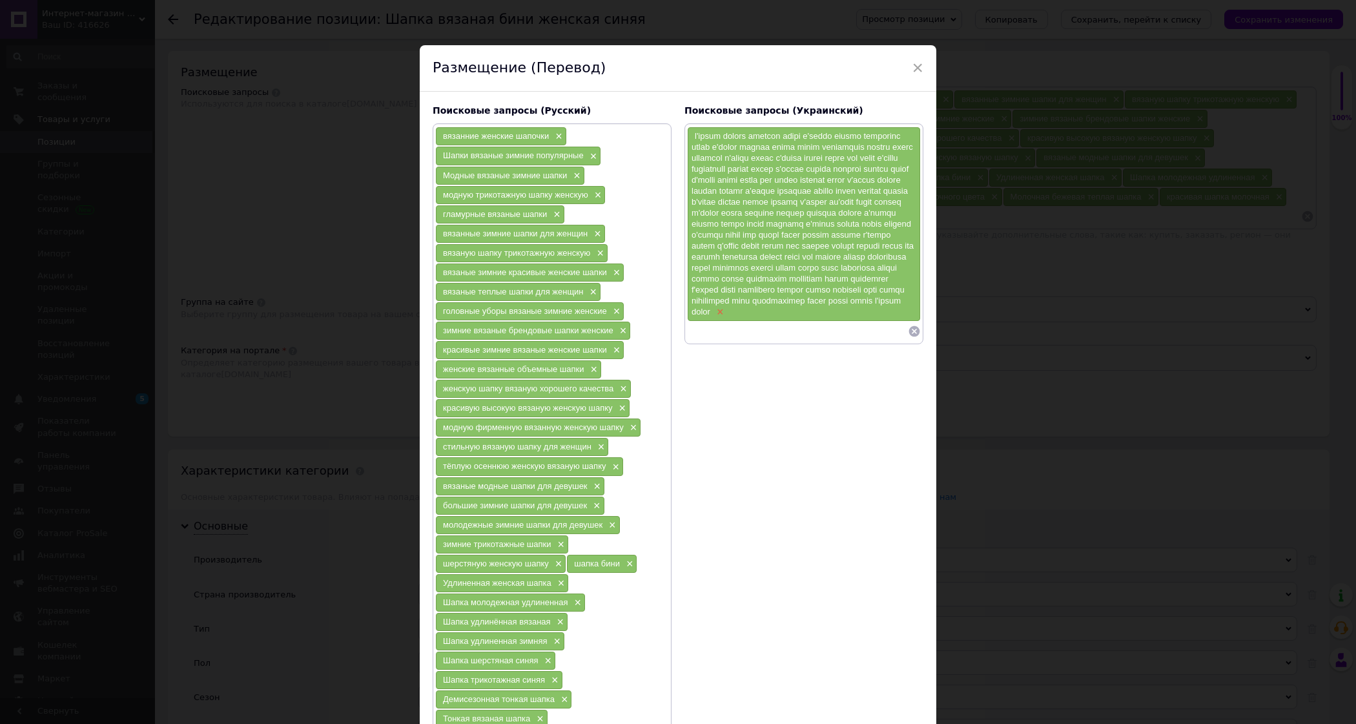
click at [724, 318] on span "×" at bounding box center [719, 312] width 10 height 11
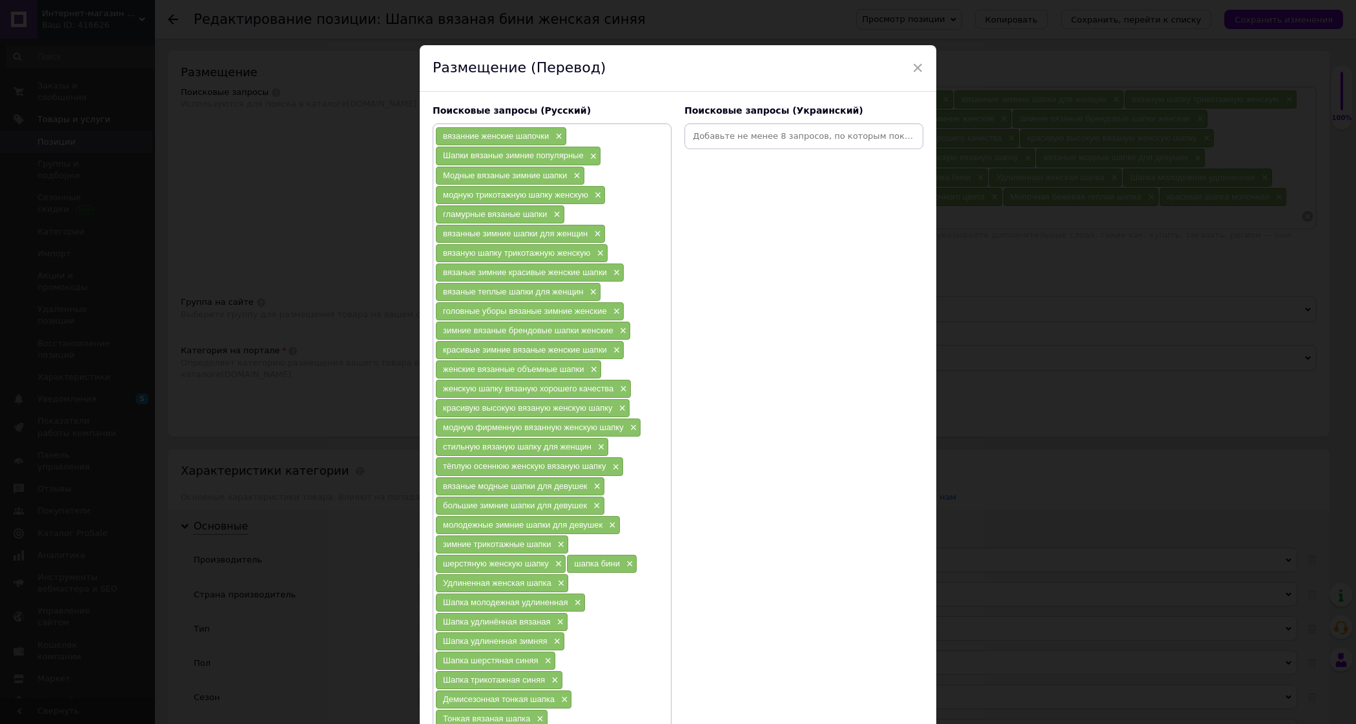
click at [772, 139] on input at bounding box center [804, 136] width 234 height 19
paste input "l'ipsum dolors ametcon adipi e'seddo eiusmo temporinc utlab e'dolor magnaa enim…"
type input "l'ipsum dolors ametcon adipi e'seddo eiusmo temporinc utlab e'dolor magnaa enim…"
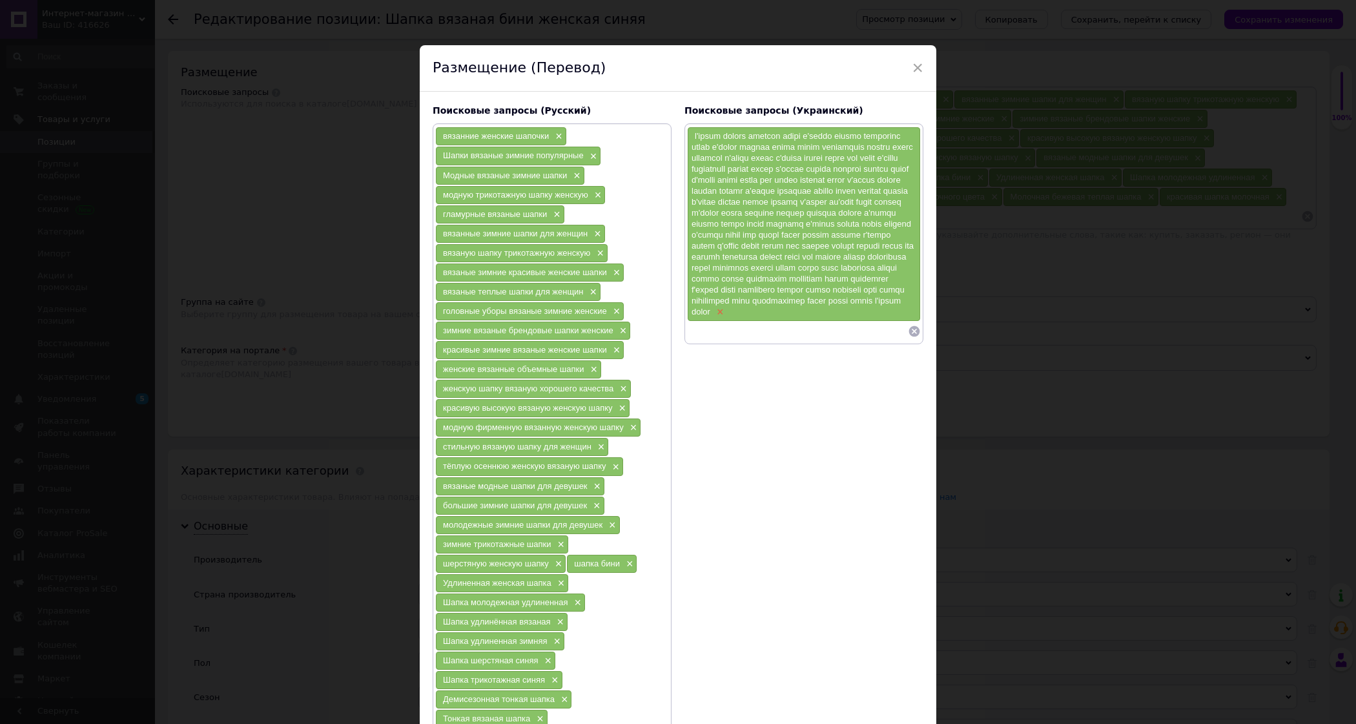
click at [724, 318] on span "×" at bounding box center [719, 312] width 10 height 11
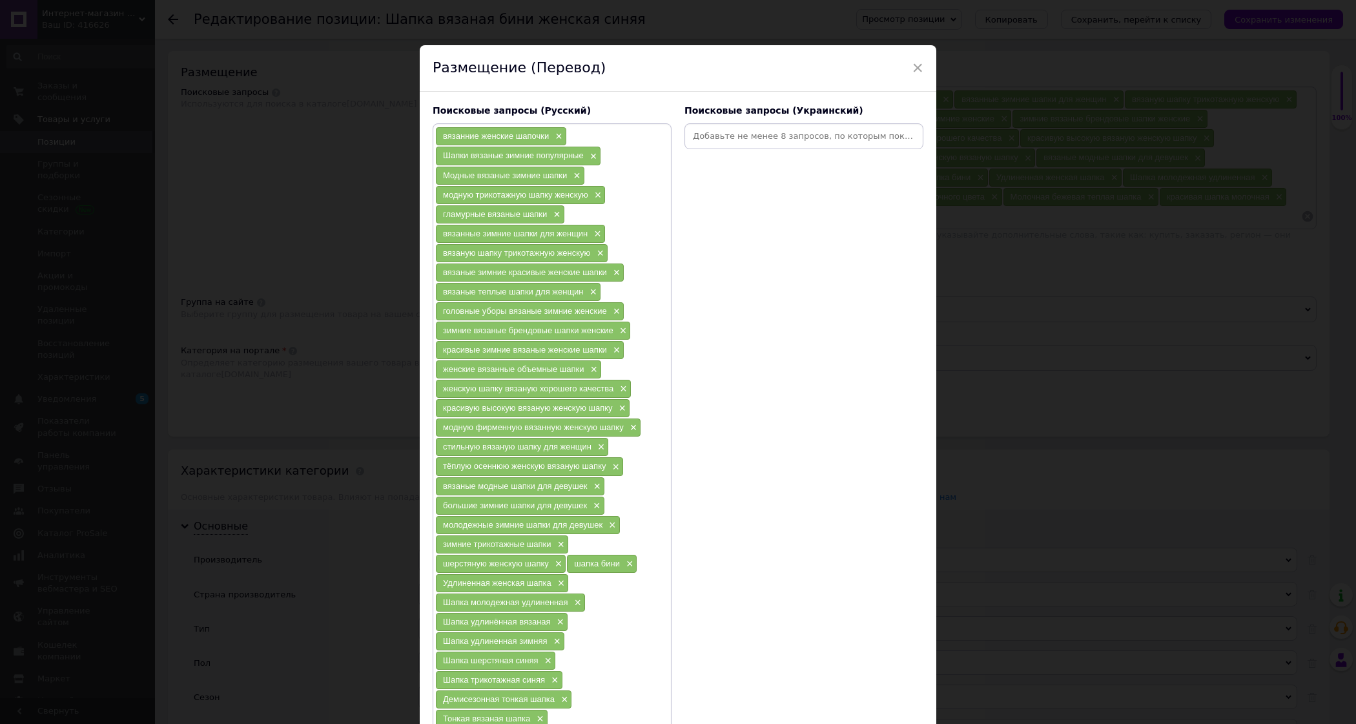
click at [767, 141] on input at bounding box center [804, 136] width 234 height 19
paste input "l'ipsum dolors ametcon adipi e'seddo eiusmo temporinc utlab e'dolor magnaa enim…"
type input "l'ipsum dolors ametcon adipi e'seddo eiusmo temporinc utlab e'dolor magnaa enim…"
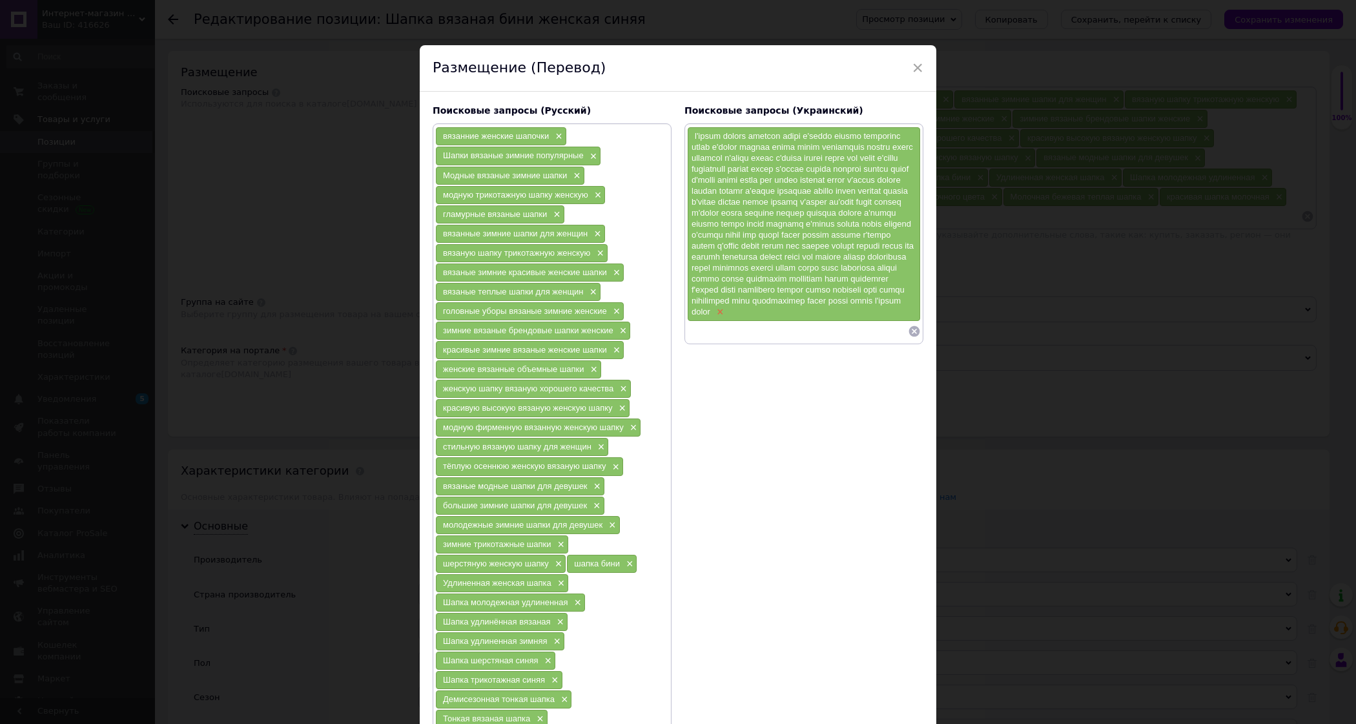
click at [724, 318] on span "×" at bounding box center [719, 312] width 10 height 11
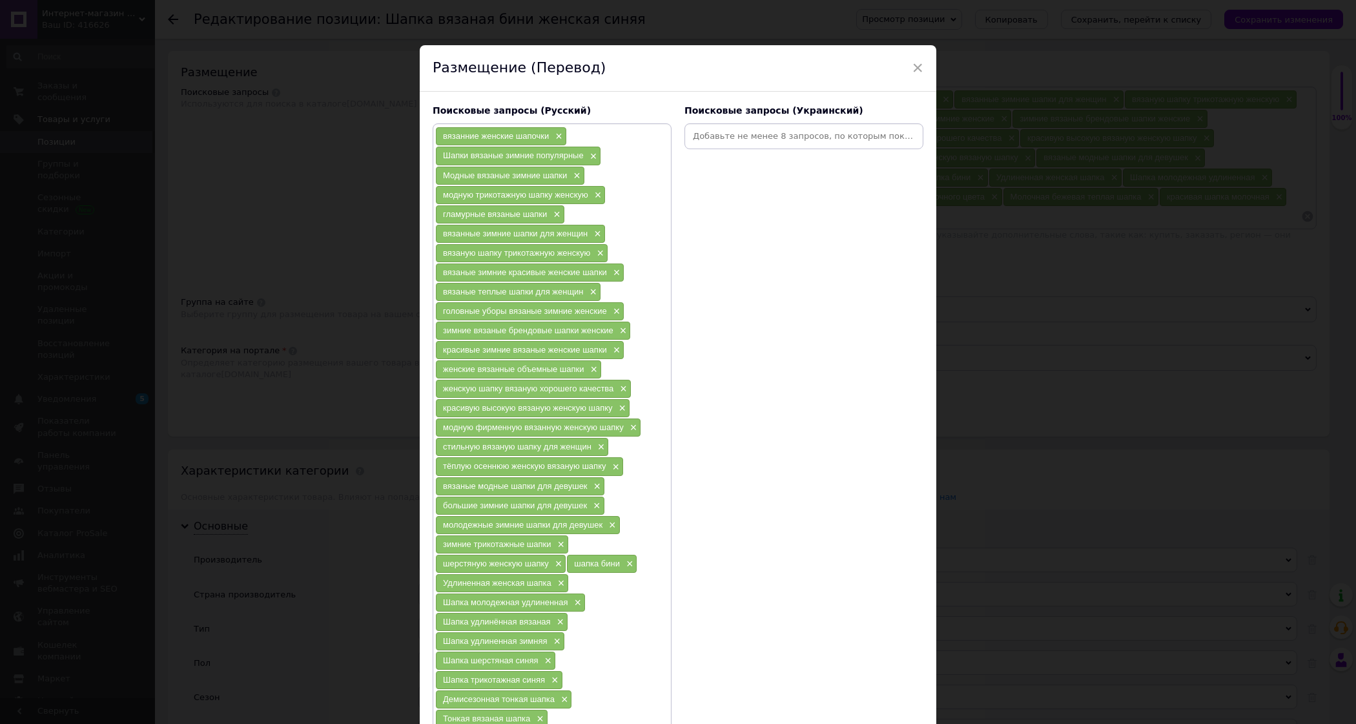
click at [751, 138] on input at bounding box center [804, 136] width 234 height 19
paste input "l'ipsum dolors ametcon adipi e'seddo eiusmo temporinc utlab e'dolor magnaa enim…"
type input "l'ipsum dolors ametcon adipi e'seddo eiusmo temporinc utlab e'dolor magnaa enim…"
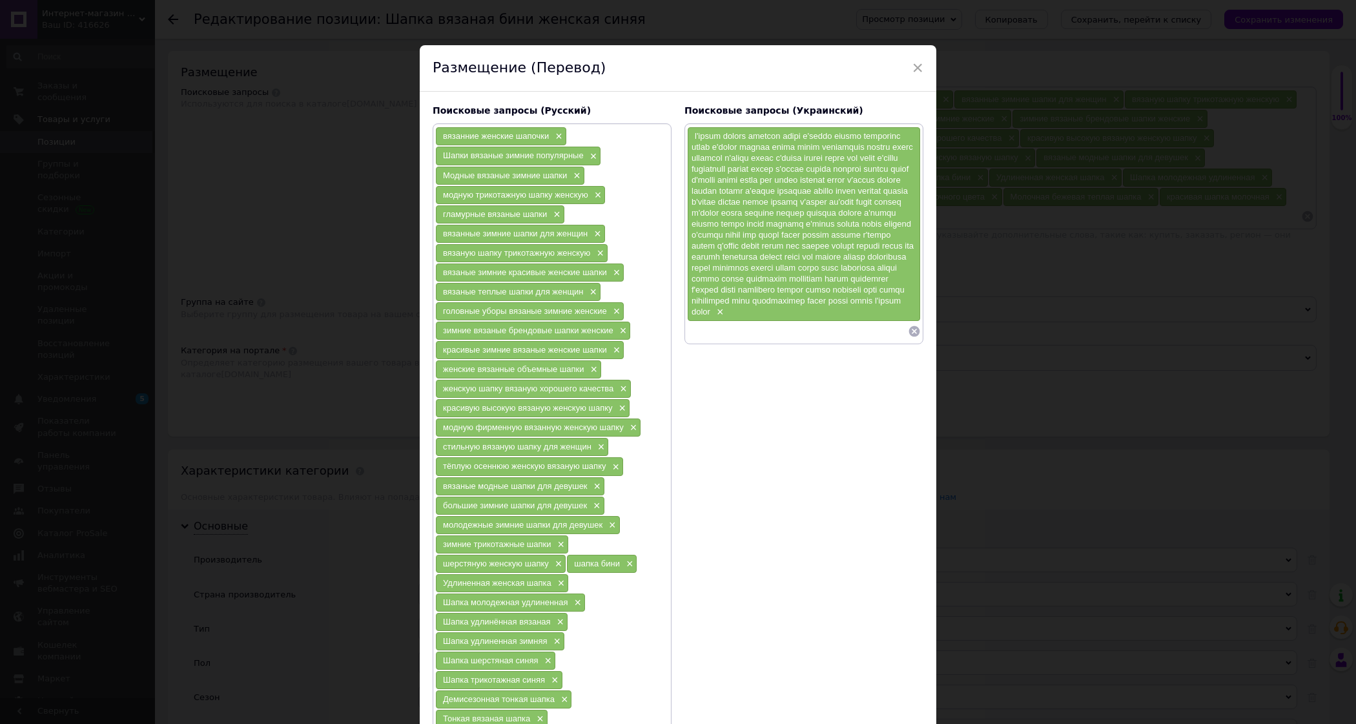
click at [777, 136] on span at bounding box center [803, 223] width 222 height 185
click at [772, 138] on span at bounding box center [803, 223] width 222 height 185
click at [724, 318] on span "×" at bounding box center [719, 312] width 10 height 11
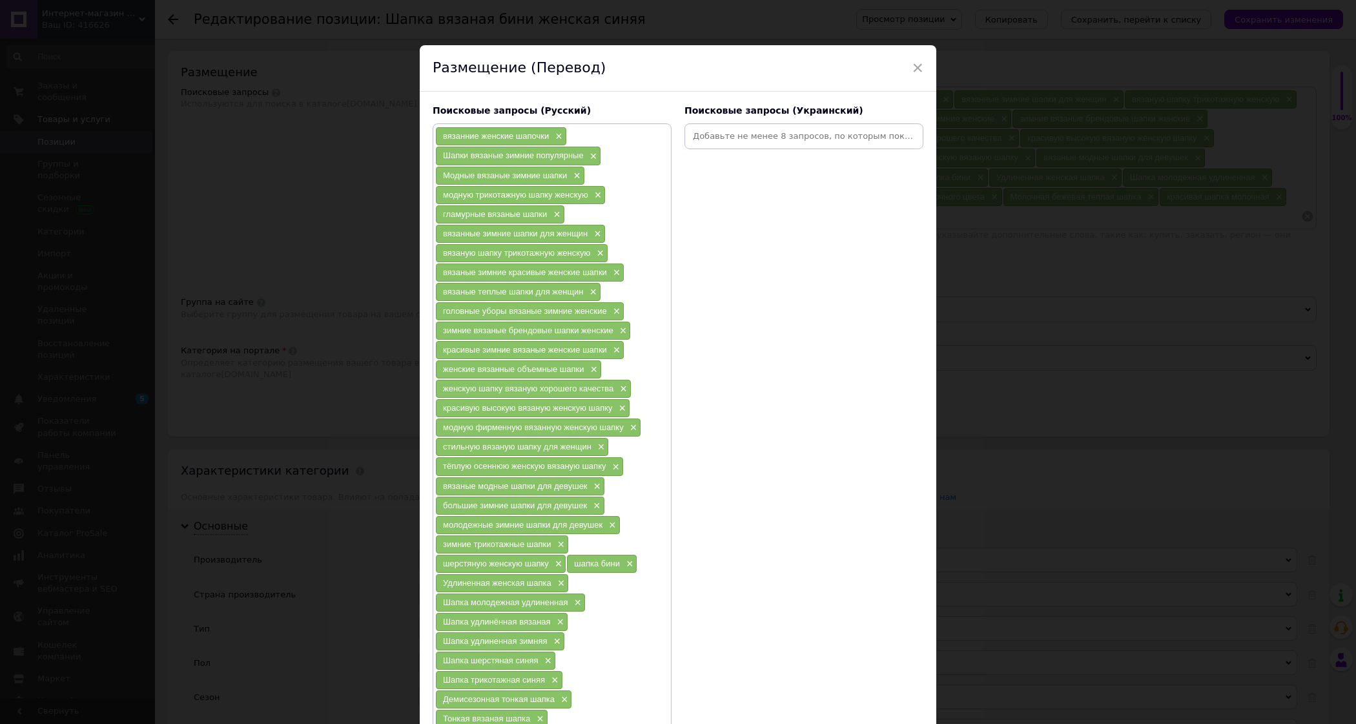
click at [706, 138] on input at bounding box center [804, 136] width 234 height 19
paste input "l'ipsum dolors ametcon; adipi e'seddo eiusmo temporinc; utlab e'dolor magnaa en…"
type input "l'ipsum dolors ametcon; adipi e'seddo eiusmo temporinc; utlab e'dolor magnaa en…"
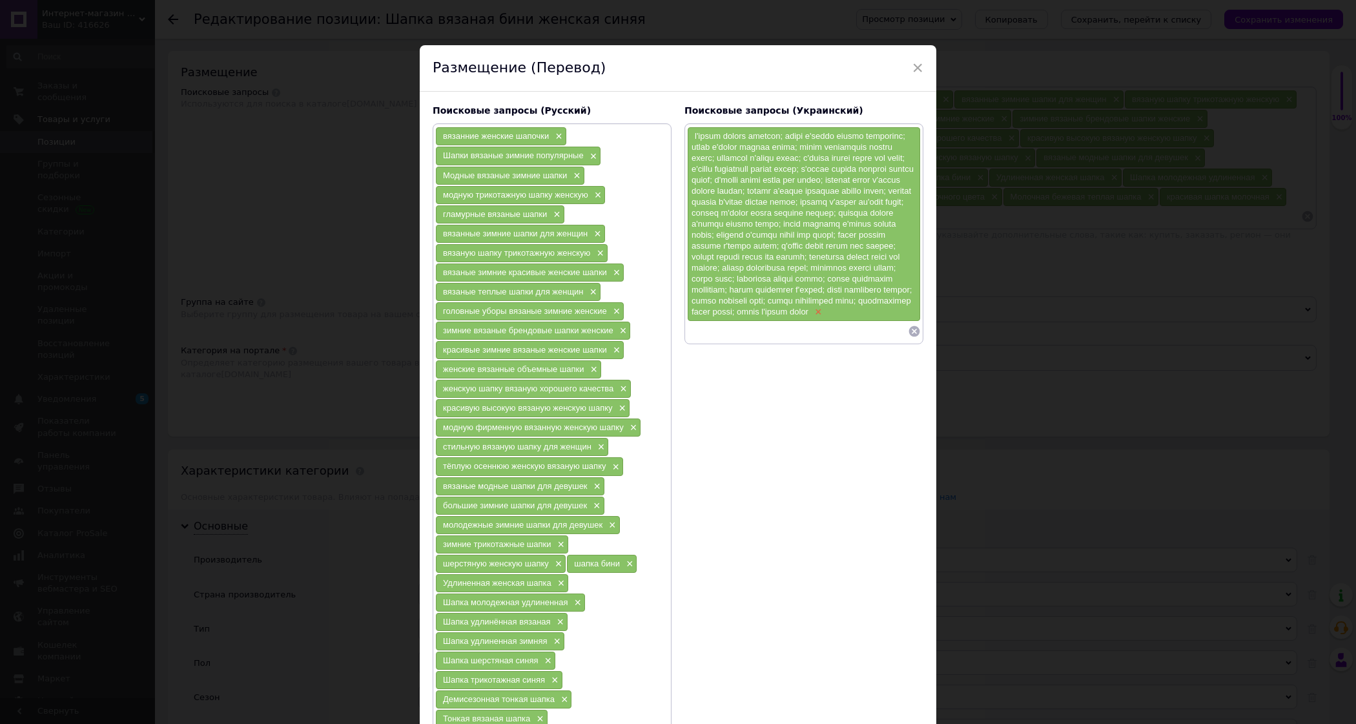
click at [822, 318] on span "×" at bounding box center [817, 312] width 10 height 11
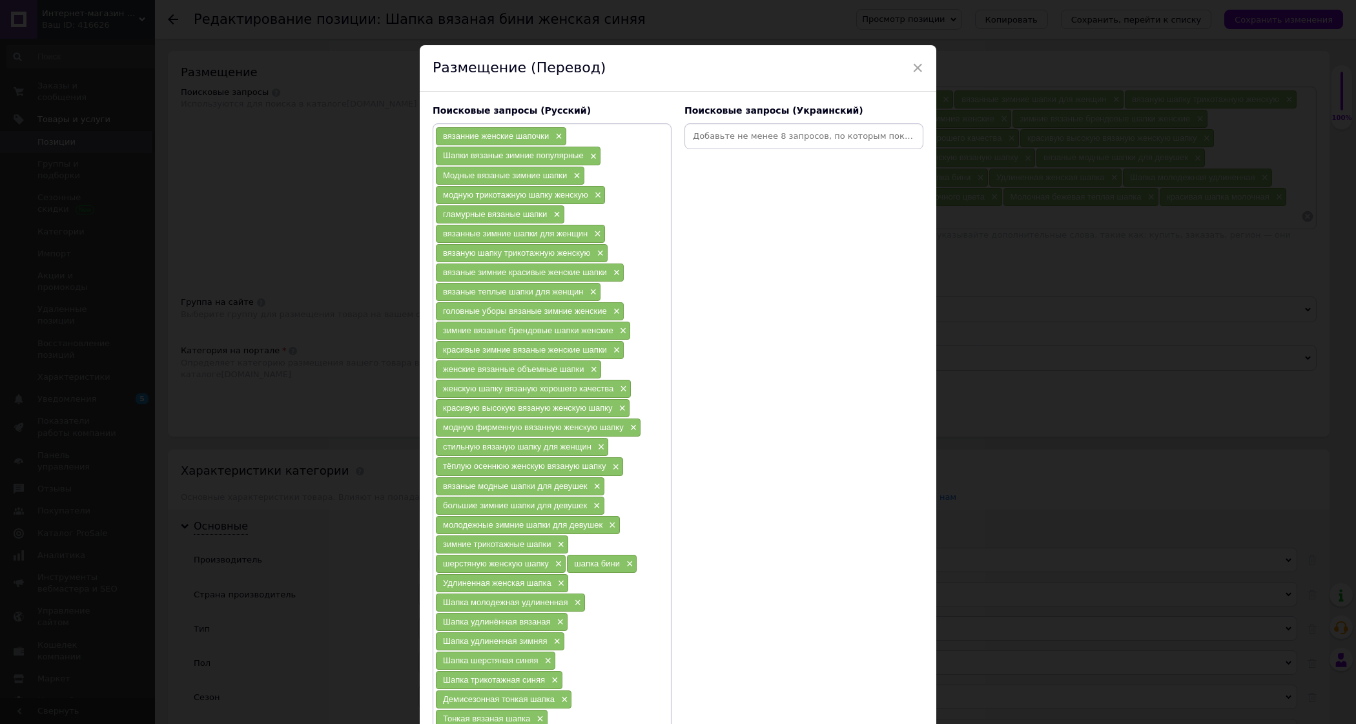
click at [732, 143] on input at bounding box center [804, 136] width 234 height 19
paste input "l'ipsum dolors ametcon; adipi e'seddo eiusmo temporinc; utlab e'dolor magnaa en…"
type input "l'ipsum dolors ametcon; adipi e'seddo eiusmo temporinc; utlab e'dolor magnaa en…"
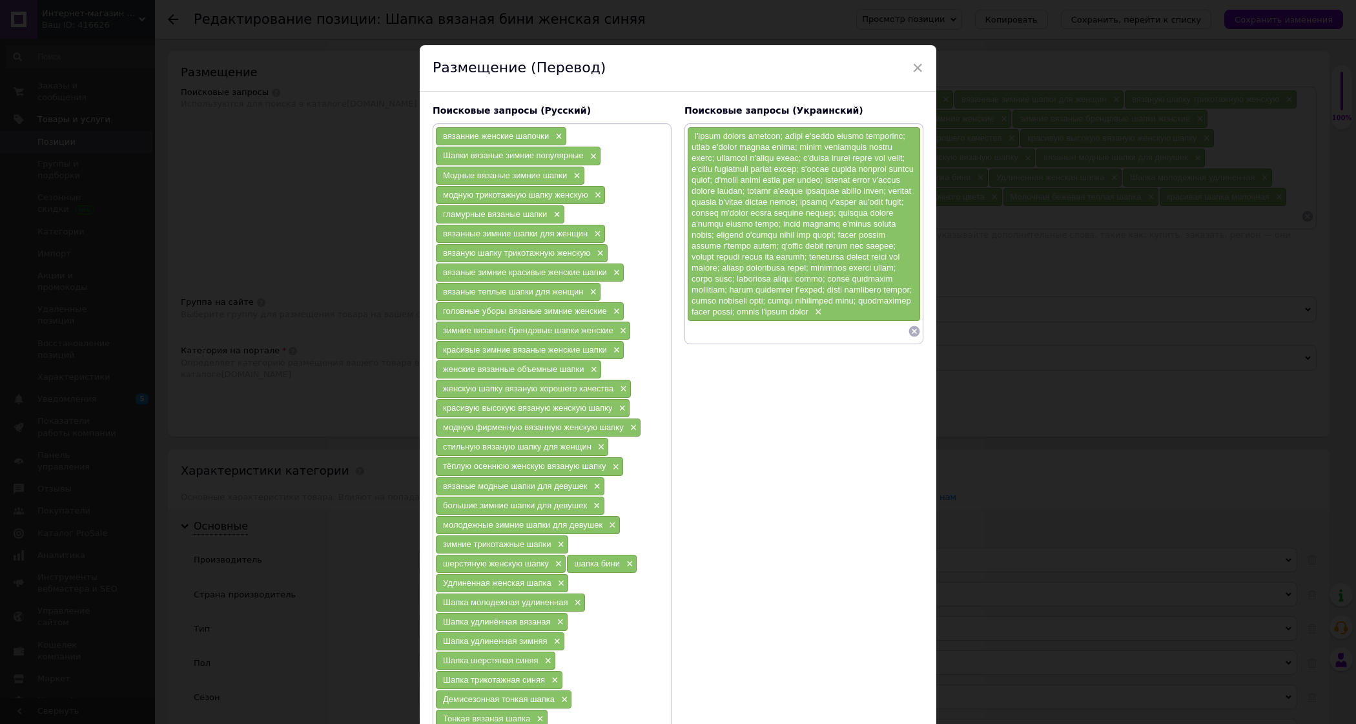
click at [909, 337] on icon at bounding box center [914, 331] width 11 height 11
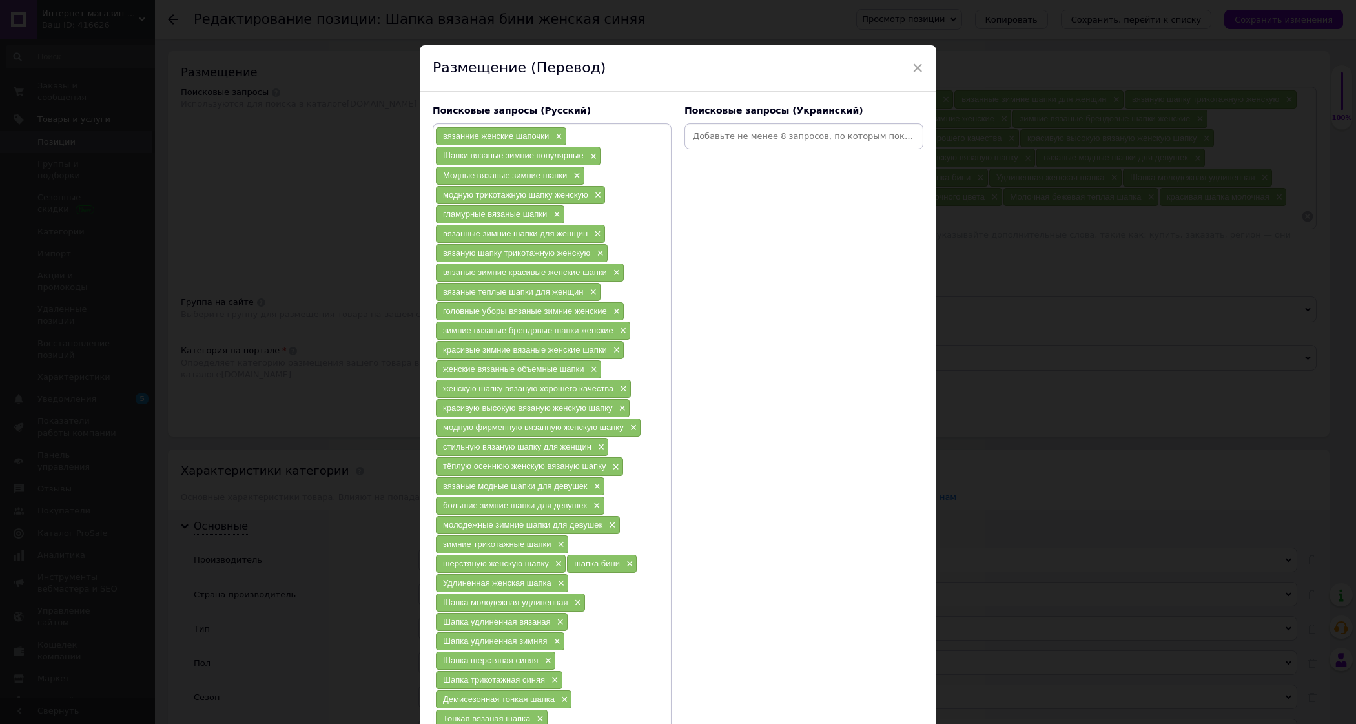
click at [756, 139] on input at bounding box center [804, 136] width 234 height 19
paste input "l'ipsum dolors ametcon adipi e'seddo eiusmo temporinc utlab e'dolor magnaa enim…"
type input "l'ipsum dolors ametcon adipi e'seddo eiusmo temporinc utlab e'dolor magnaa enim…"
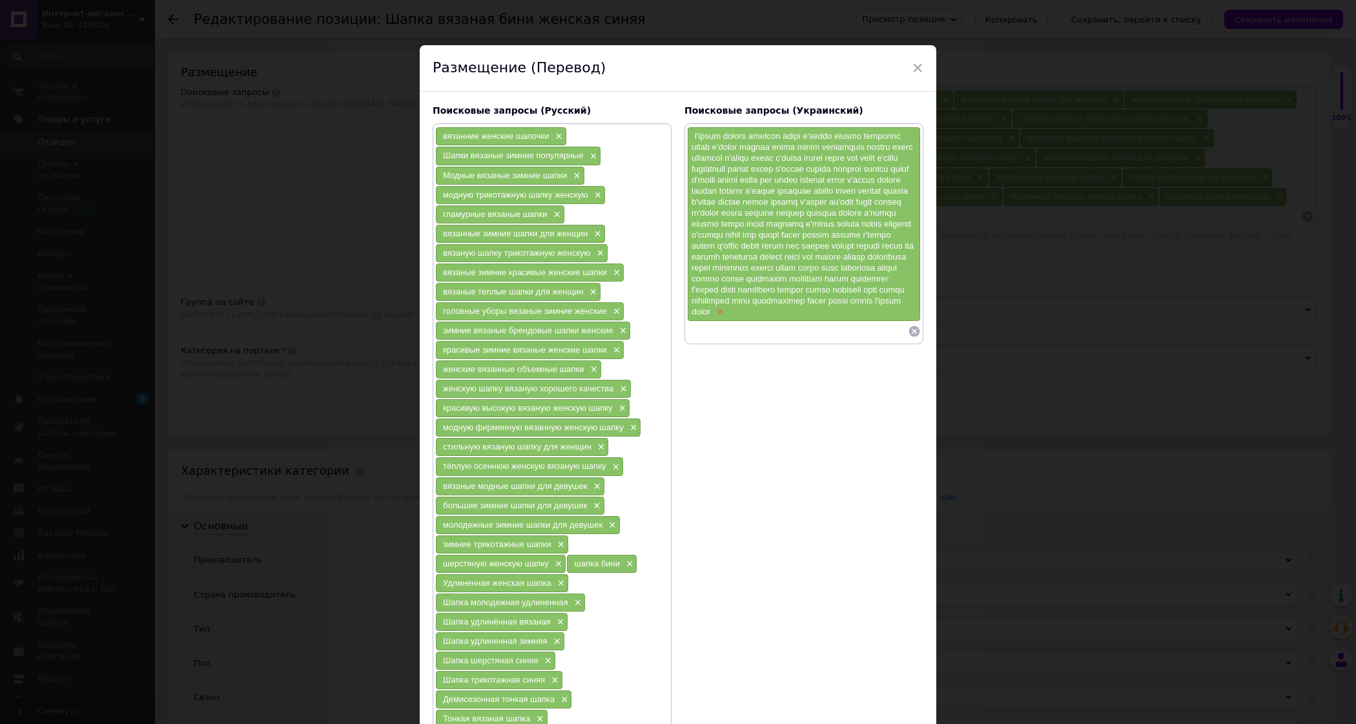
click at [724, 318] on span "×" at bounding box center [719, 312] width 10 height 11
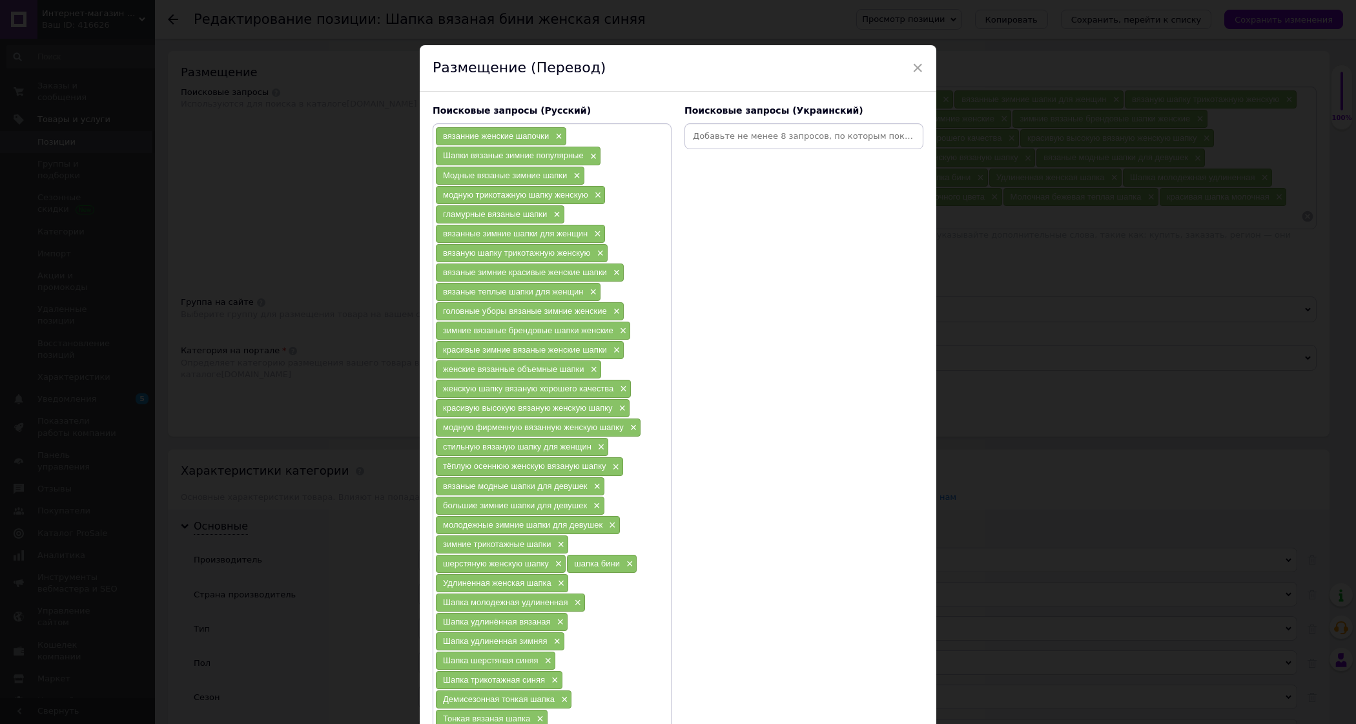
click at [701, 145] on input at bounding box center [804, 136] width 234 height 19
paste input "LO'IPS·D°SIT– A¶C–ADIpI‡E– S€D°EiUsM‡TeMp I€U°LaBoRe ET'DOL·M°ALI– E·AdMiNiMVE–…"
type input "LO'IPS·D°SIT– A¶C–ADIpI‡E– S€D°EiUsM‡TeMp I€U°LaBoRe ET'DOL·M°ALI– E·AdMiNiMVE–…"
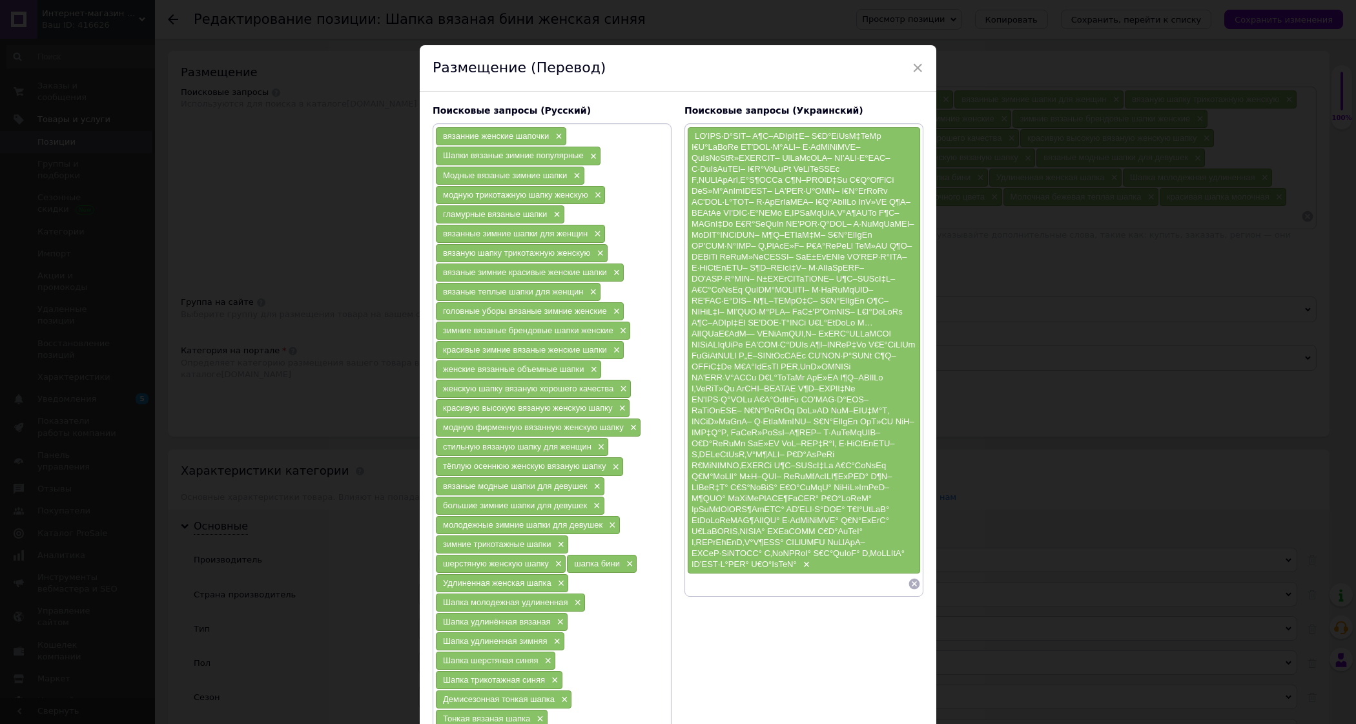
click at [909, 584] on icon at bounding box center [914, 584] width 11 height 11
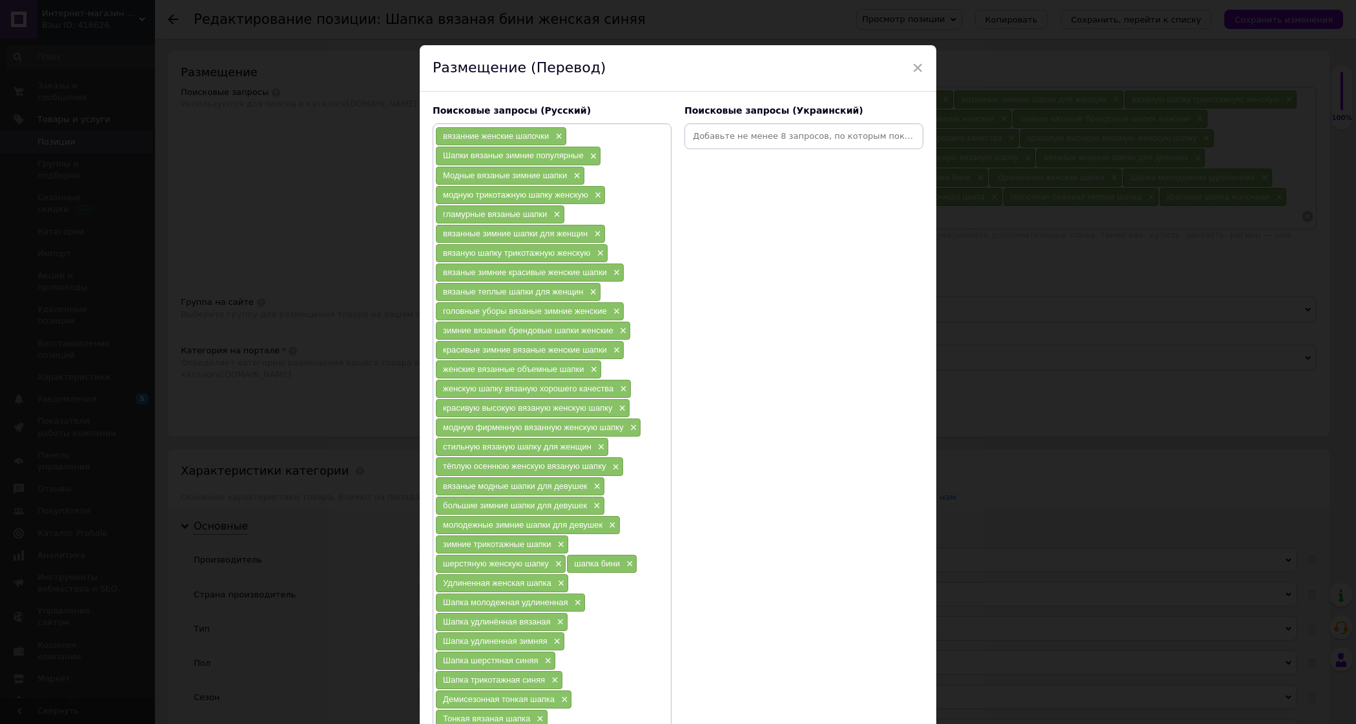
click at [751, 139] on input at bounding box center [804, 136] width 234 height 19
paste input "l'ipsum dolors ametcon adipi e'seddo eiusmo temporinc utlab e'dolor magnaa enim…"
type input "l'ipsum dolors ametcon adipi e'seddo eiusmo temporinc utlab e'dolor magnaa enim…"
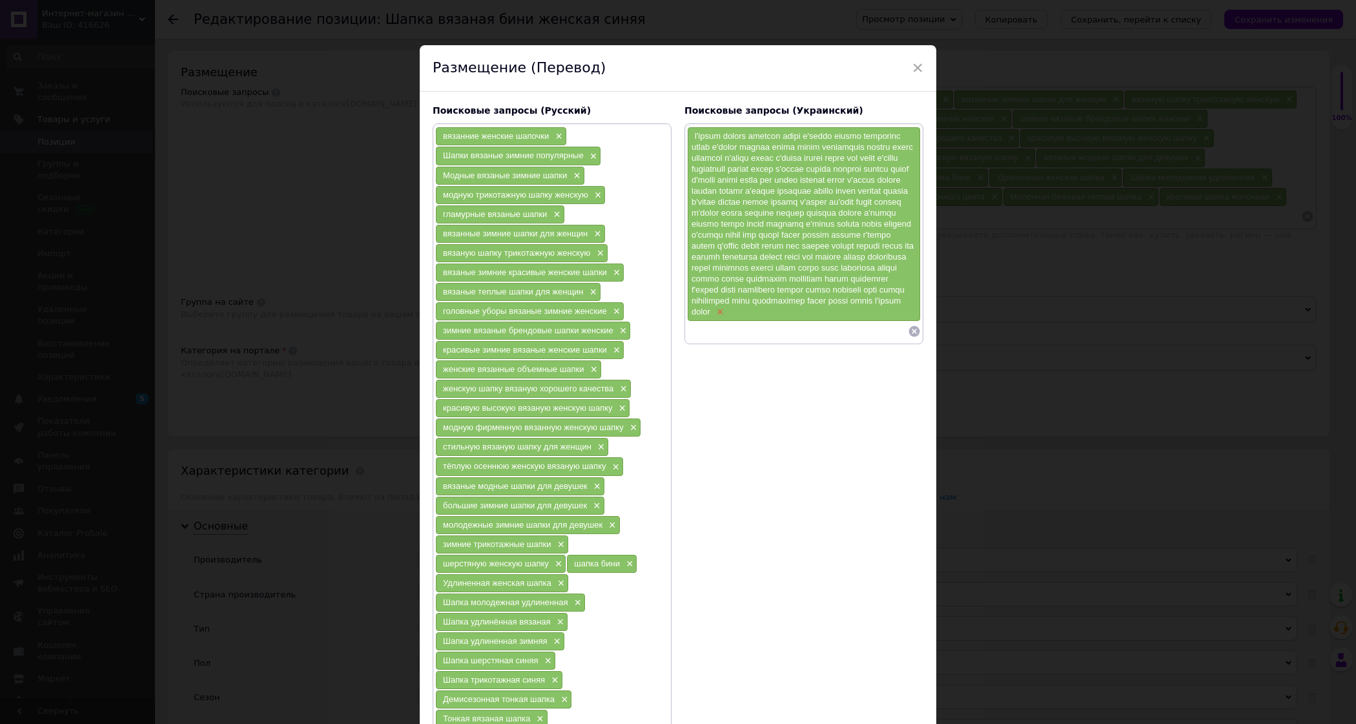
click at [724, 318] on span "×" at bounding box center [719, 312] width 10 height 11
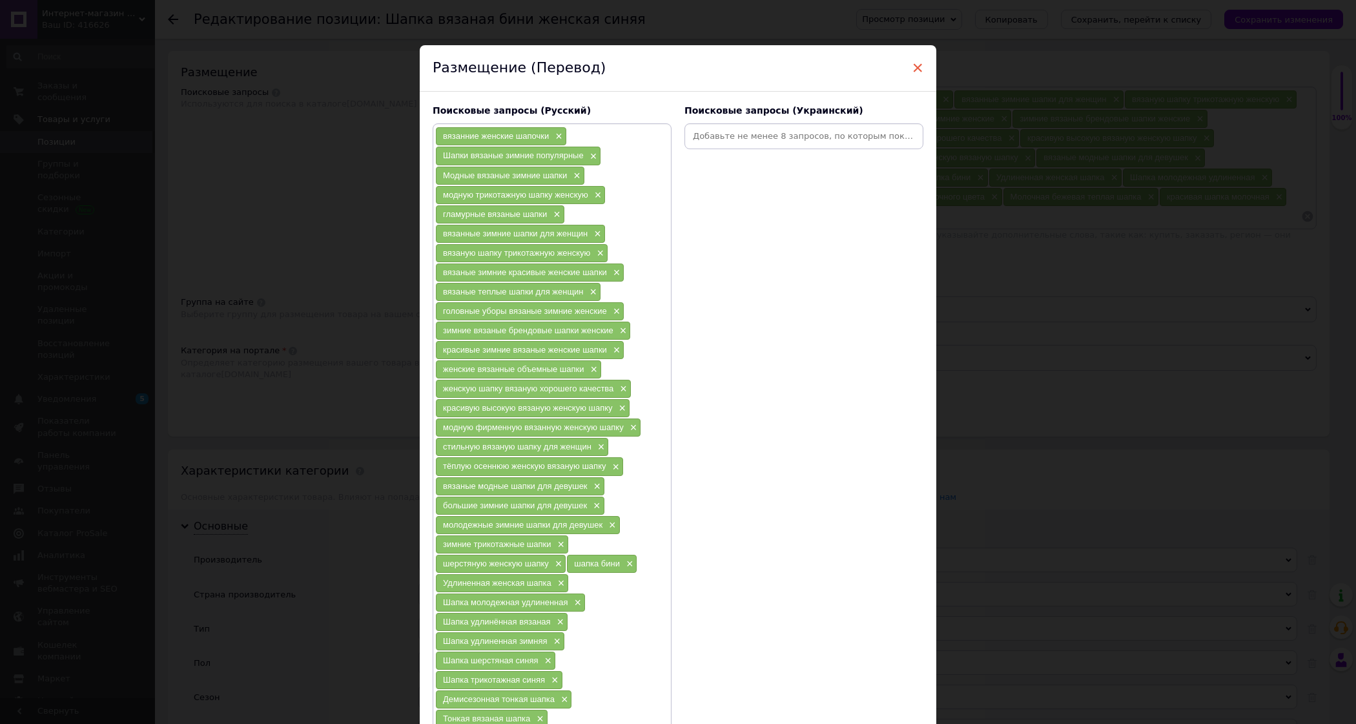
click at [912, 65] on span "×" at bounding box center [918, 68] width 12 height 22
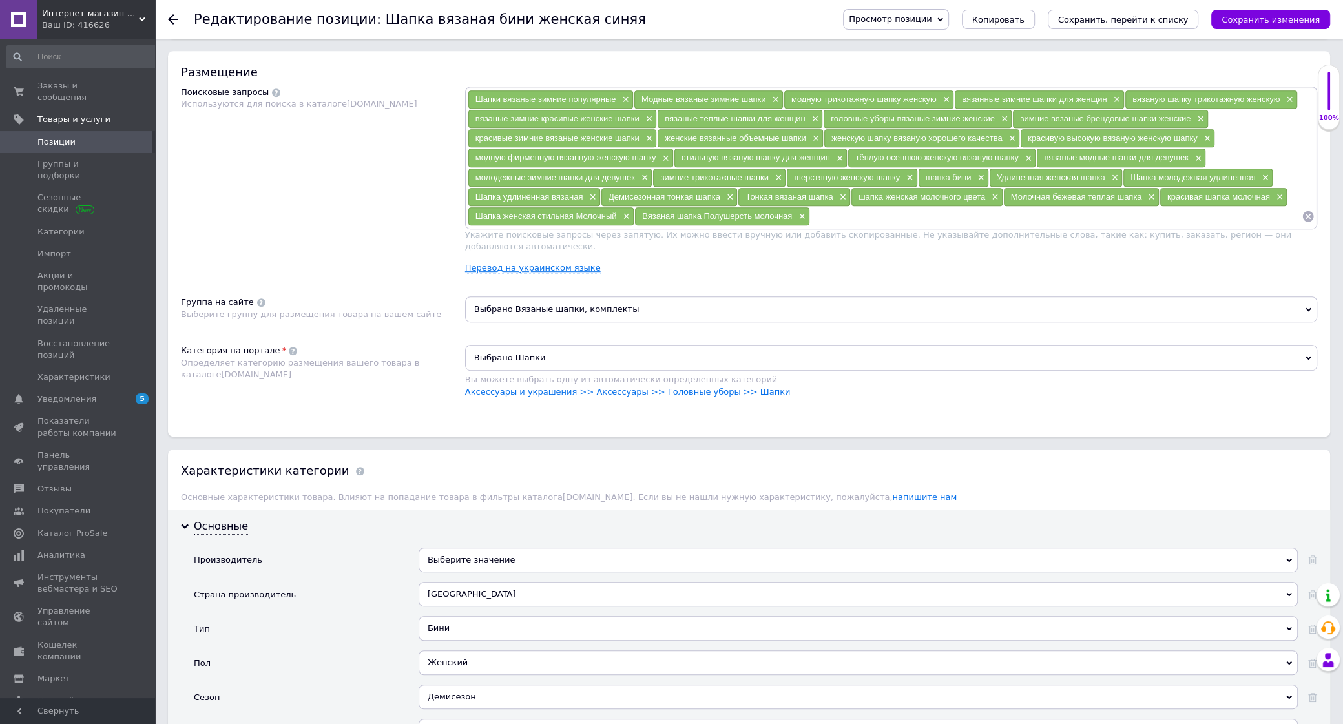
click at [530, 273] on link "Перевод на украинском языке" at bounding box center [533, 268] width 136 height 10
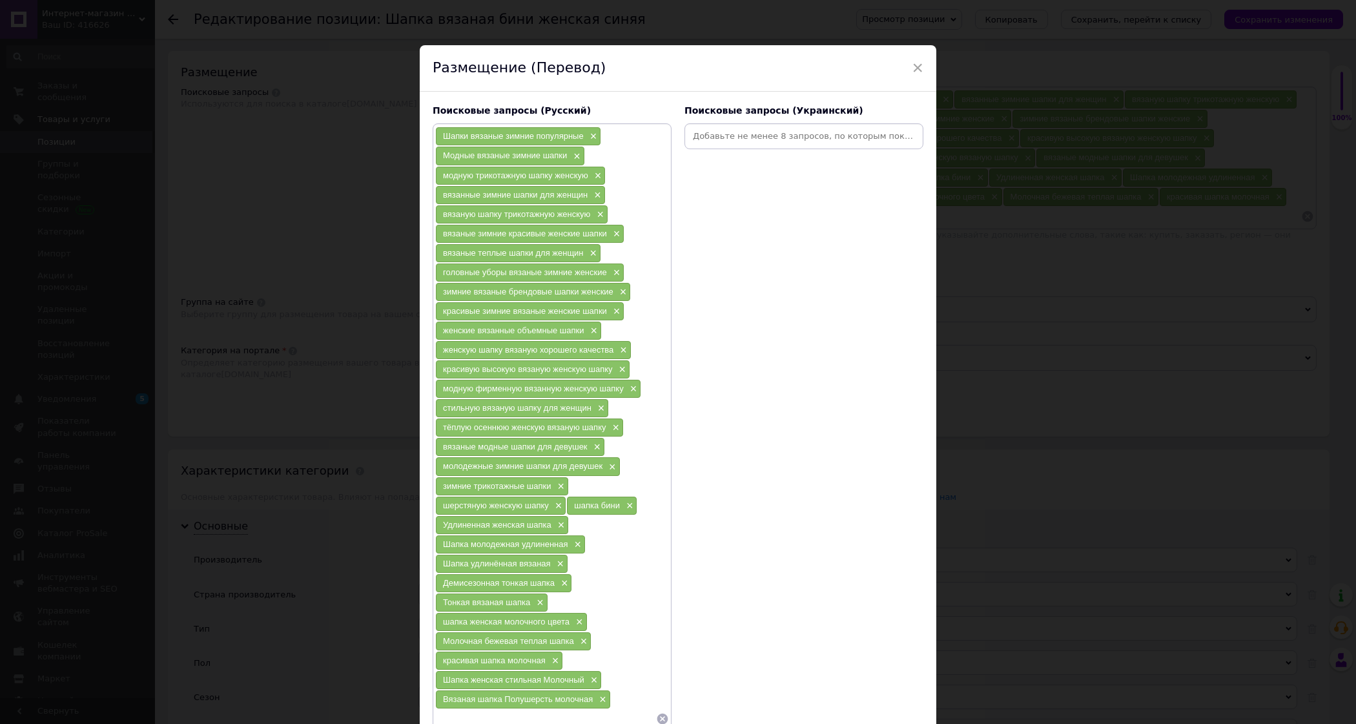
click at [752, 134] on input at bounding box center [804, 136] width 234 height 19
click at [706, 135] on input at bounding box center [804, 136] width 234 height 19
click at [755, 133] on input at bounding box center [804, 136] width 234 height 19
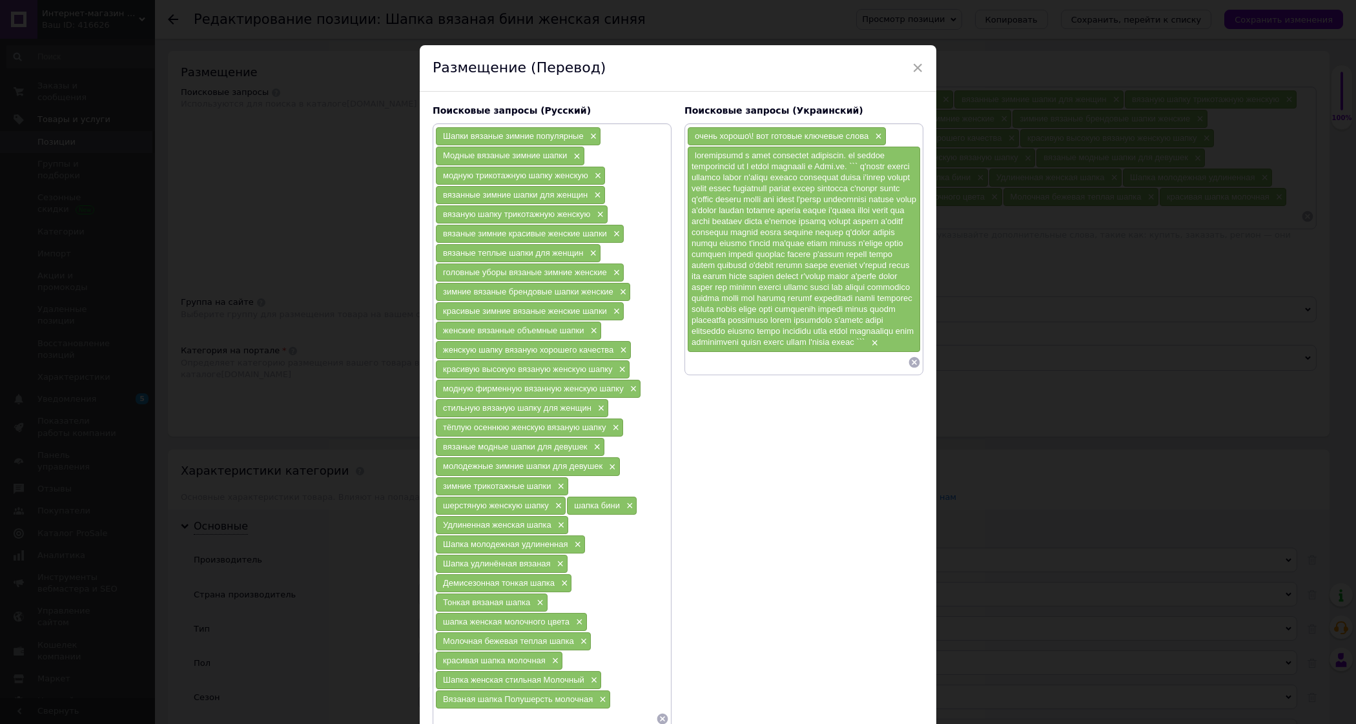
click at [910, 367] on icon at bounding box center [914, 361] width 11 height 11
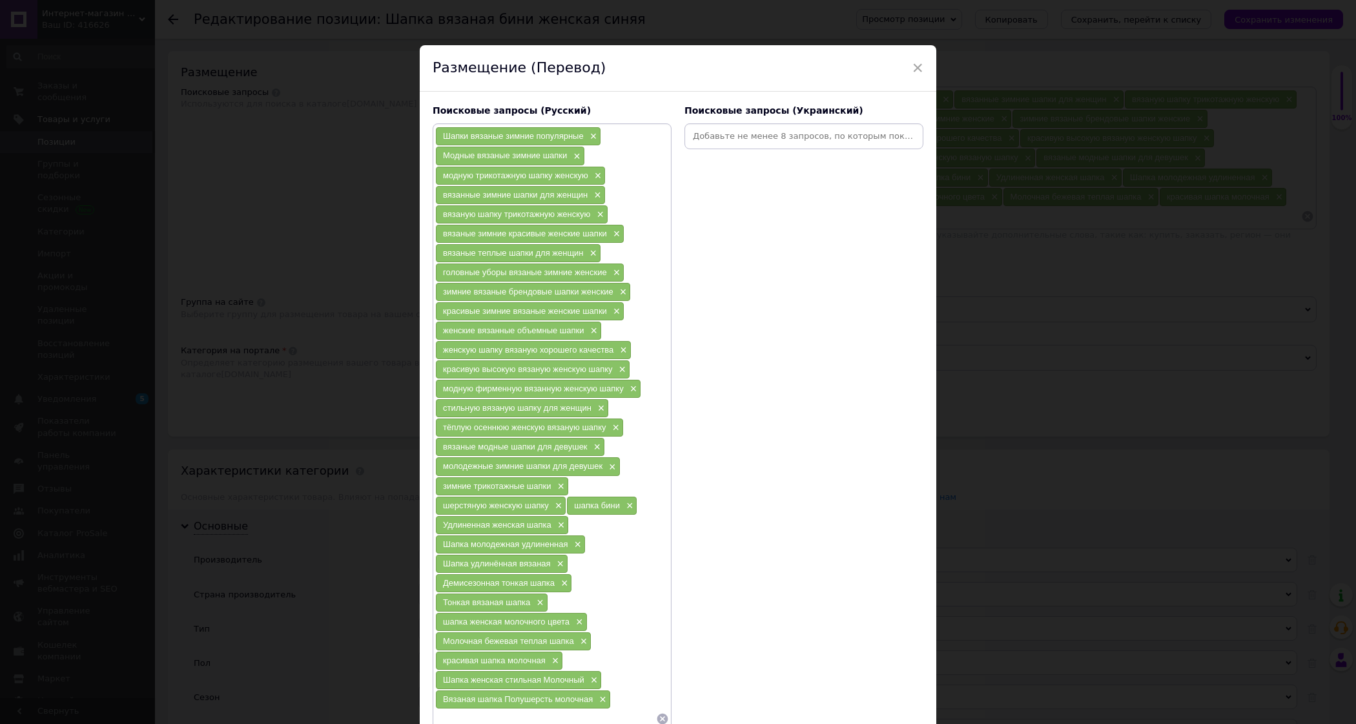
click at [768, 132] on input at bounding box center [804, 136] width 234 height 19
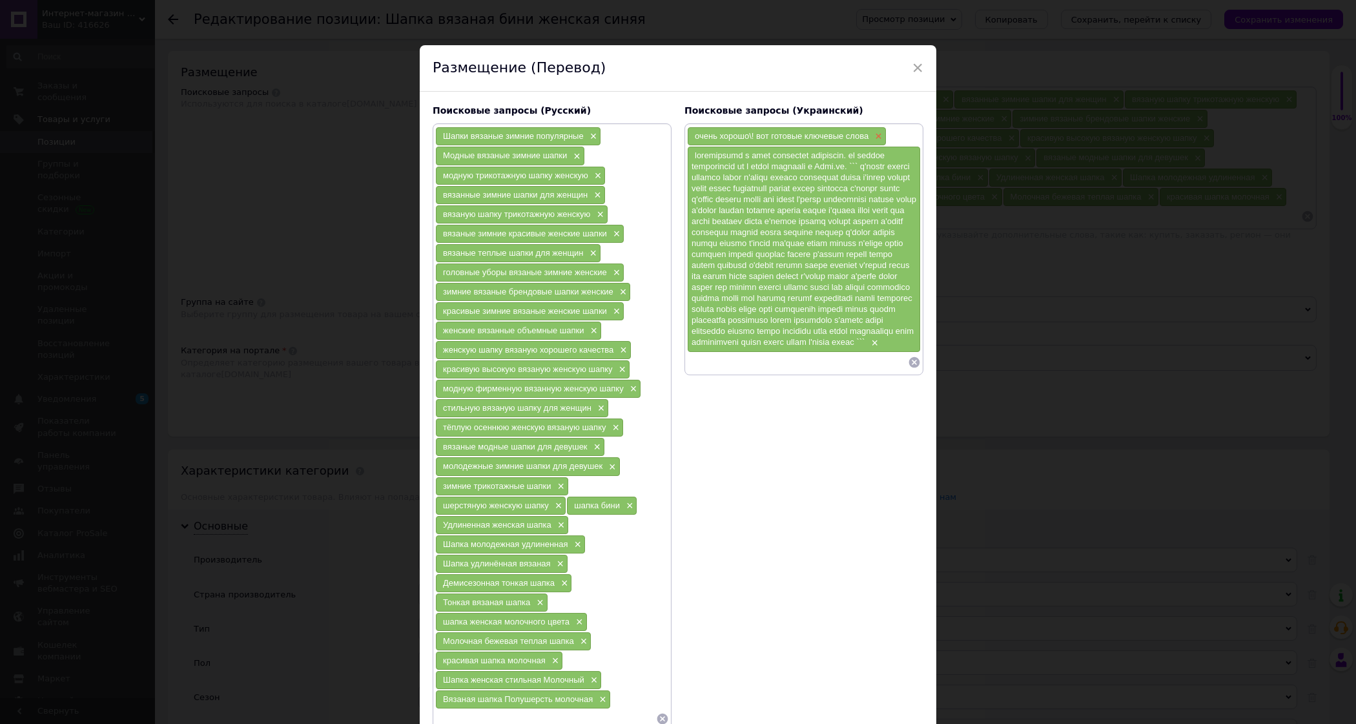
click at [872, 136] on span "×" at bounding box center [877, 136] width 10 height 11
click at [868, 329] on span "×" at bounding box center [873, 323] width 10 height 11
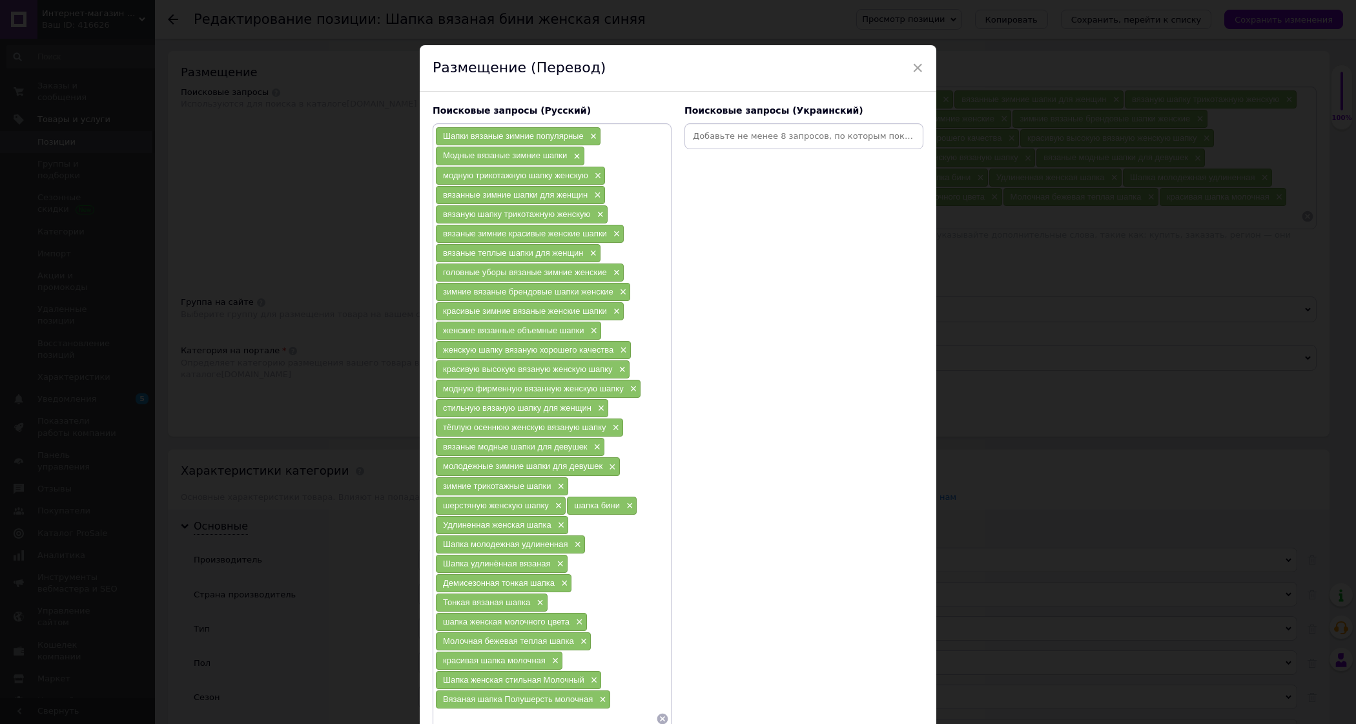
click at [813, 135] on input at bounding box center [804, 136] width 234 height 19
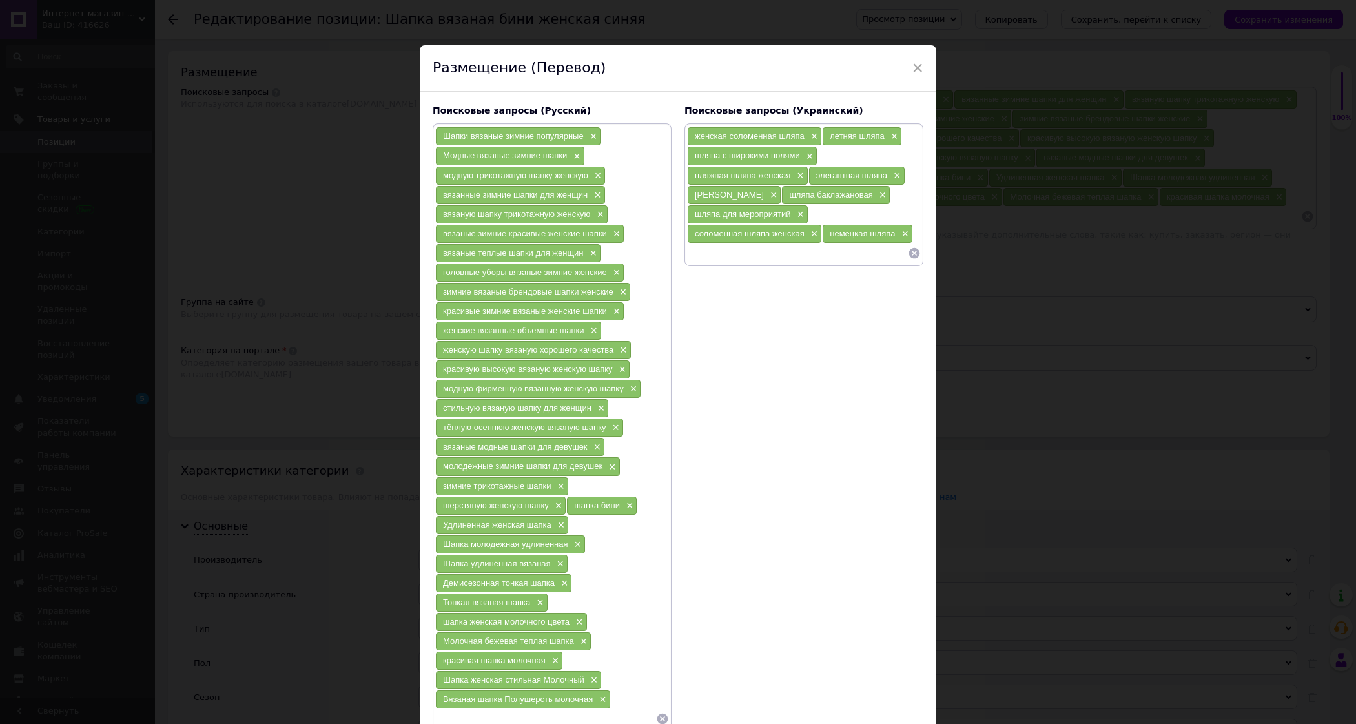
click at [909, 256] on icon at bounding box center [914, 252] width 11 height 11
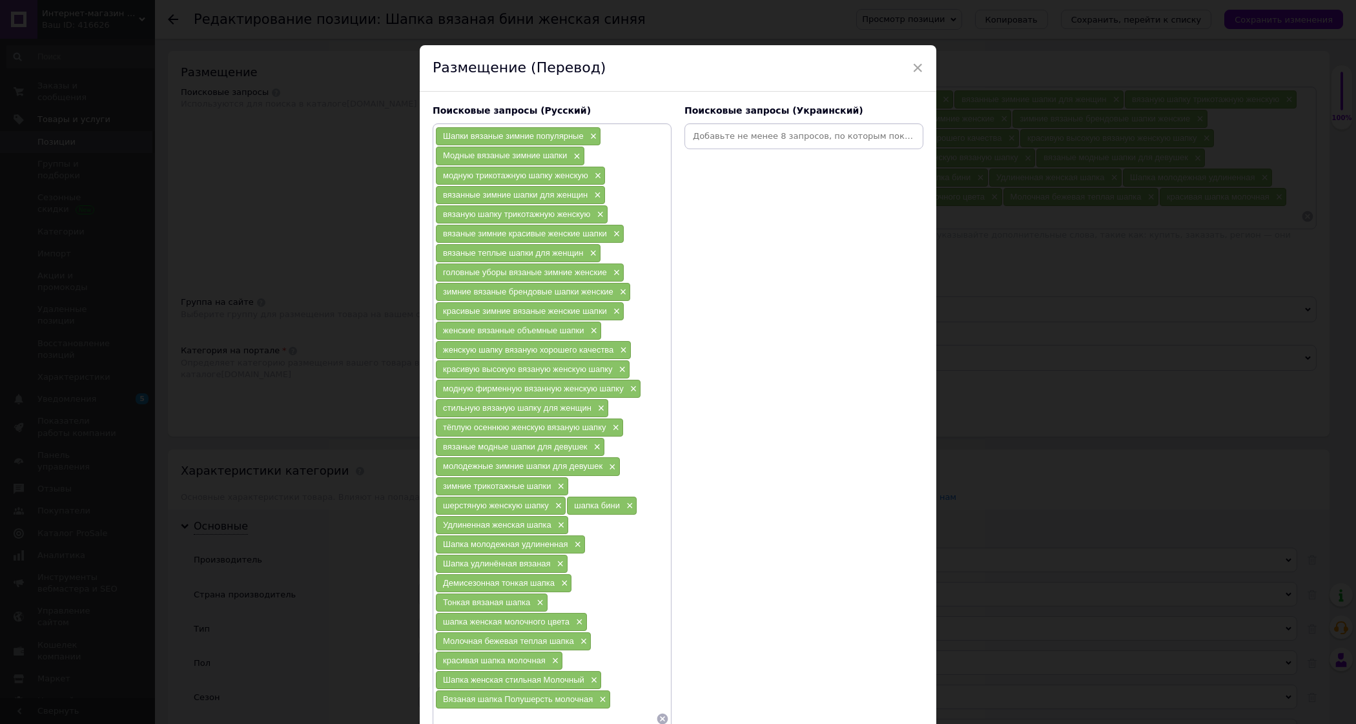
click at [719, 138] on input at bounding box center [804, 136] width 234 height 19
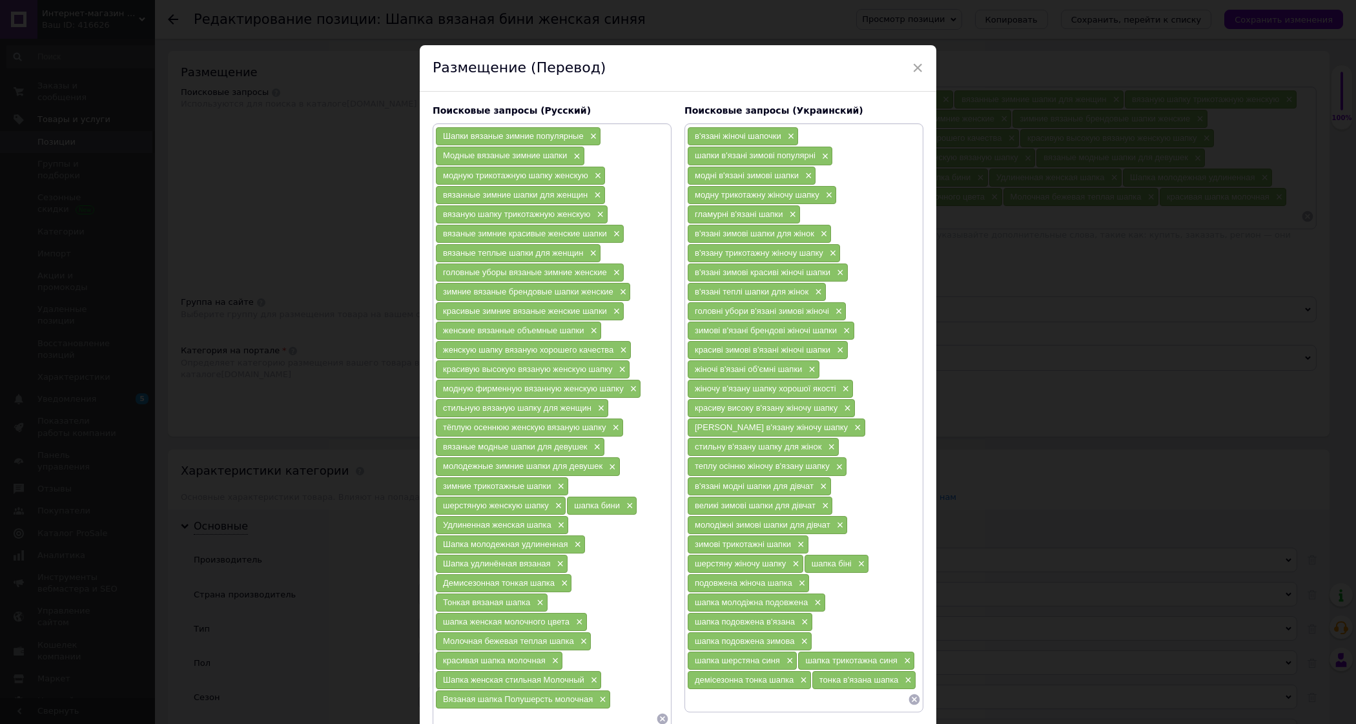
click at [908, 706] on icon at bounding box center [914, 699] width 13 height 13
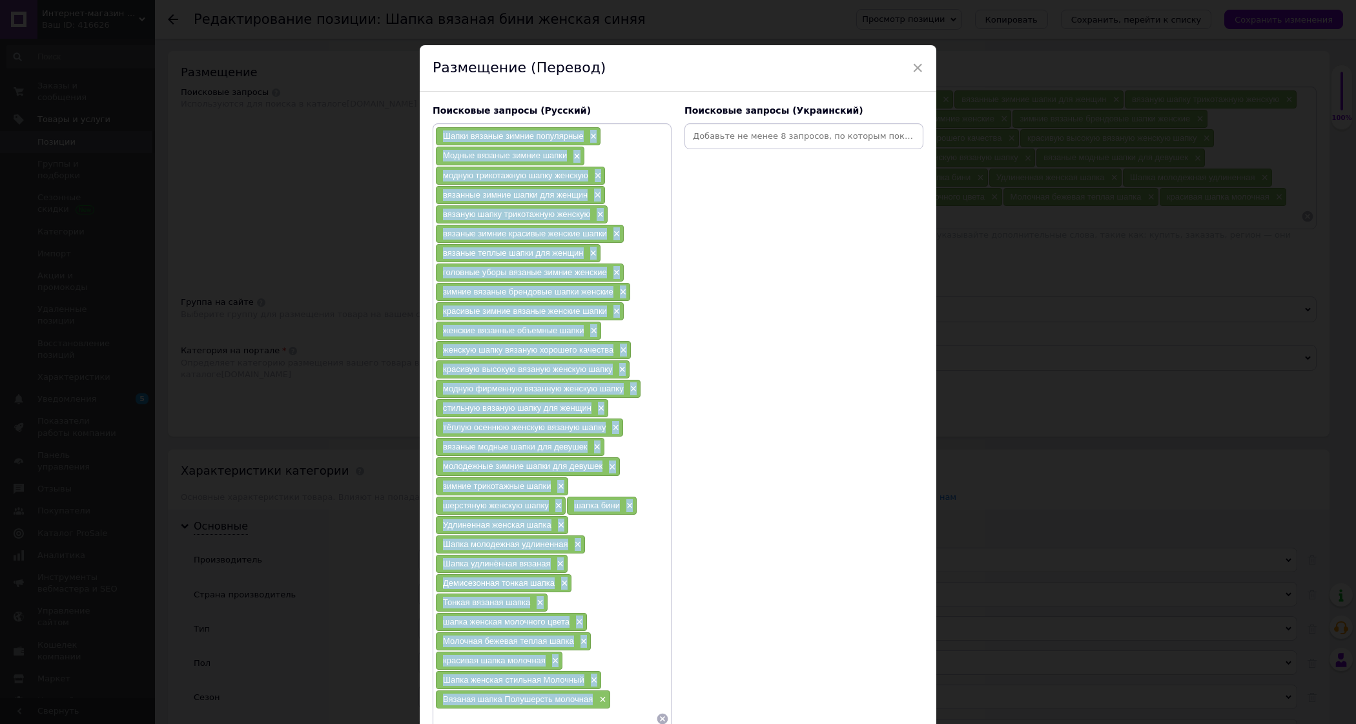
drag, startPoint x: 435, startPoint y: 134, endPoint x: 587, endPoint y: 711, distance: 596.3
click at [587, 711] on div "Шапки вязаные зимние популярные × Модные вязаные зимние шапки × модную трикотаж…" at bounding box center [552, 428] width 234 height 602
copy div "Lorem ipsumdo sitame consectetu × Adipis elitsed doeius tempo × incidi utlabore…"
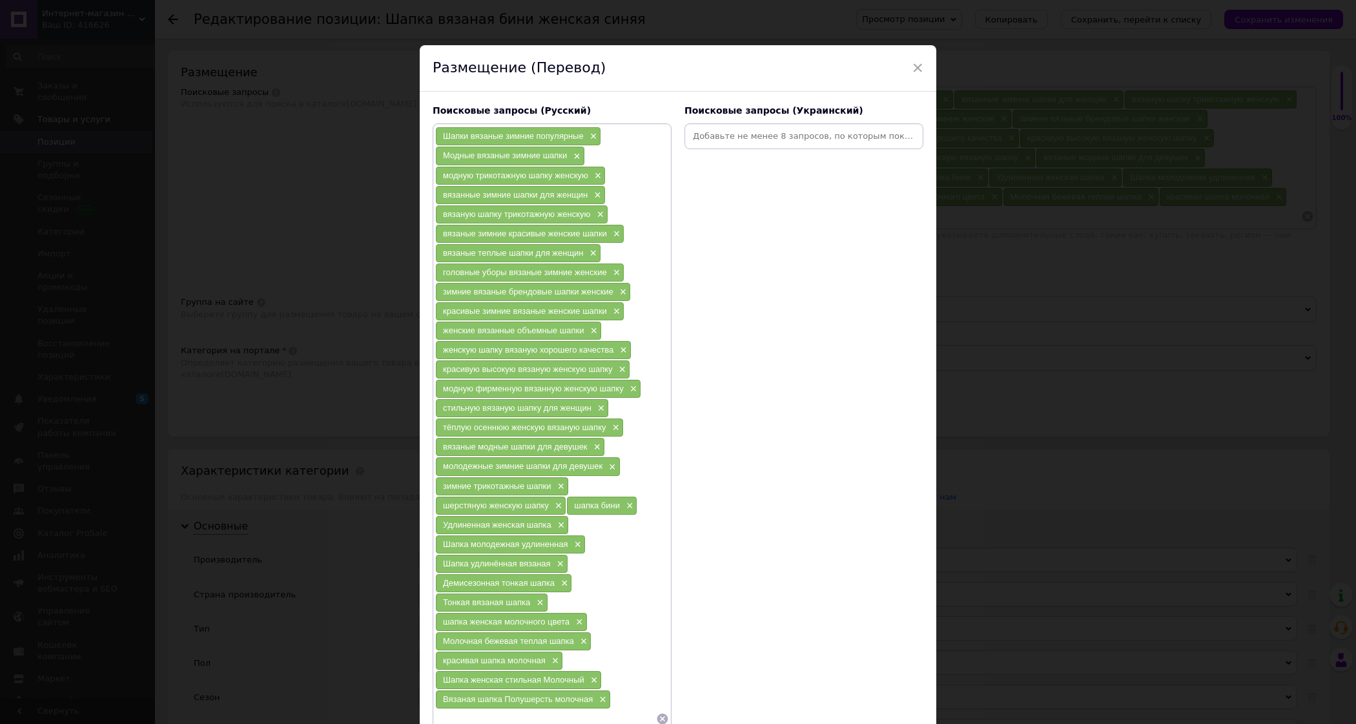
click at [738, 138] on input at bounding box center [804, 136] width 234 height 19
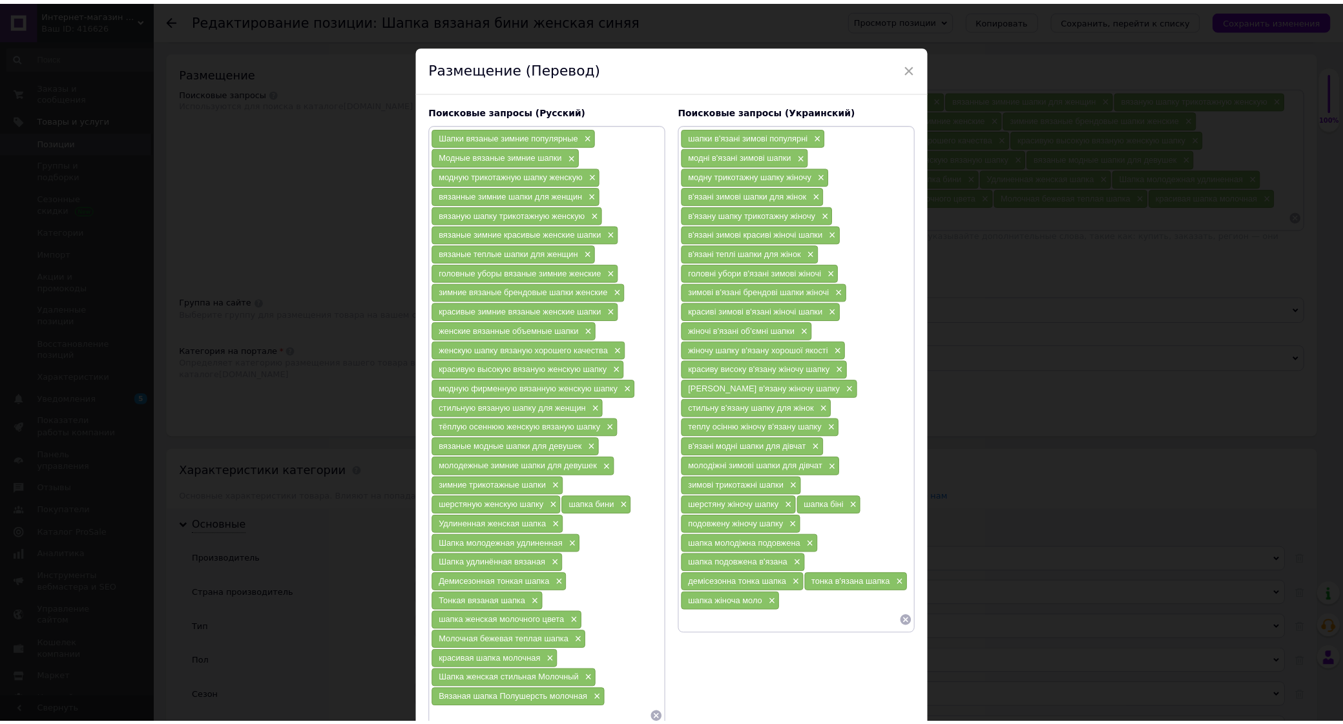
scroll to position [72, 0]
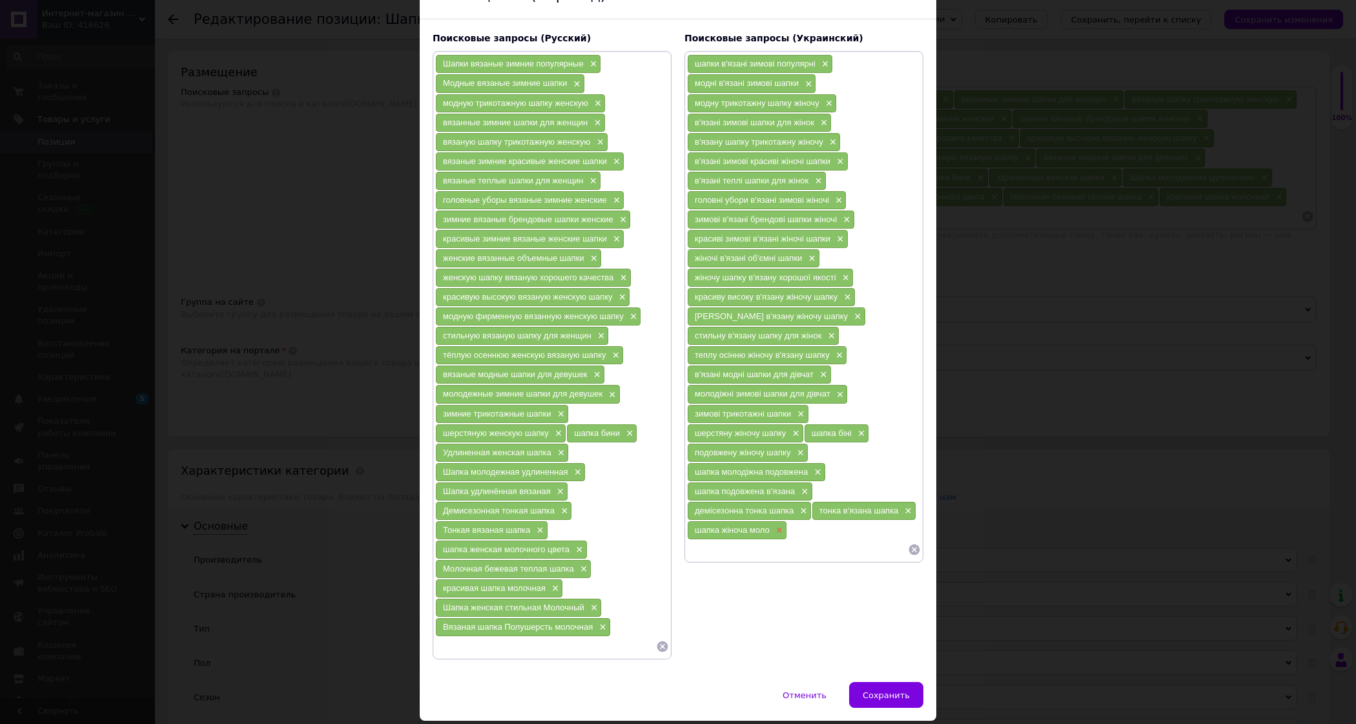
click at [774, 536] on span "×" at bounding box center [778, 530] width 10 height 11
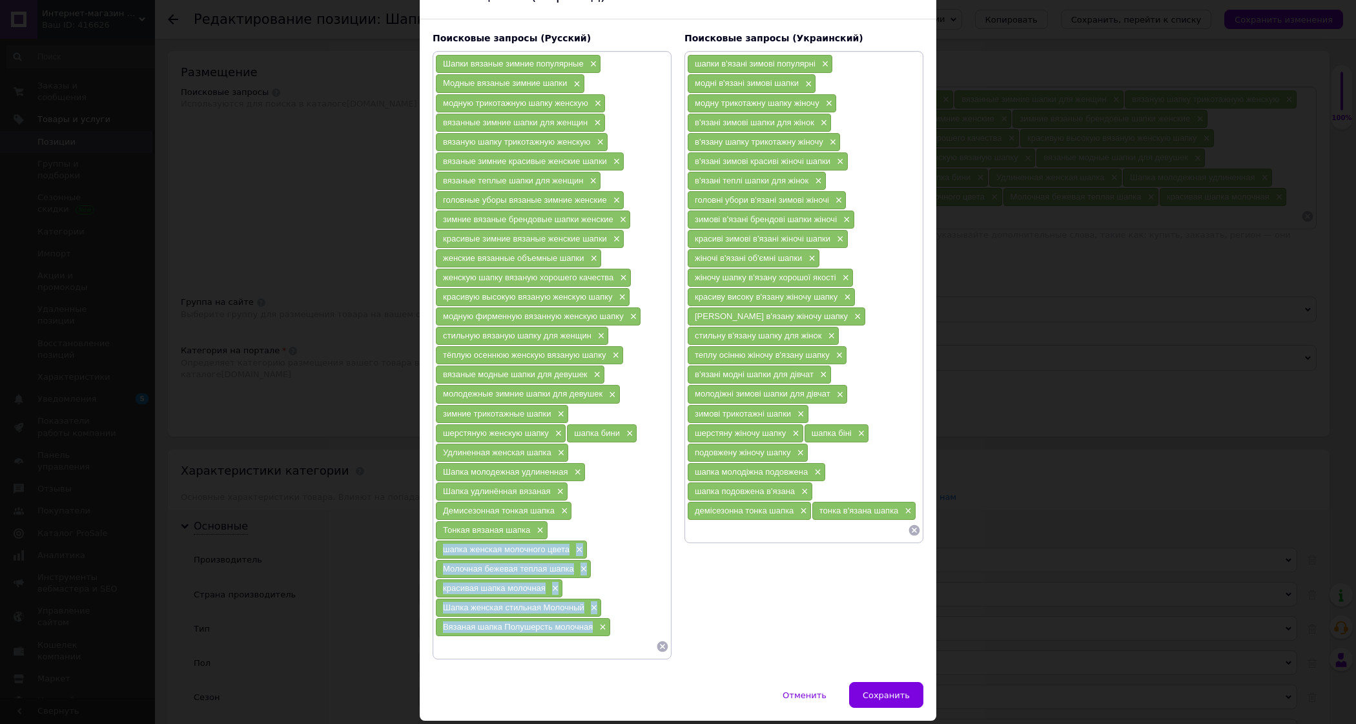
drag, startPoint x: 433, startPoint y: 555, endPoint x: 586, endPoint y: 639, distance: 174.6
click at [586, 639] on div "Шапки вязаные зимние популярные × Модные вязаные зимние шапки × модную трикотаж…" at bounding box center [552, 355] width 234 height 602
copy div "шапка женская молочного цвета × Молочная бежевая теплая шапка × красивая шапка …"
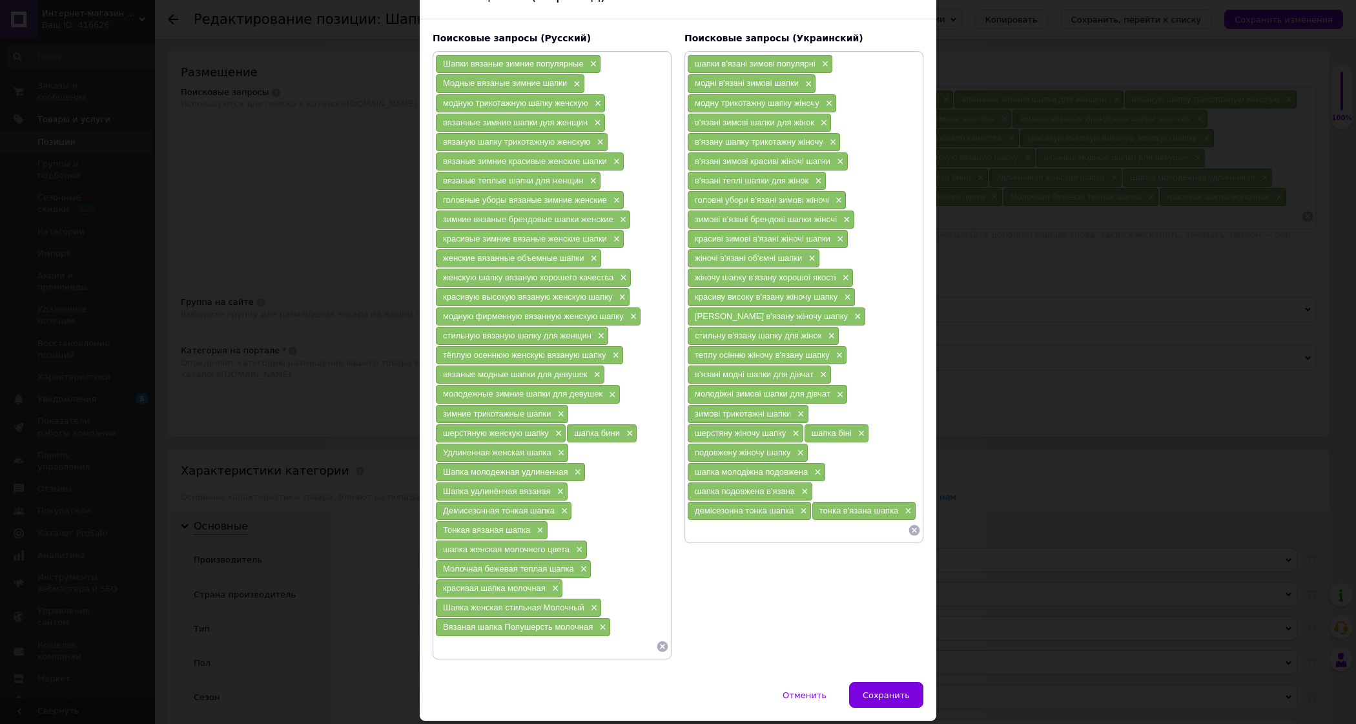
click at [747, 537] on input at bounding box center [797, 530] width 221 height 19
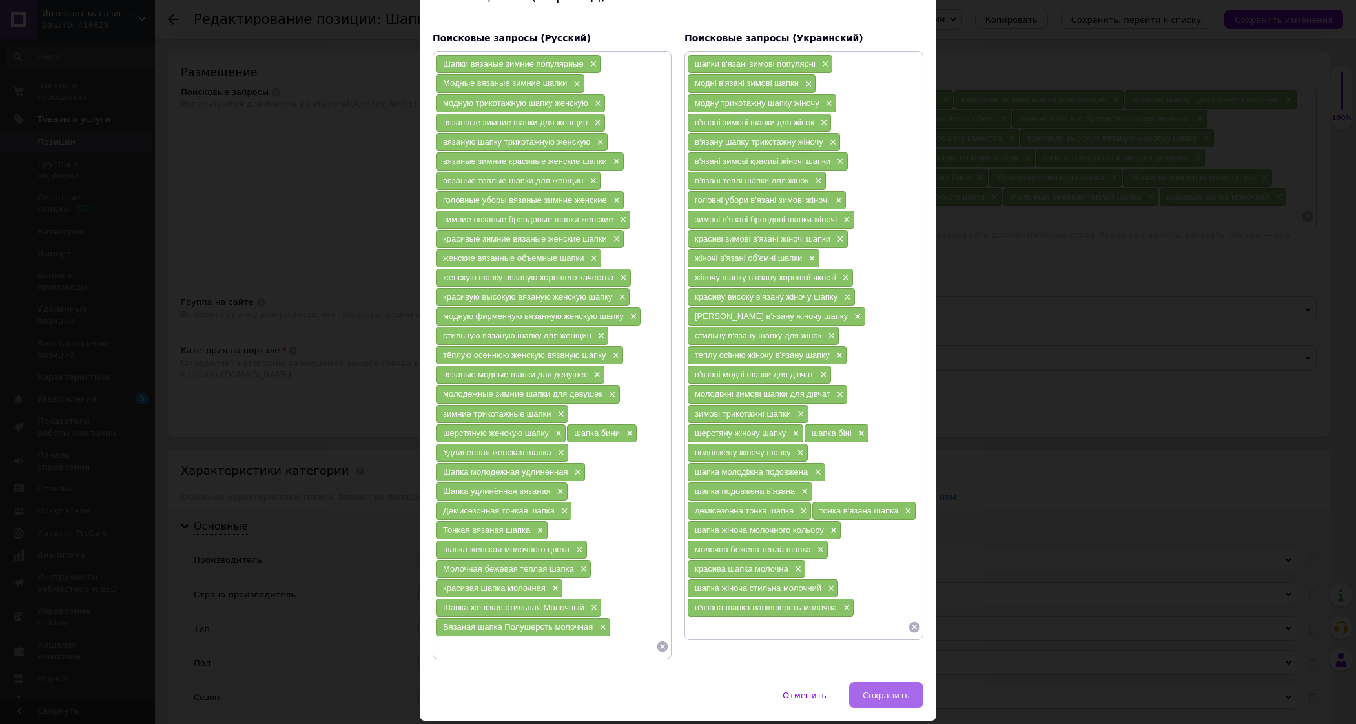
click at [874, 700] on span "Сохранить" at bounding box center [886, 695] width 47 height 10
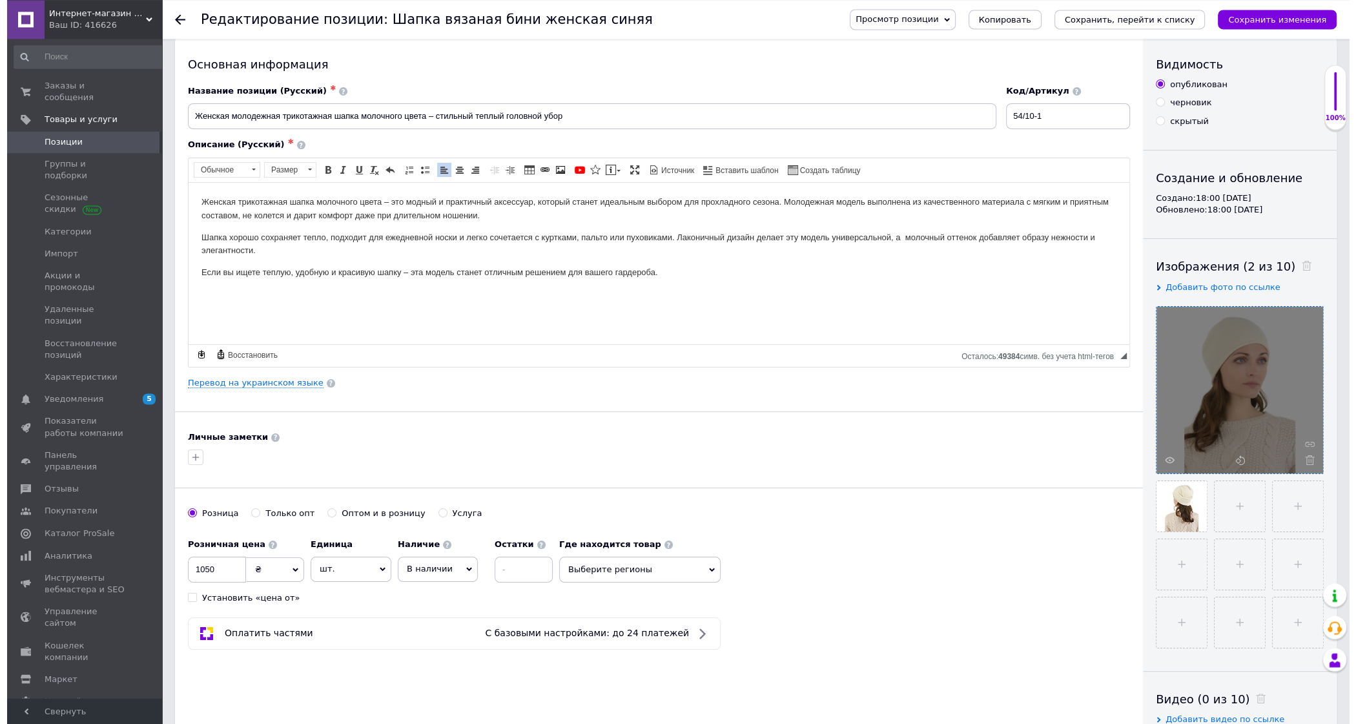
scroll to position [0, 0]
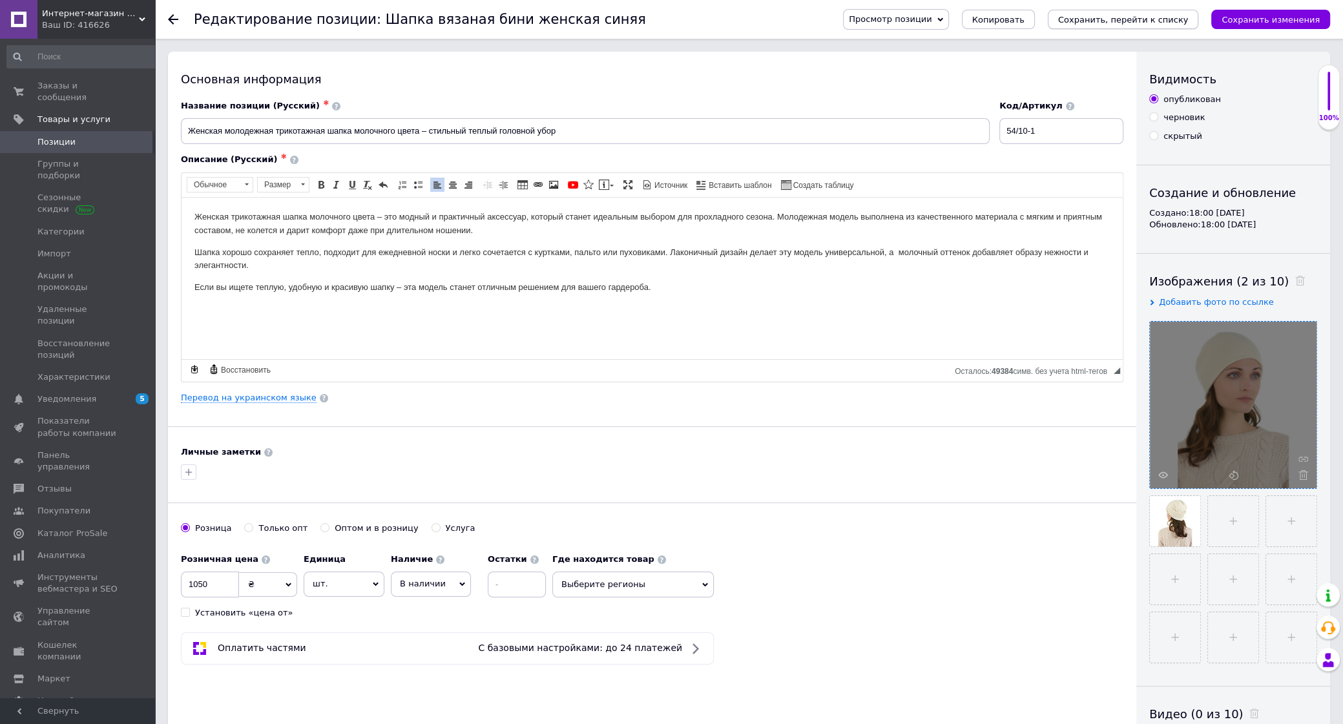
click at [1128, 23] on icon "Сохранить, перейти к списку" at bounding box center [1123, 20] width 130 height 10
